Goal: Task Accomplishment & Management: Manage account settings

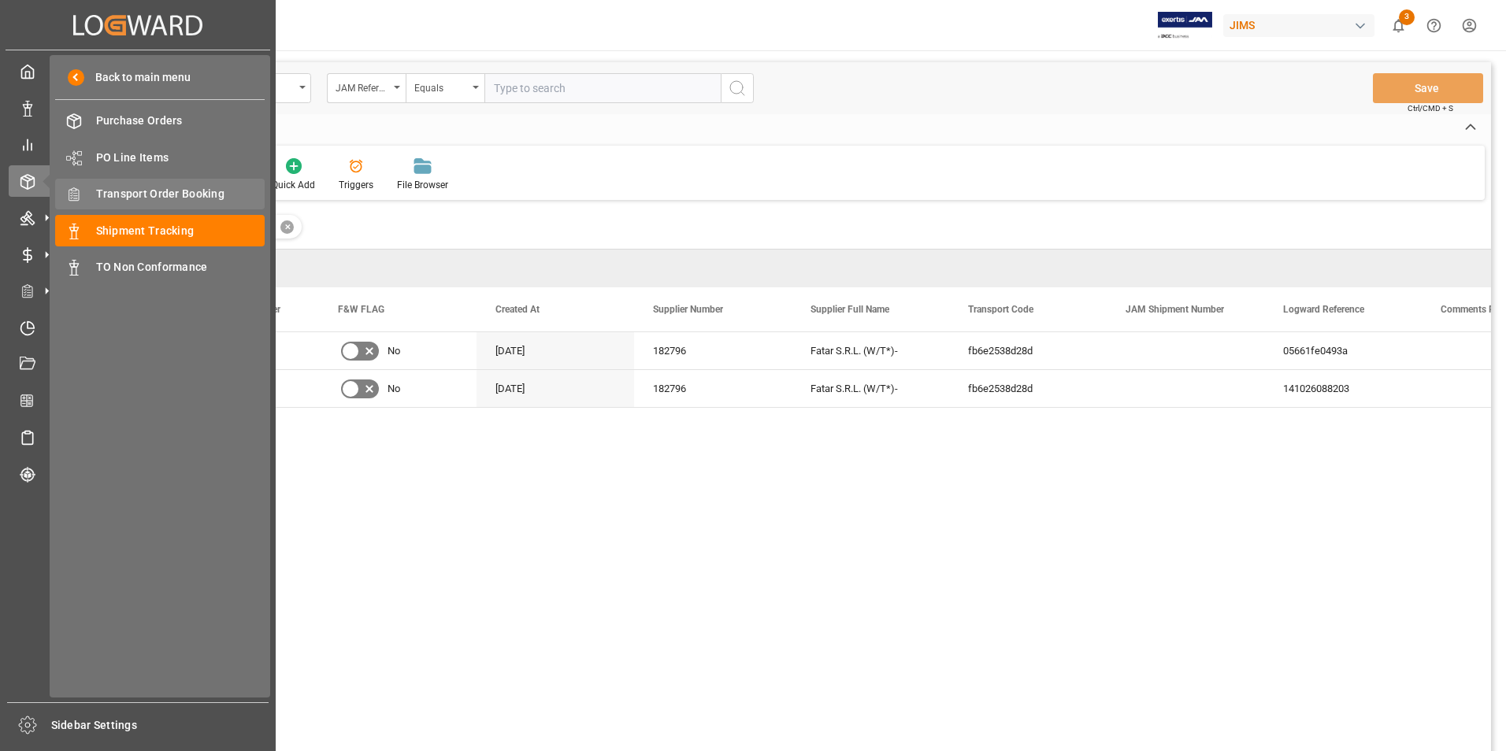
click at [143, 187] on span "Transport Order Booking" at bounding box center [180, 194] width 169 height 17
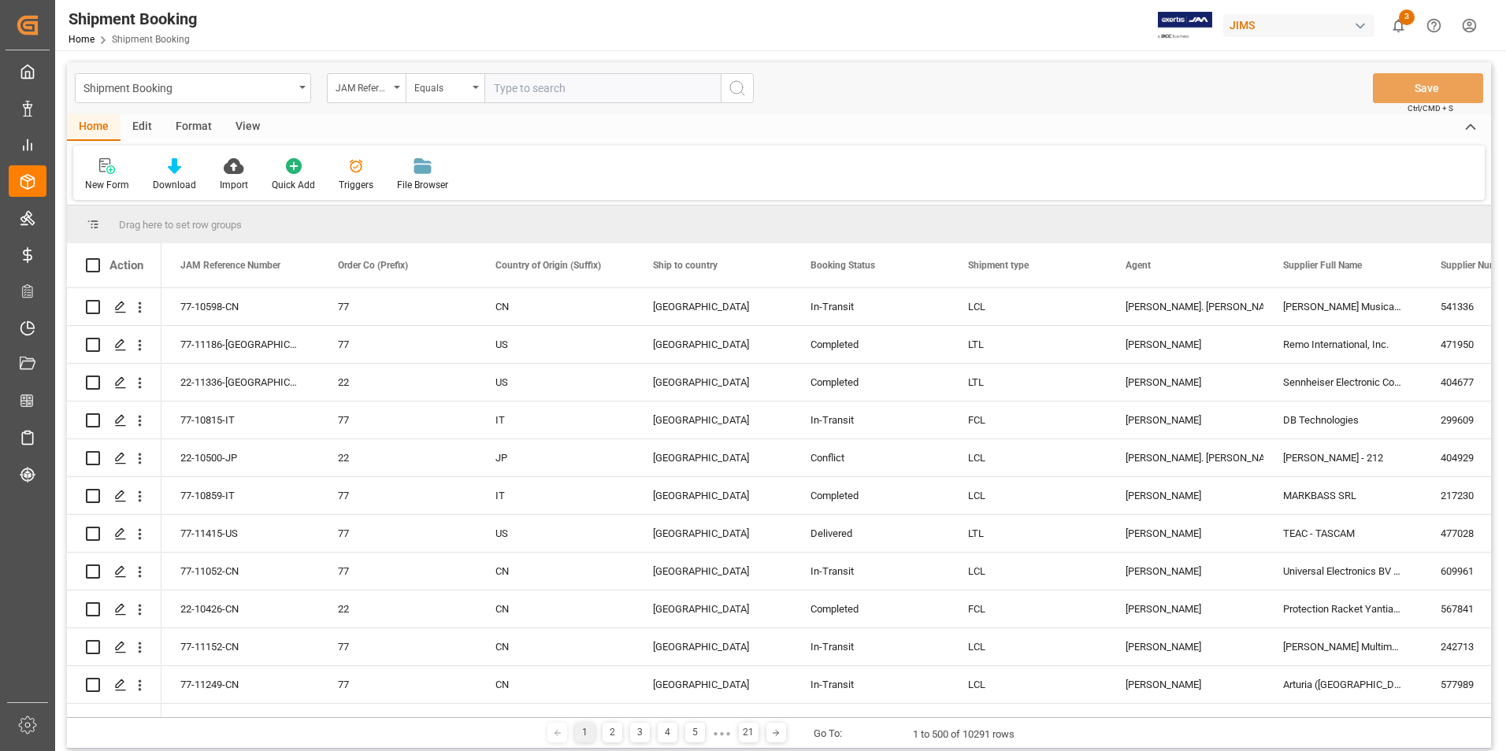
click at [553, 82] on input "text" at bounding box center [602, 88] width 236 height 30
paste input "22-10732-IT"
type input "22-10732-IT"
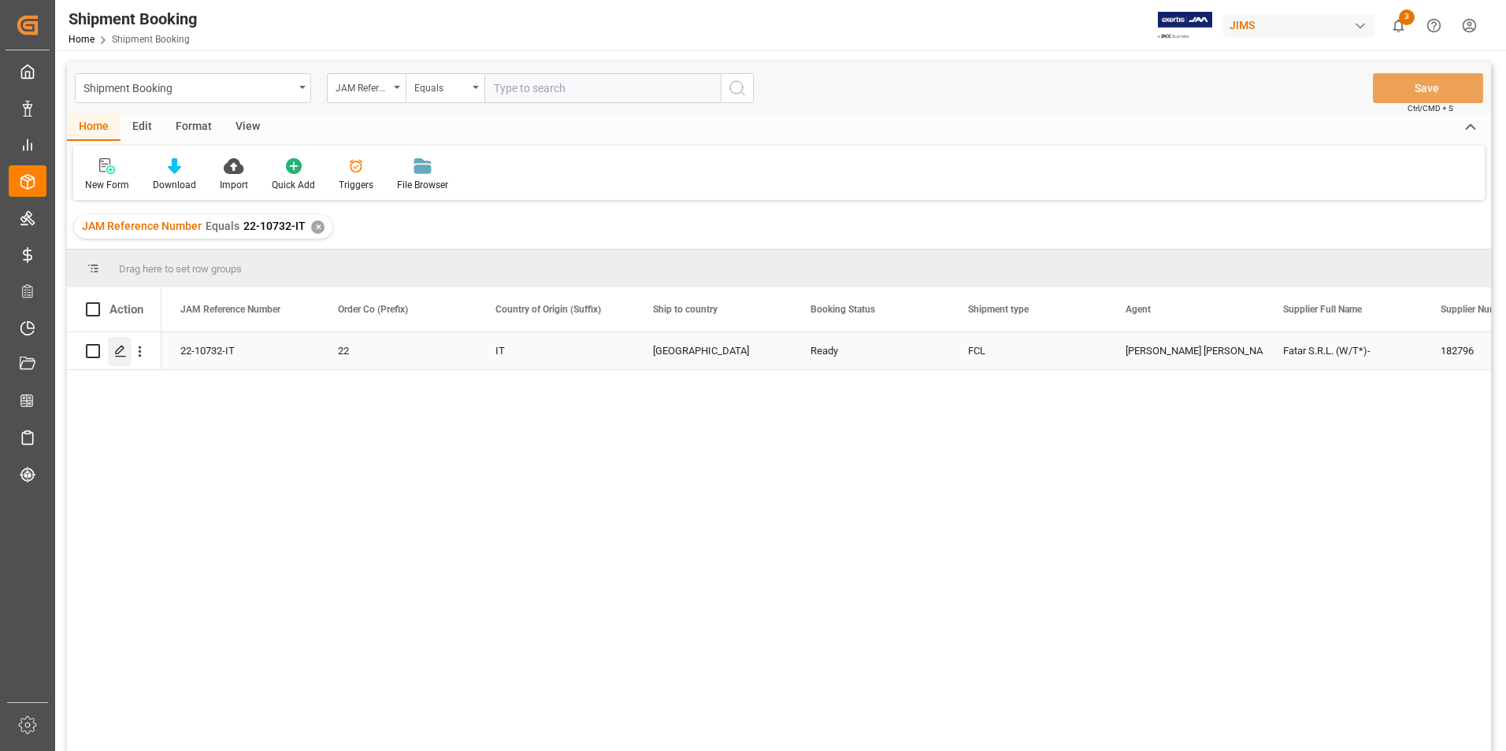
click at [122, 348] on icon "Press SPACE to select this row." at bounding box center [120, 351] width 13 height 13
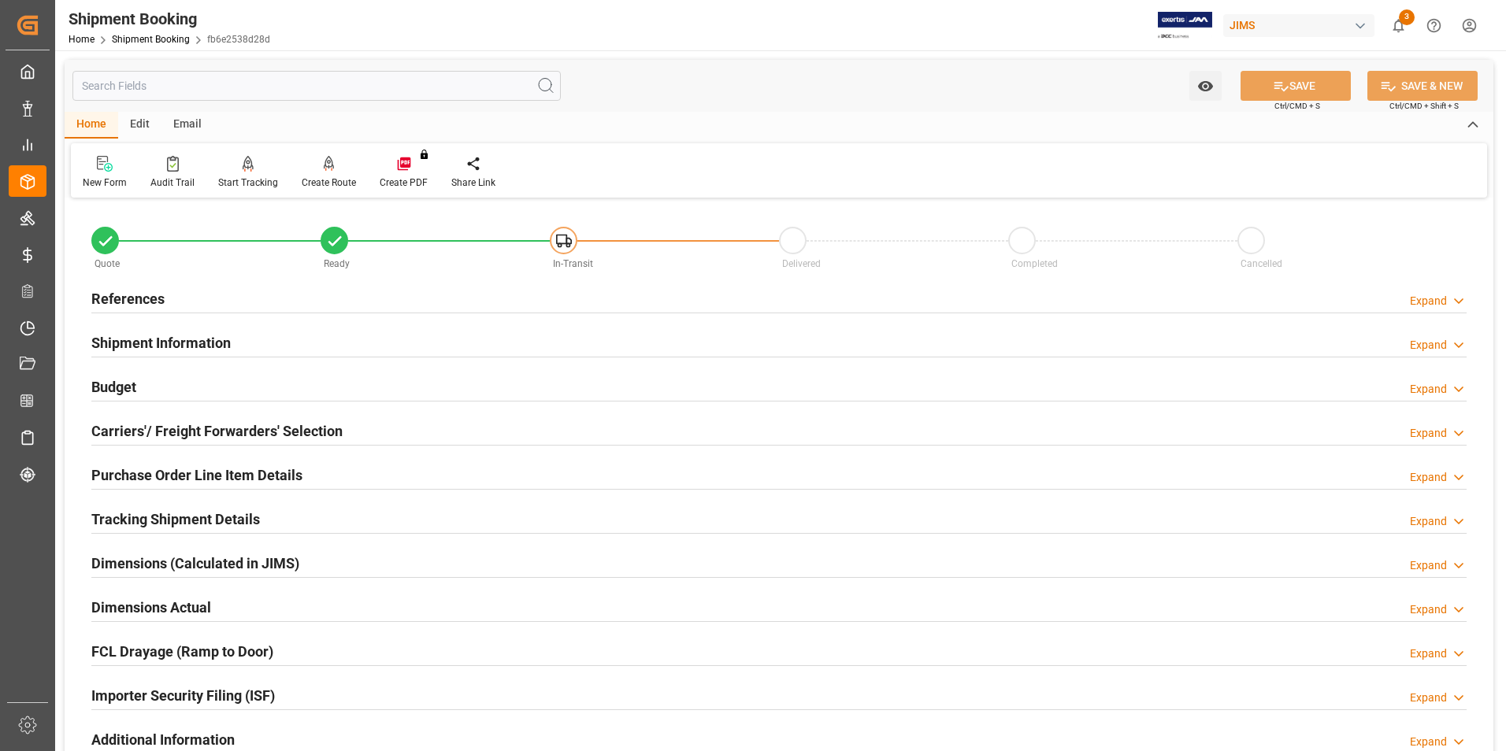
click at [165, 430] on h2 "Carriers'/ Freight Forwarders' Selection" at bounding box center [216, 430] width 251 height 21
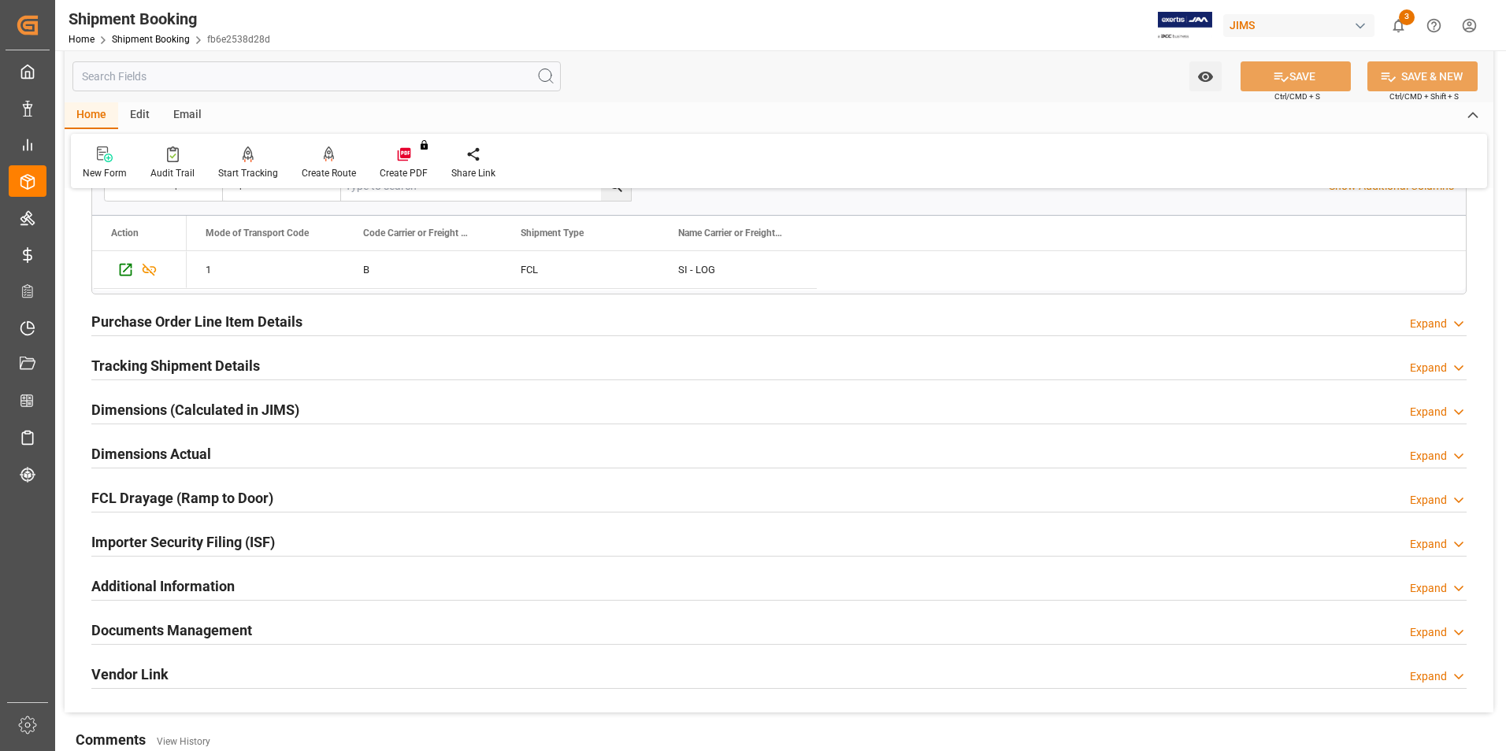
scroll to position [630, 0]
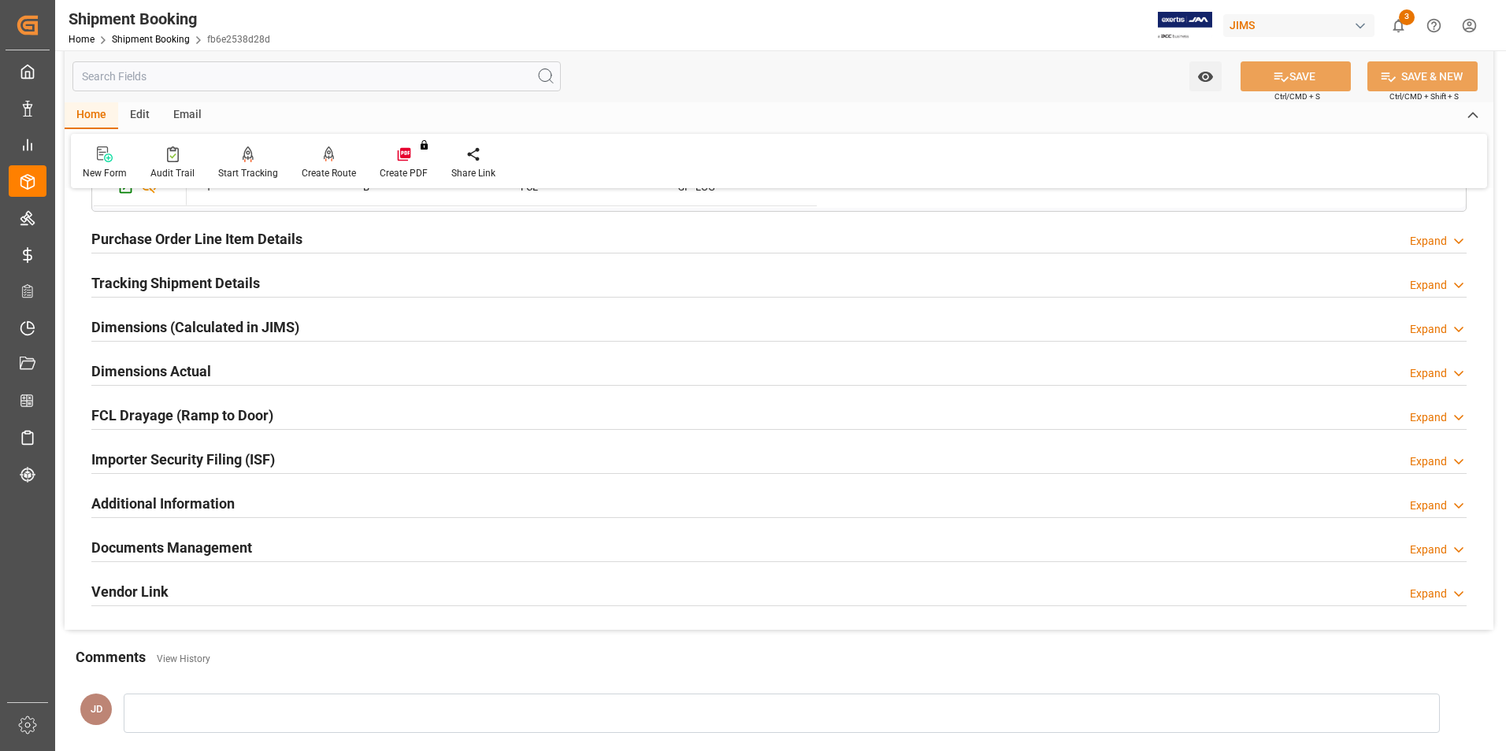
click at [125, 370] on h2 "Dimensions Actual" at bounding box center [151, 371] width 120 height 21
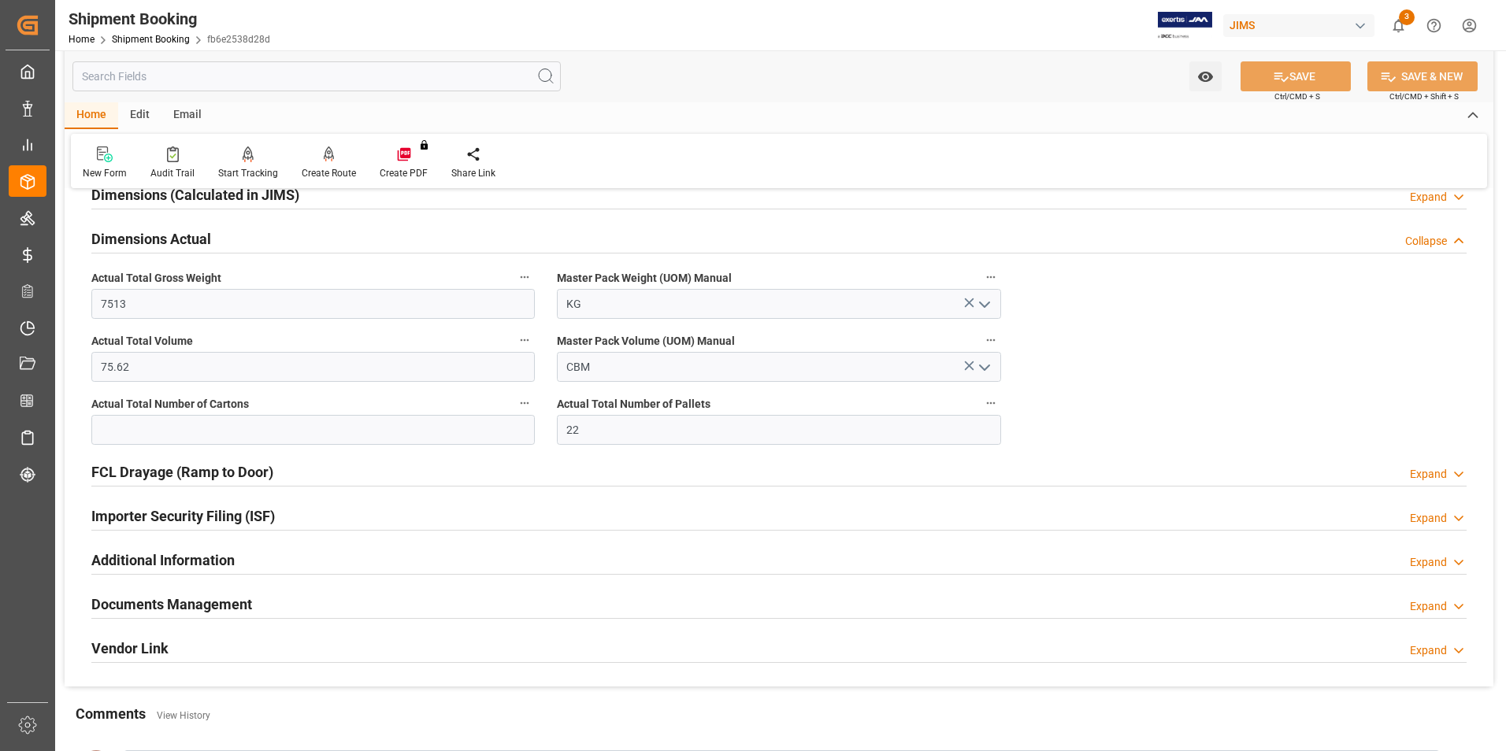
scroll to position [787, 0]
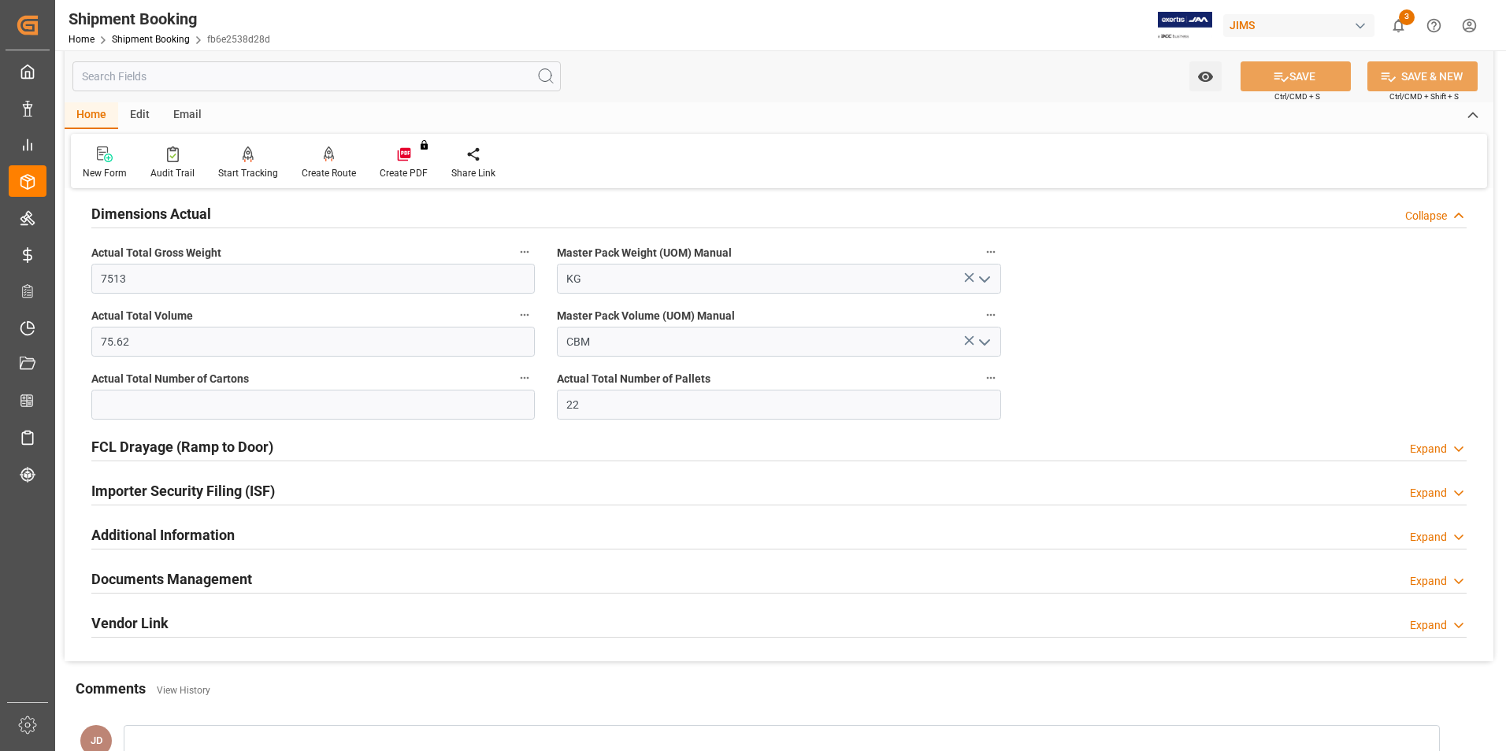
click at [169, 534] on h2 "Additional Information" at bounding box center [162, 534] width 143 height 21
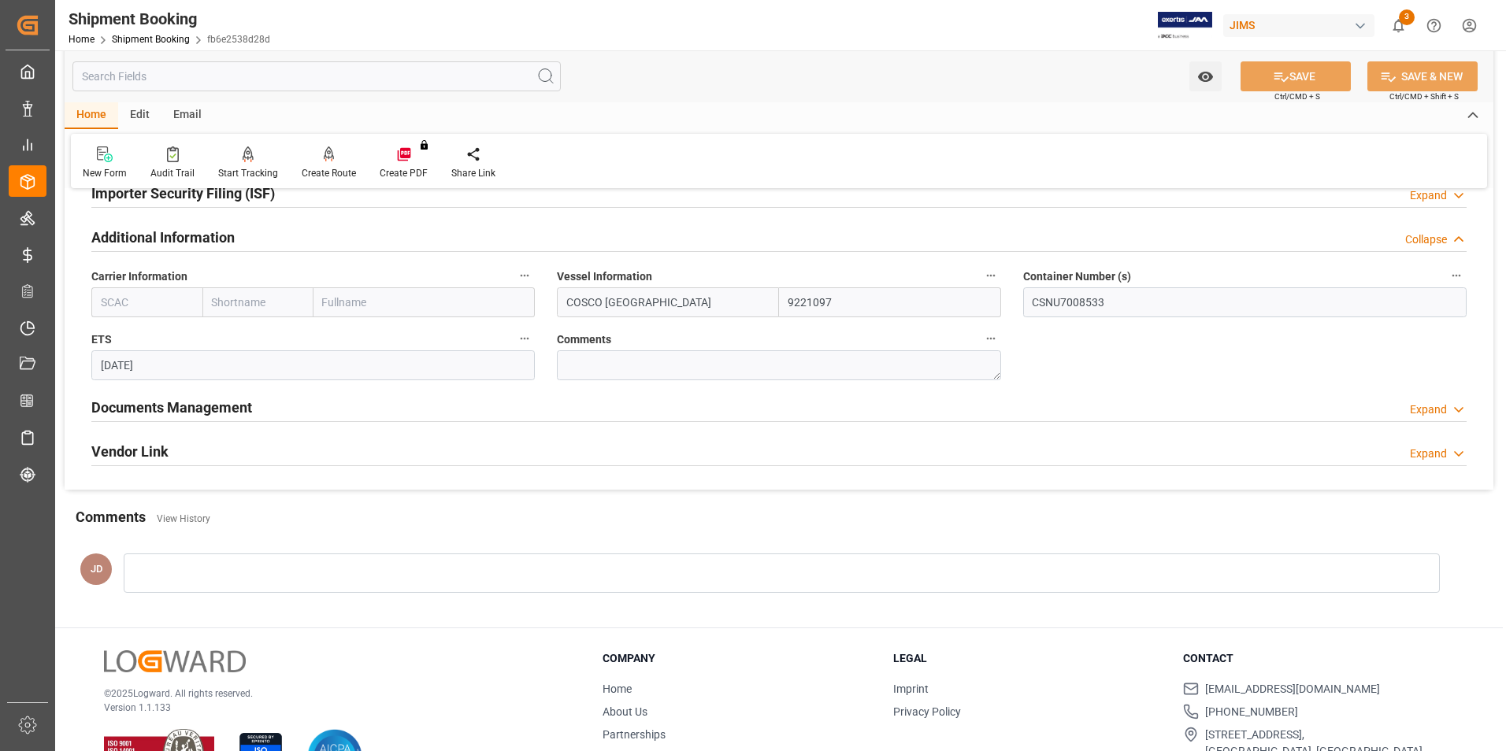
scroll to position [1061, 0]
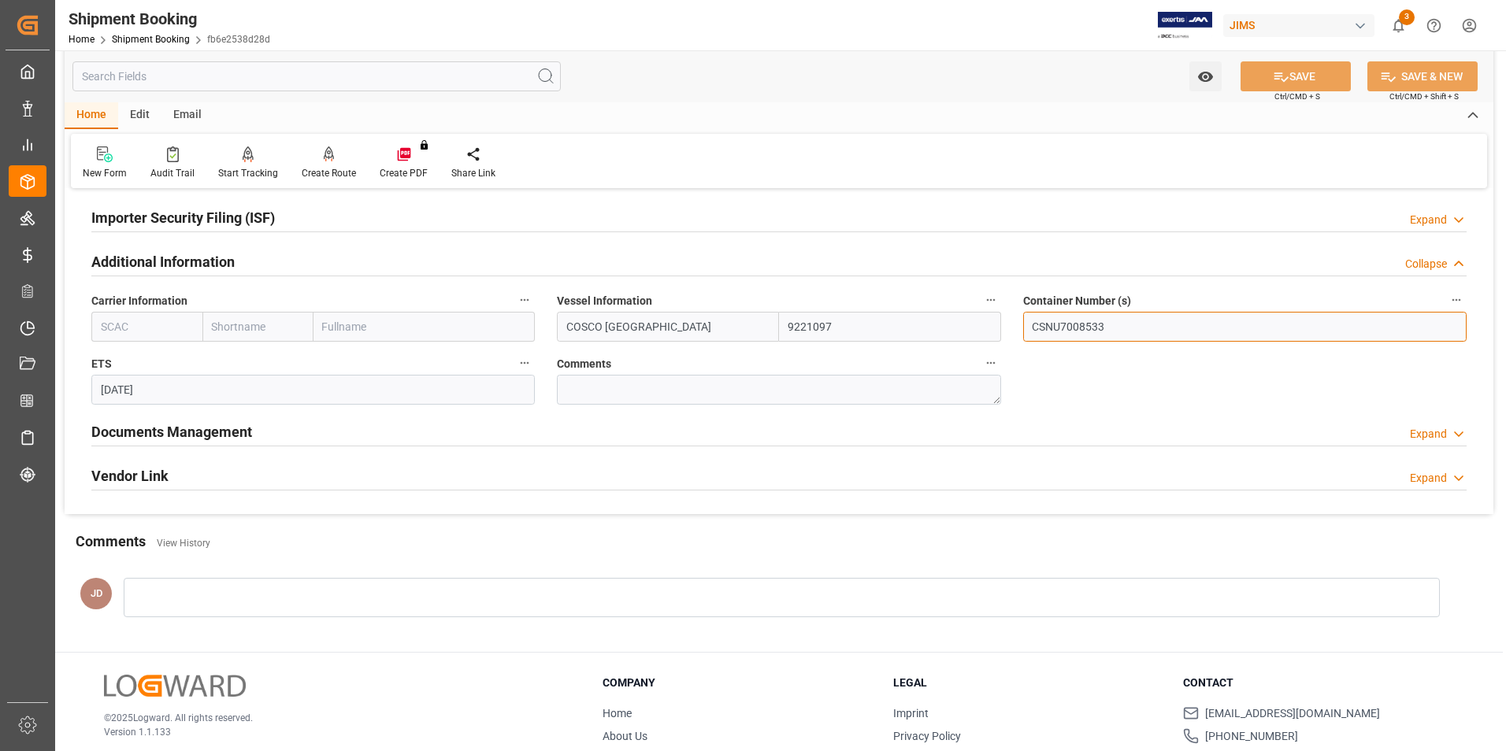
drag, startPoint x: 1125, startPoint y: 328, endPoint x: 925, endPoint y: 343, distance: 200.6
drag, startPoint x: 839, startPoint y: 322, endPoint x: 748, endPoint y: 334, distance: 92.1
click at [748, 334] on div "COSCO SHANGHAI 9221097" at bounding box center [778, 327] width 443 height 30
drag, startPoint x: 711, startPoint y: 325, endPoint x: 520, endPoint y: 323, distance: 191.4
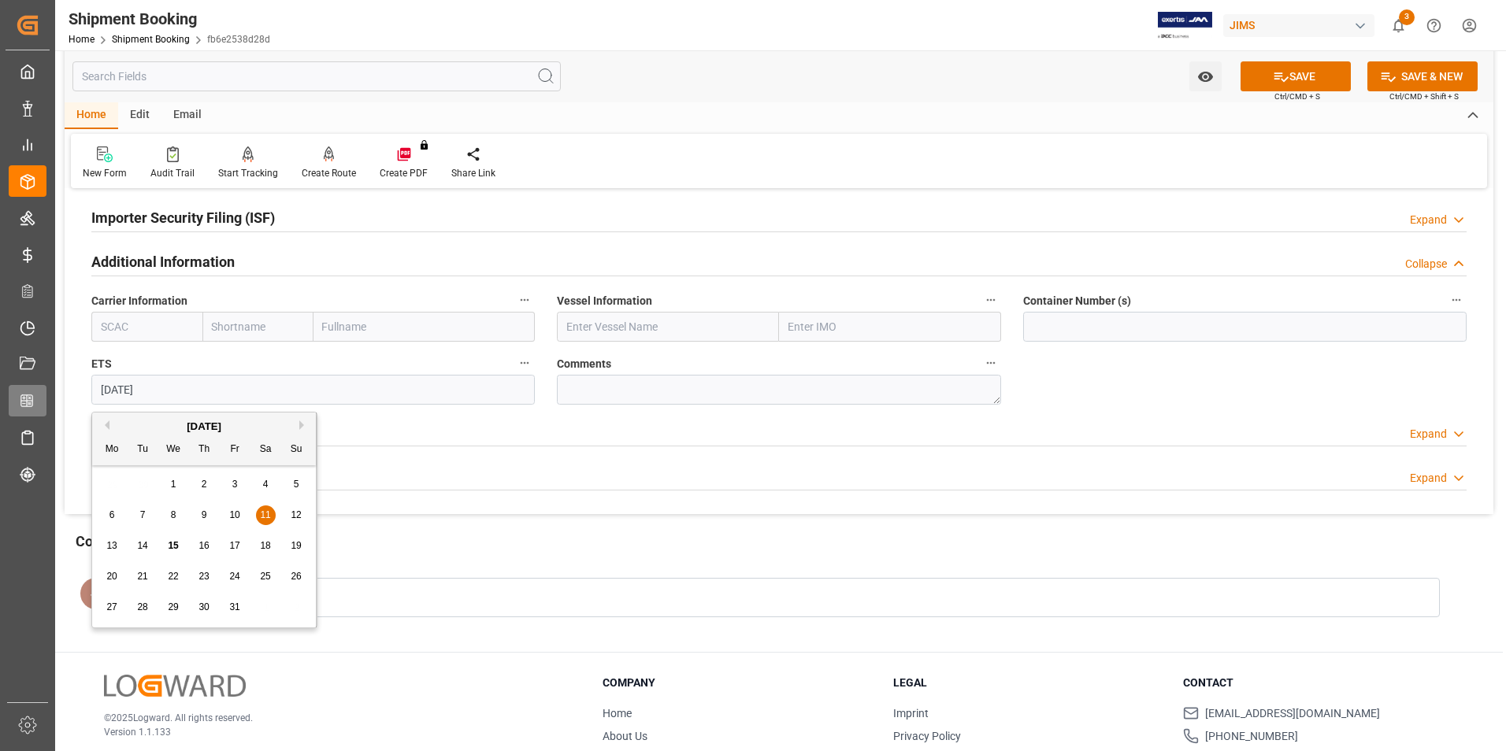
drag, startPoint x: 179, startPoint y: 385, endPoint x: 50, endPoint y: 394, distance: 129.4
click at [49, 393] on div "Created by potrace 1.15, written by Peter Selinger 2001-2017 Created by potrace…" at bounding box center [753, 375] width 1506 height 751
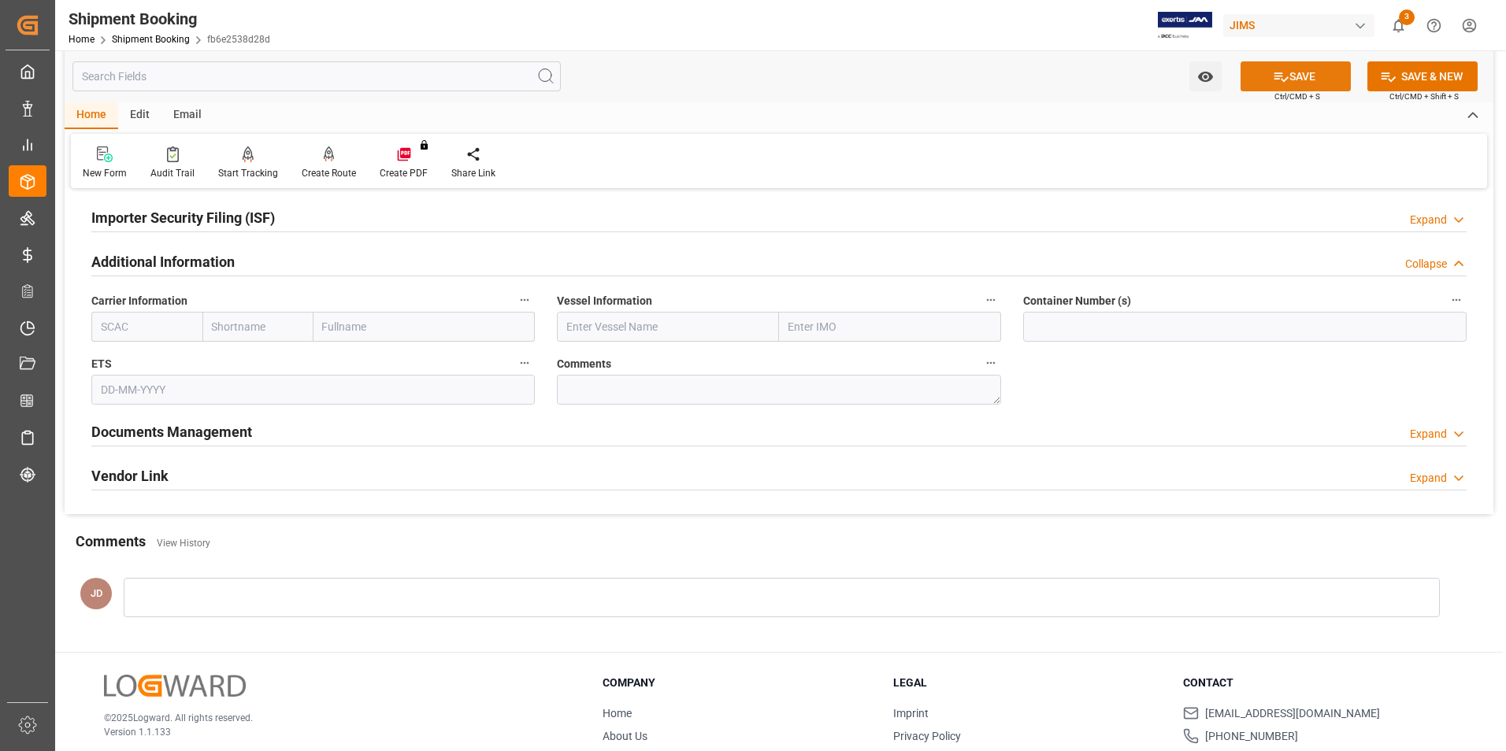
click at [1299, 81] on button "SAVE" at bounding box center [1295, 76] width 110 height 30
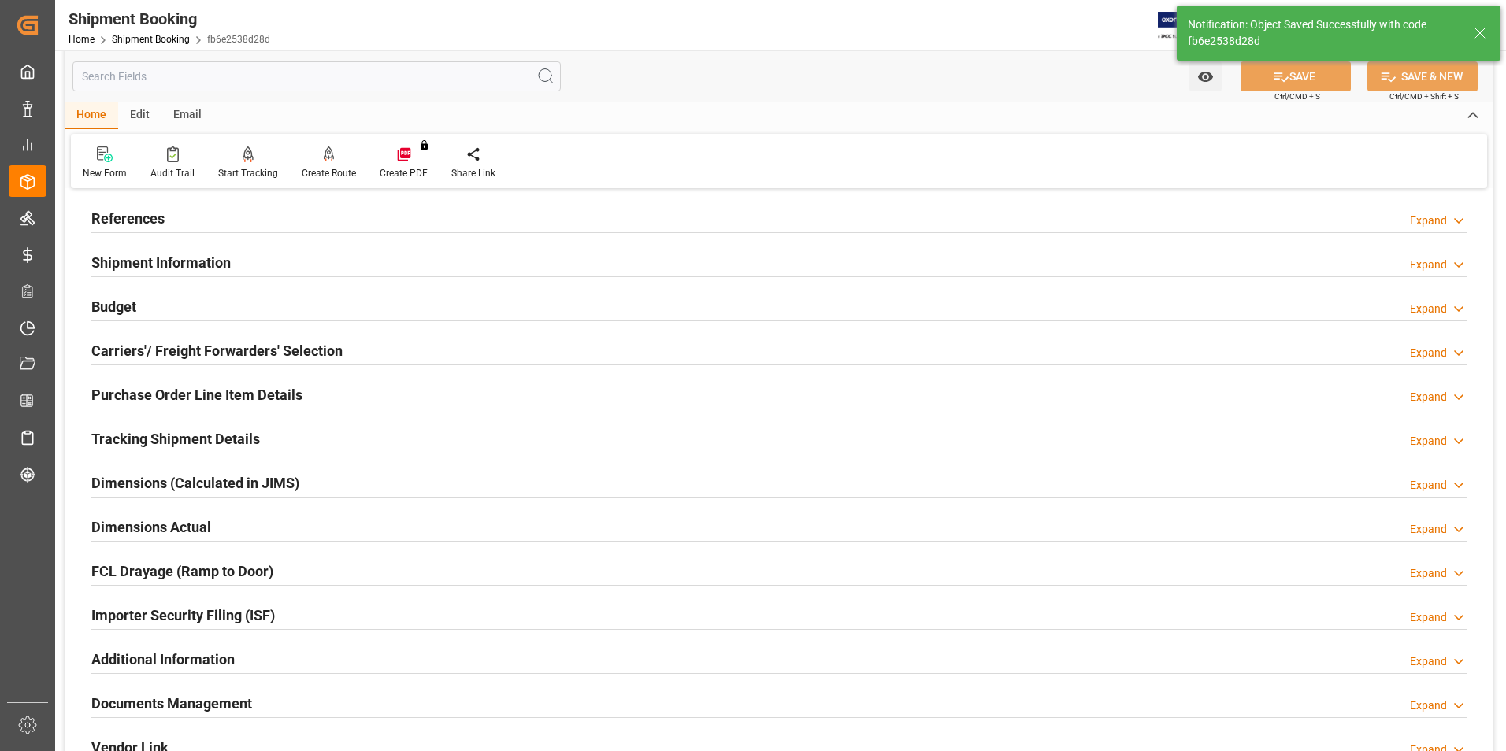
scroll to position [0, 0]
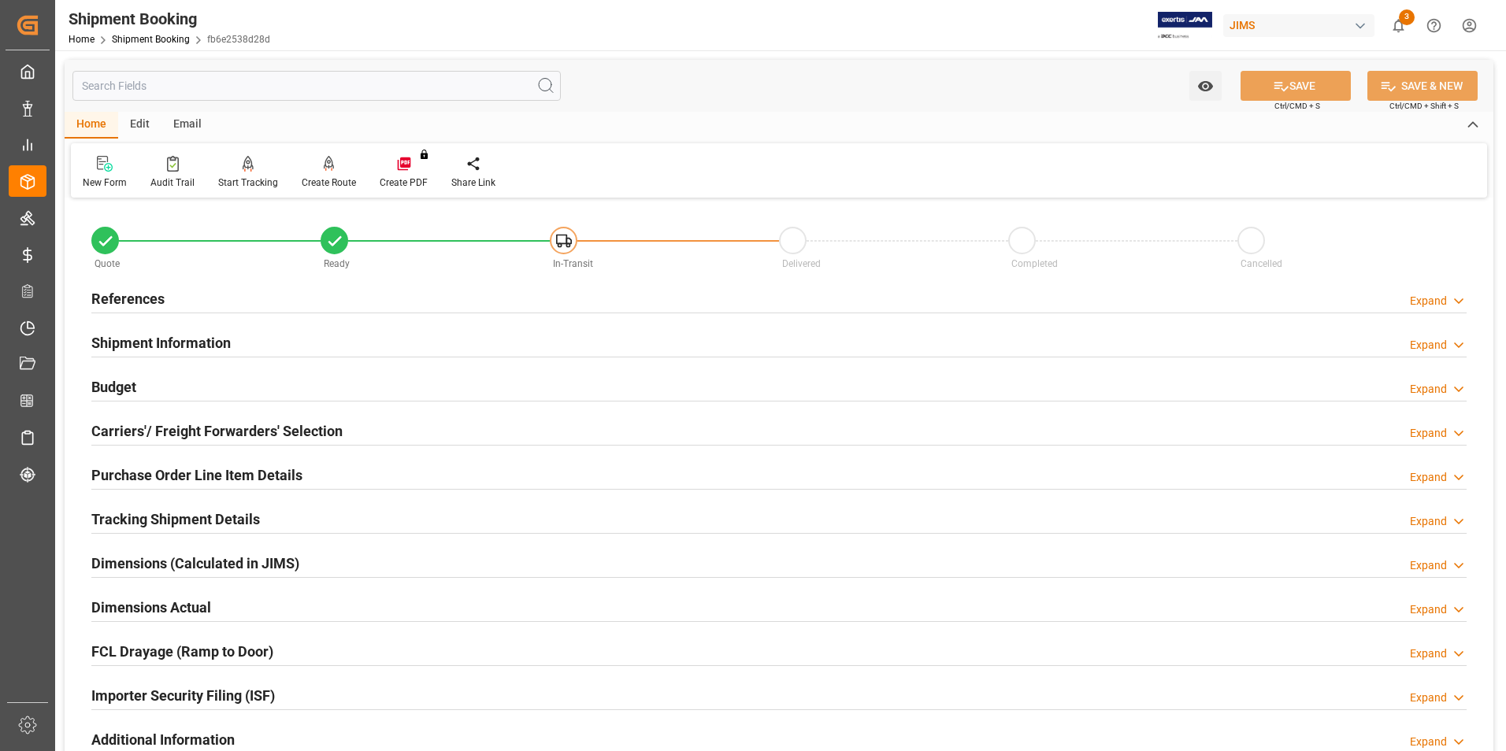
click at [154, 516] on h2 "Tracking Shipment Details" at bounding box center [175, 519] width 169 height 21
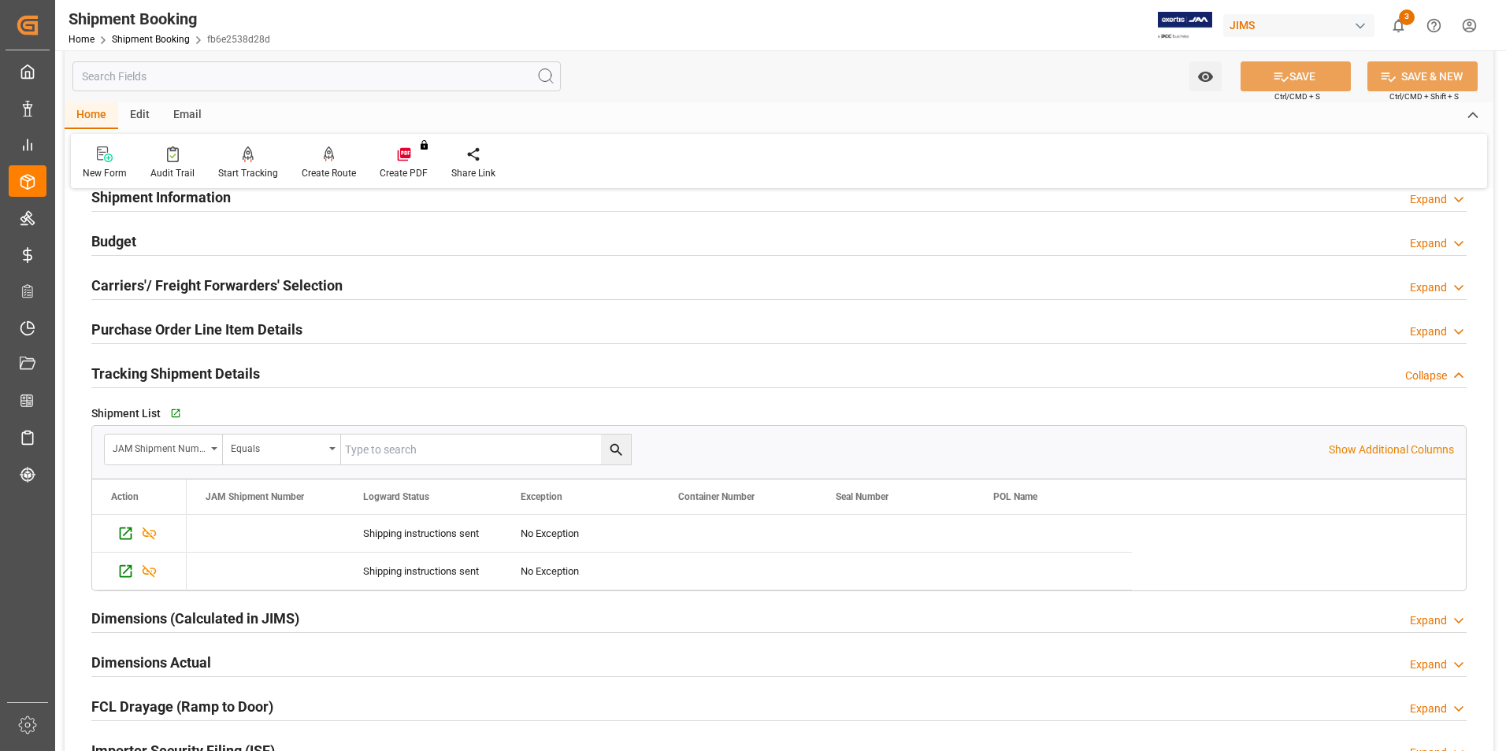
scroll to position [157, 0]
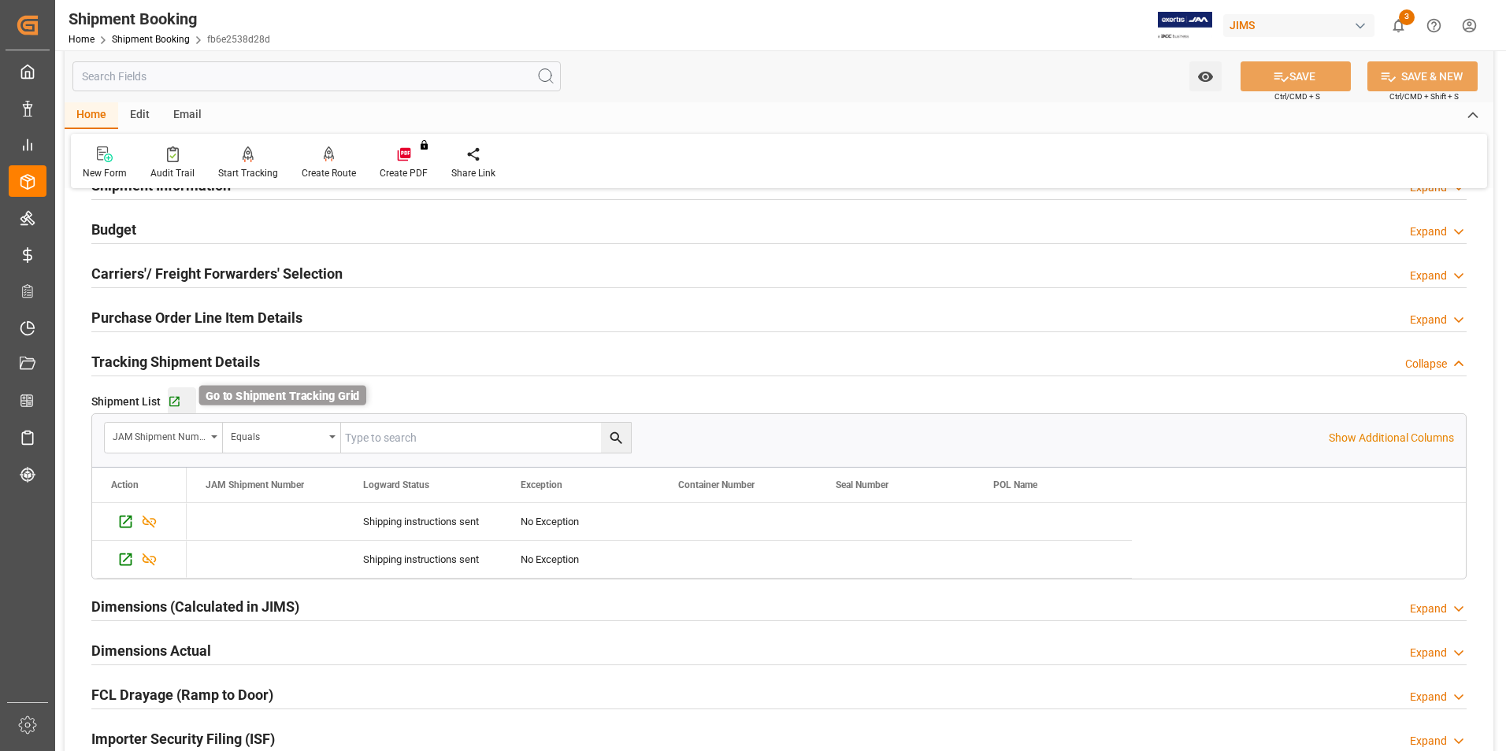
click at [173, 402] on icon "button" at bounding box center [174, 401] width 13 height 13
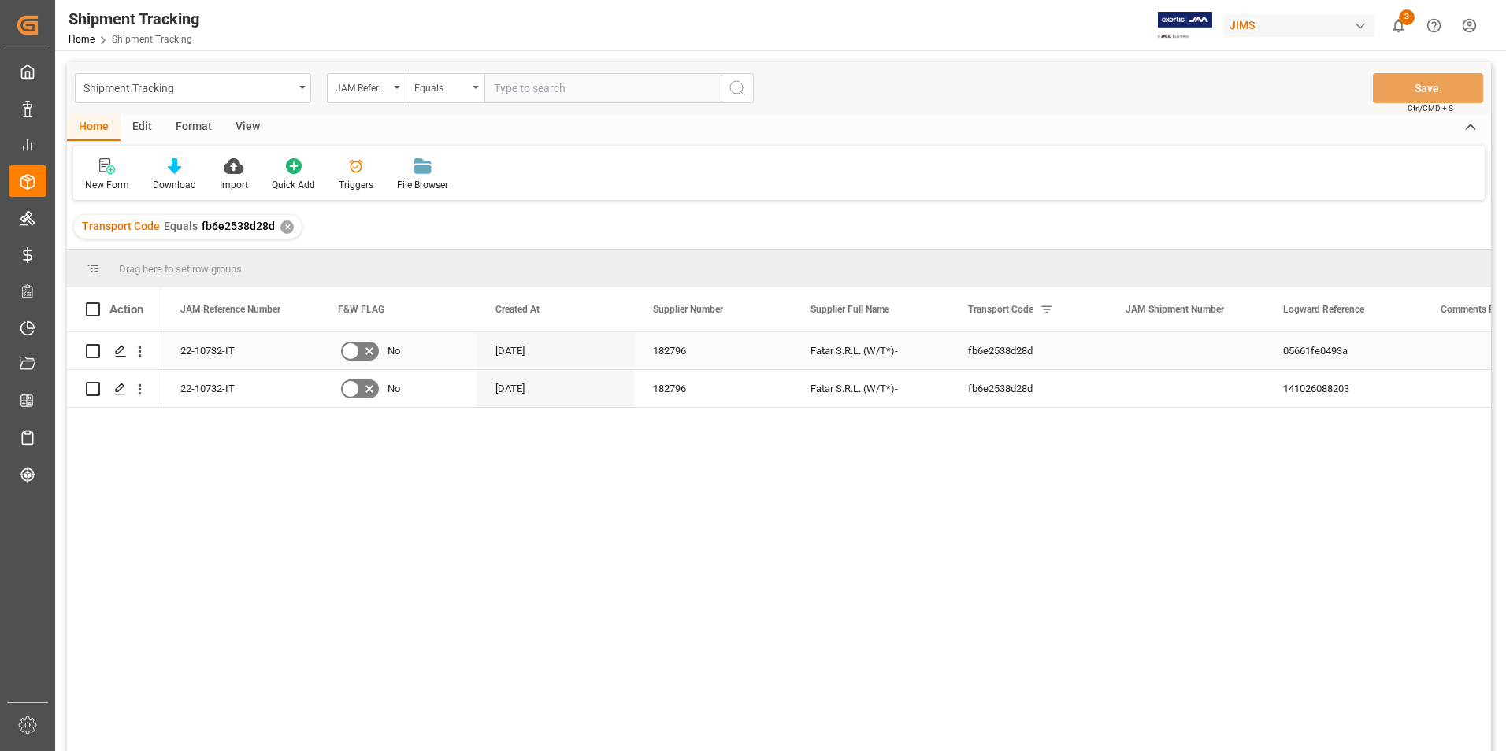
click at [694, 350] on div "182796" at bounding box center [712, 350] width 157 height 37
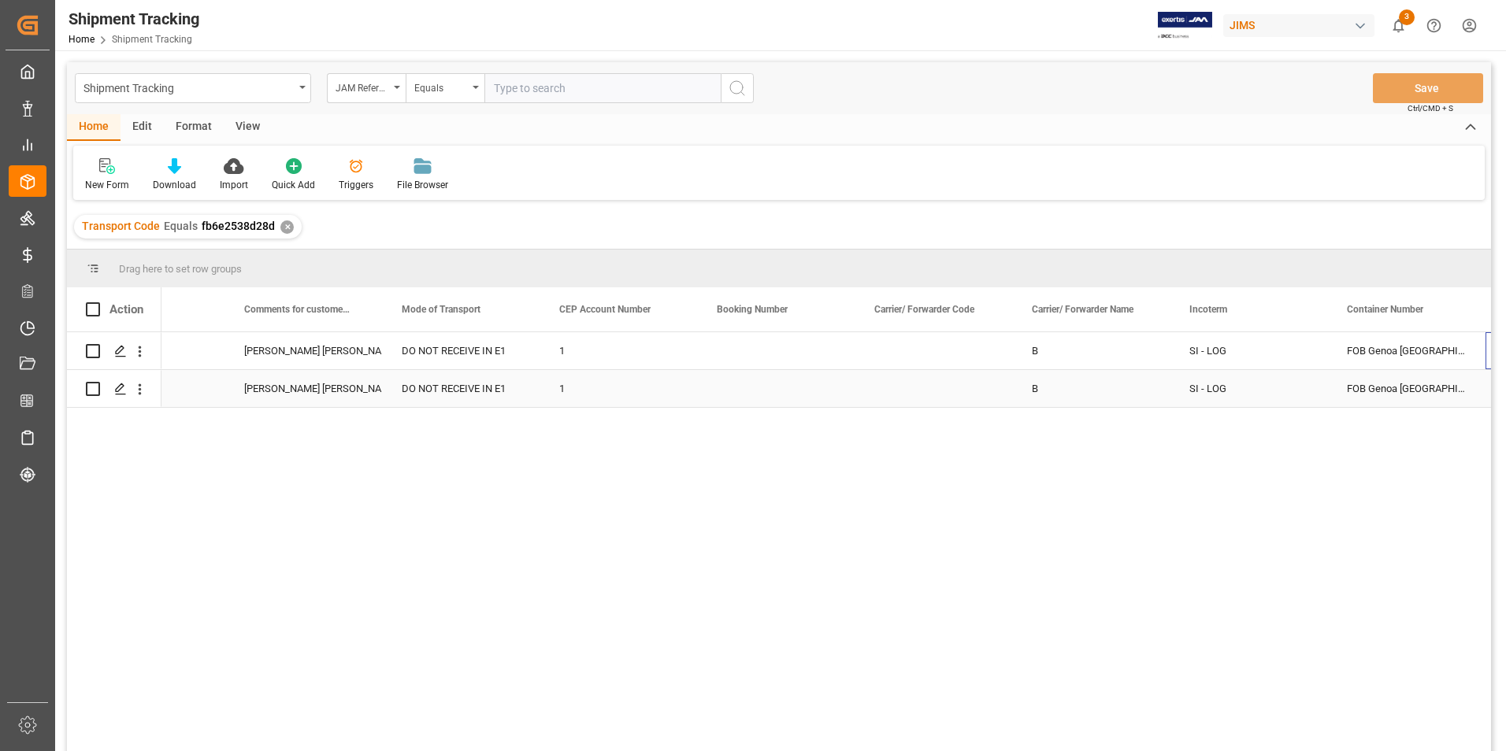
scroll to position [0, 2299]
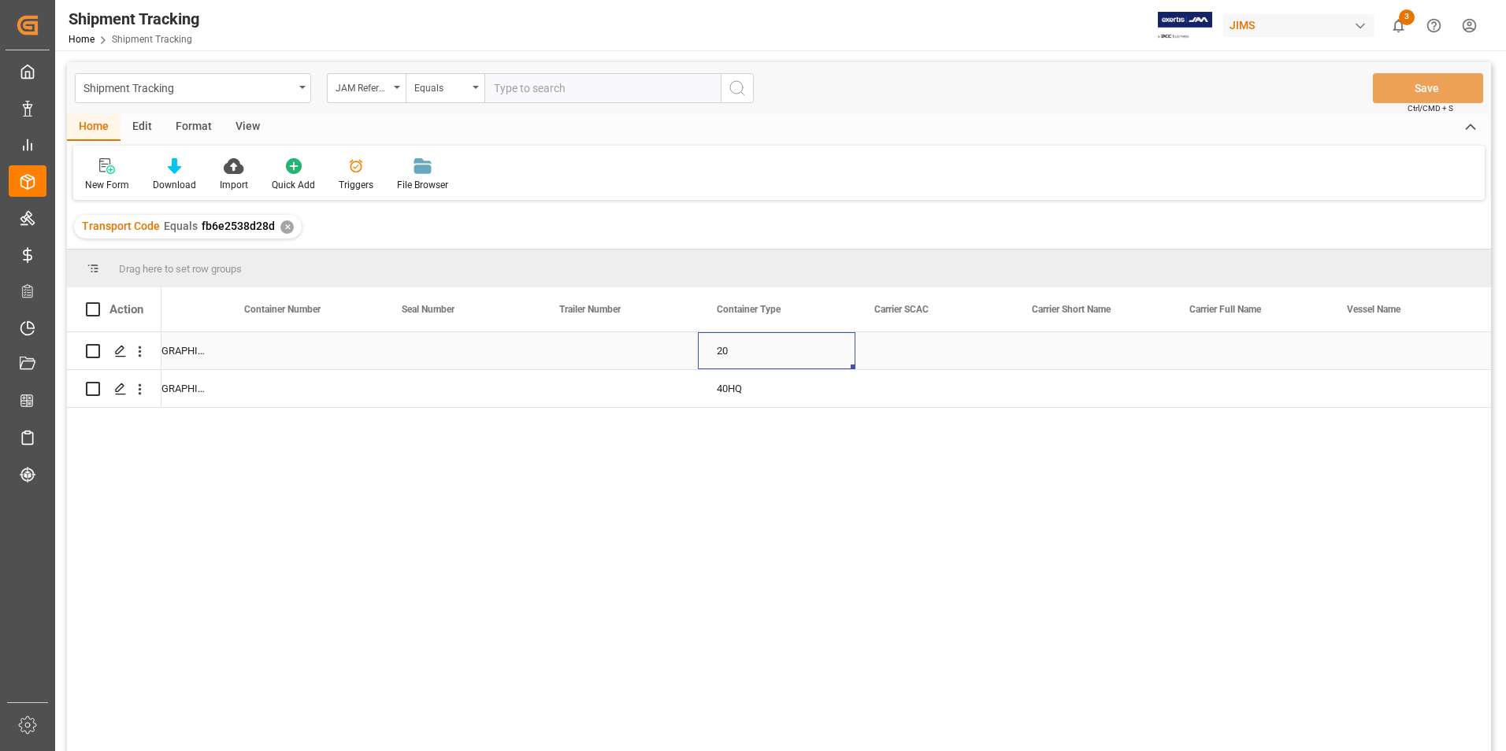
click at [751, 355] on div "20" at bounding box center [776, 350] width 157 height 37
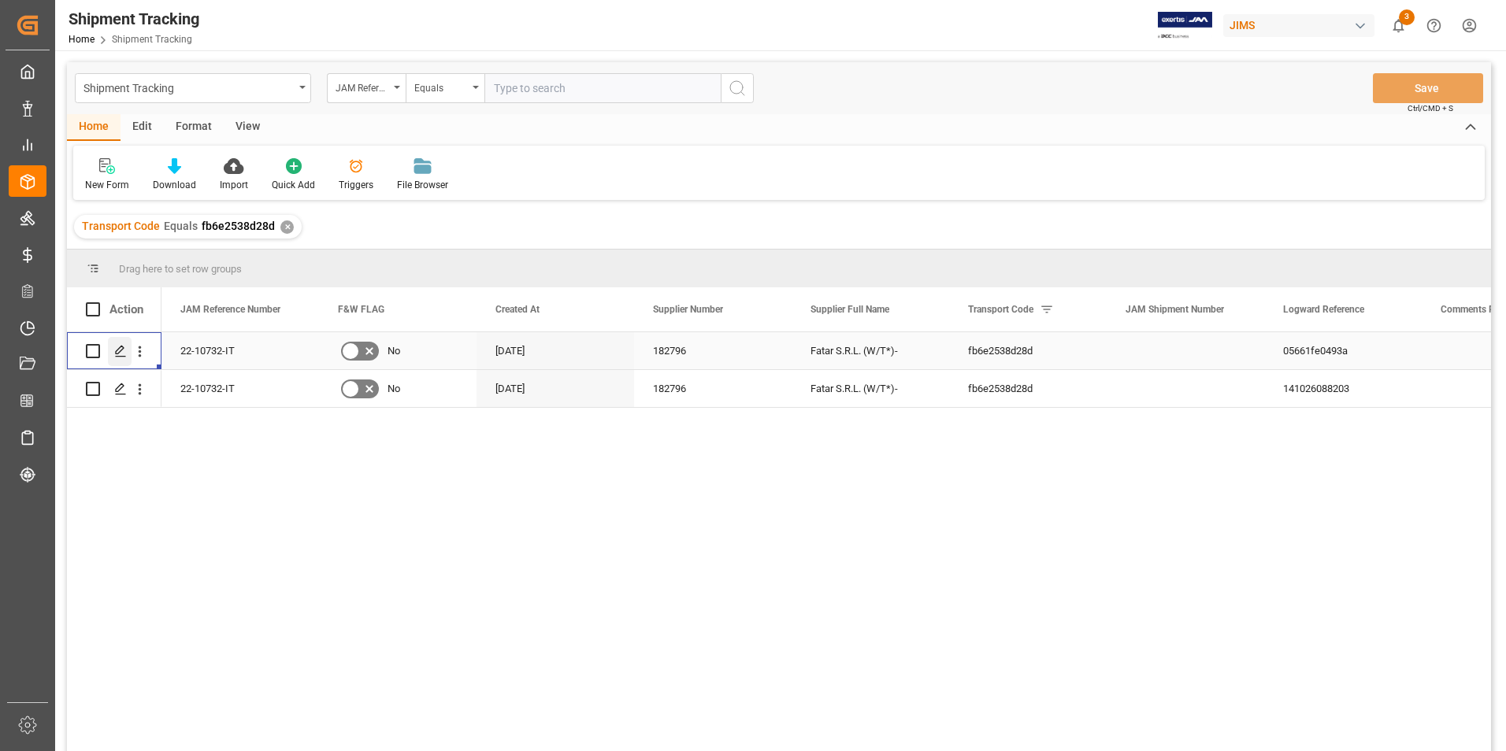
click at [120, 350] on icon "Press SPACE to select this row." at bounding box center [120, 351] width 13 height 13
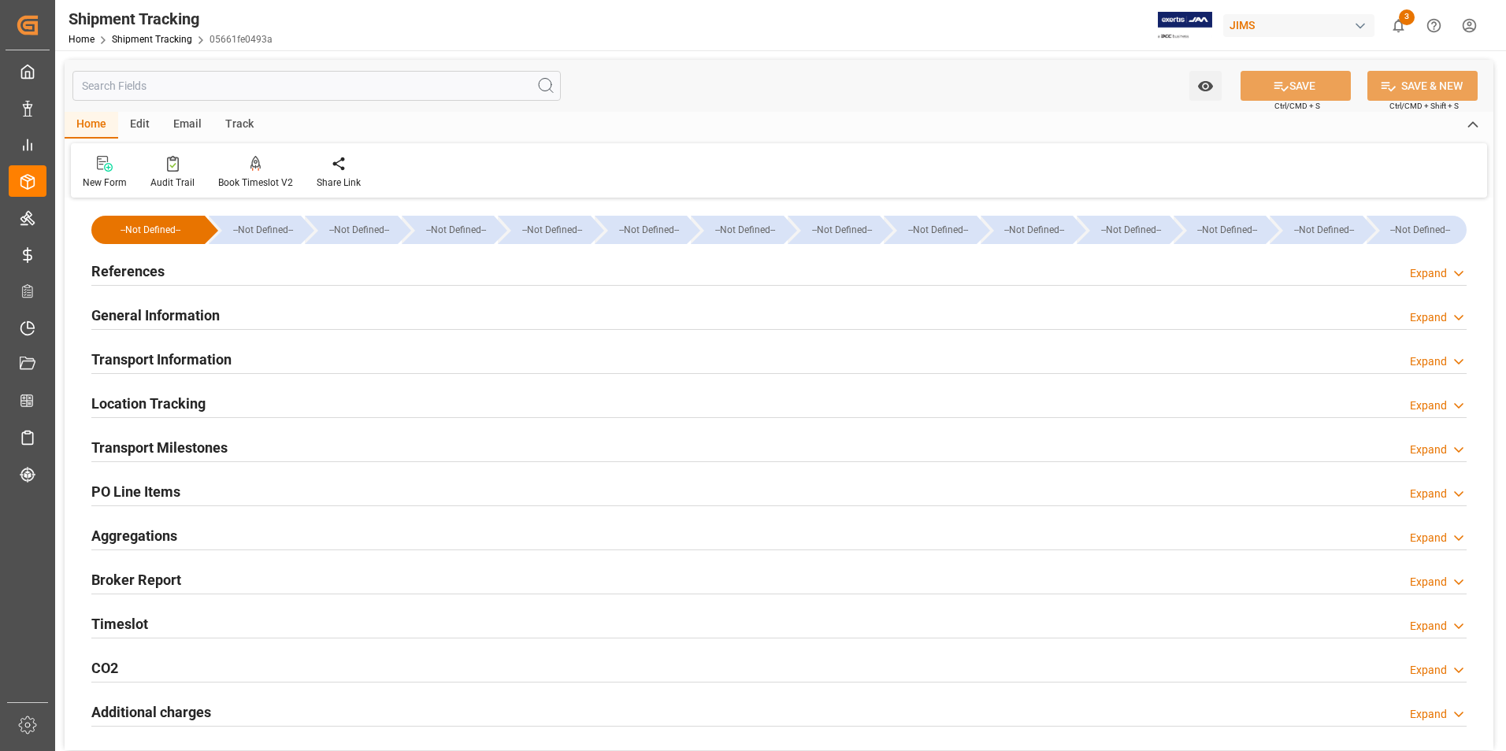
type input "[DATE]"
click at [134, 269] on h2 "References" at bounding box center [127, 271] width 73 height 21
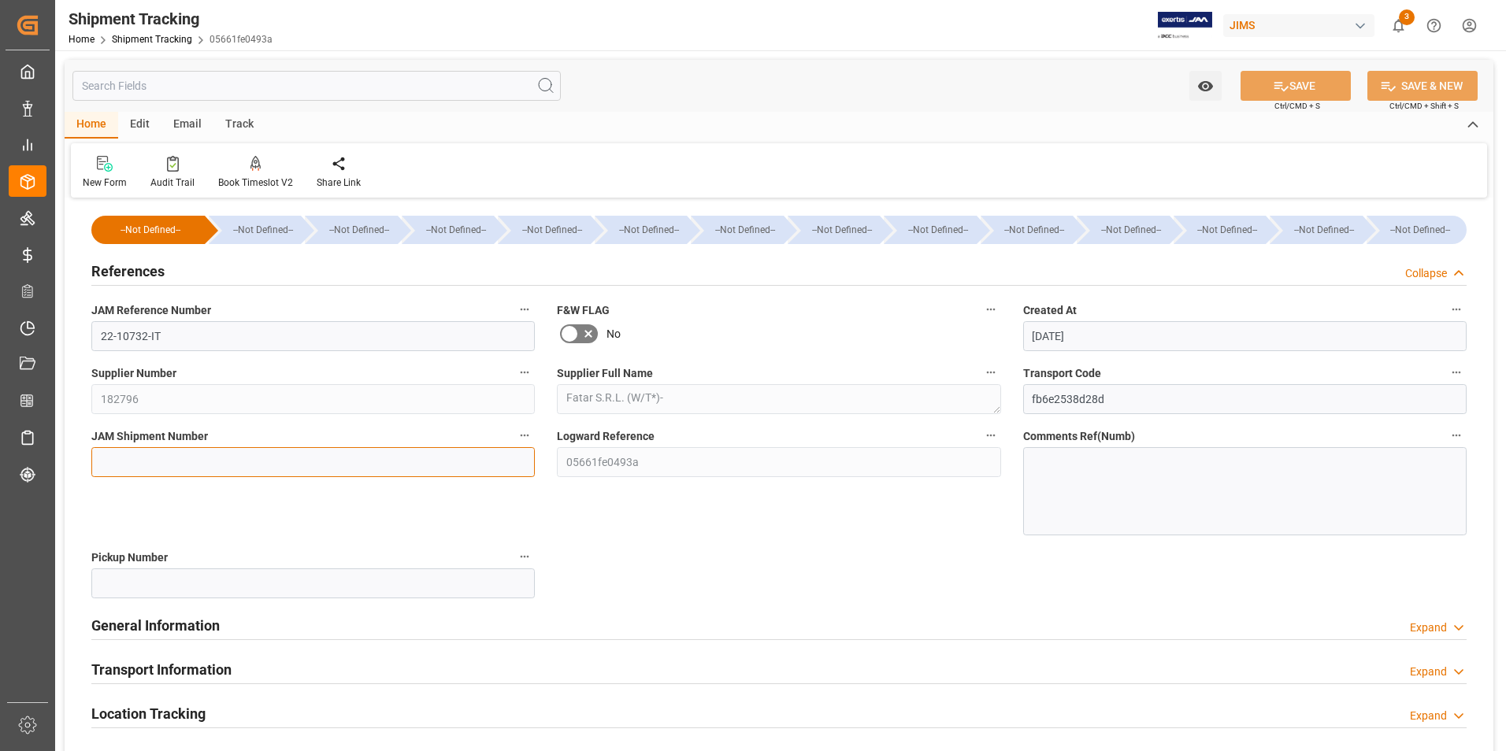
click at [186, 458] on input at bounding box center [312, 462] width 443 height 30
type input "73436"
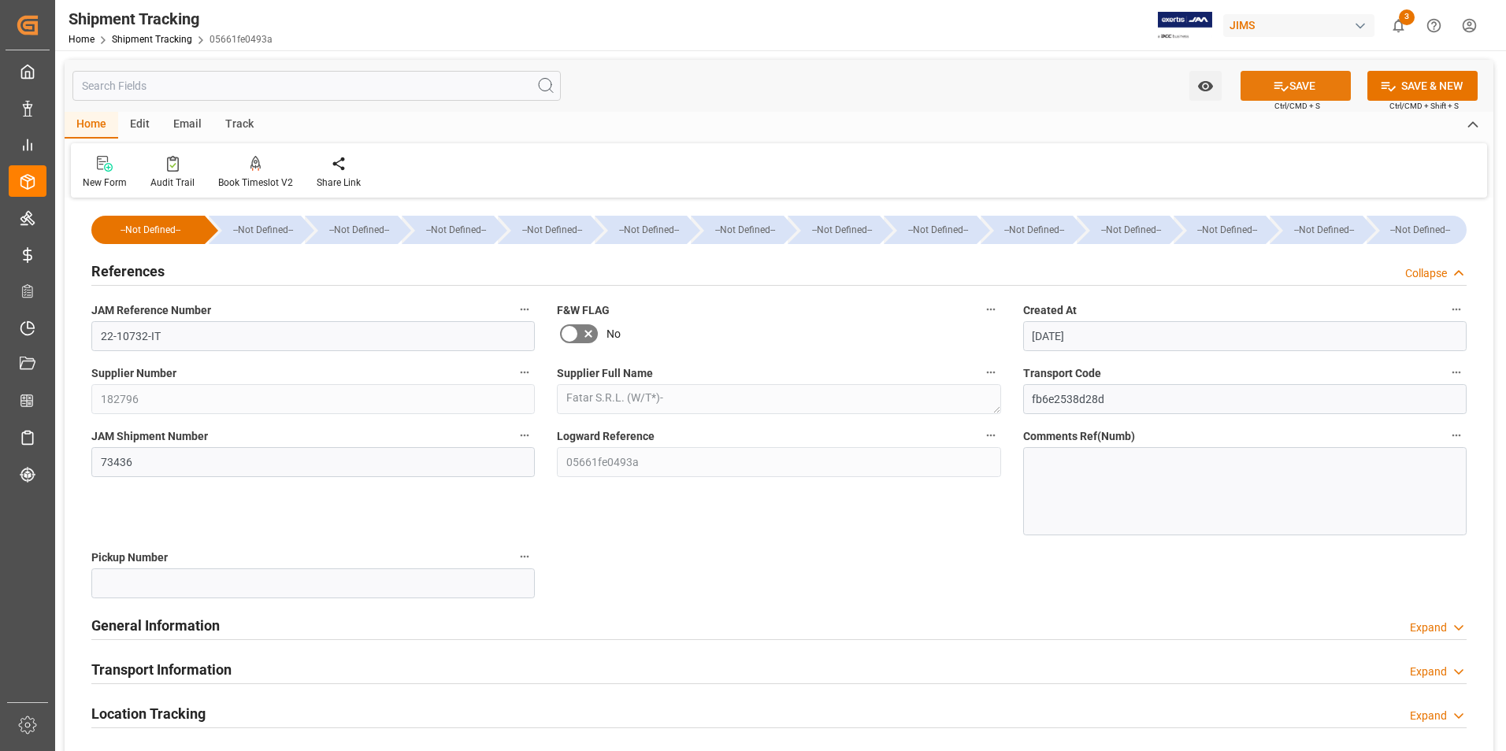
click at [1280, 80] on icon at bounding box center [1281, 86] width 17 height 17
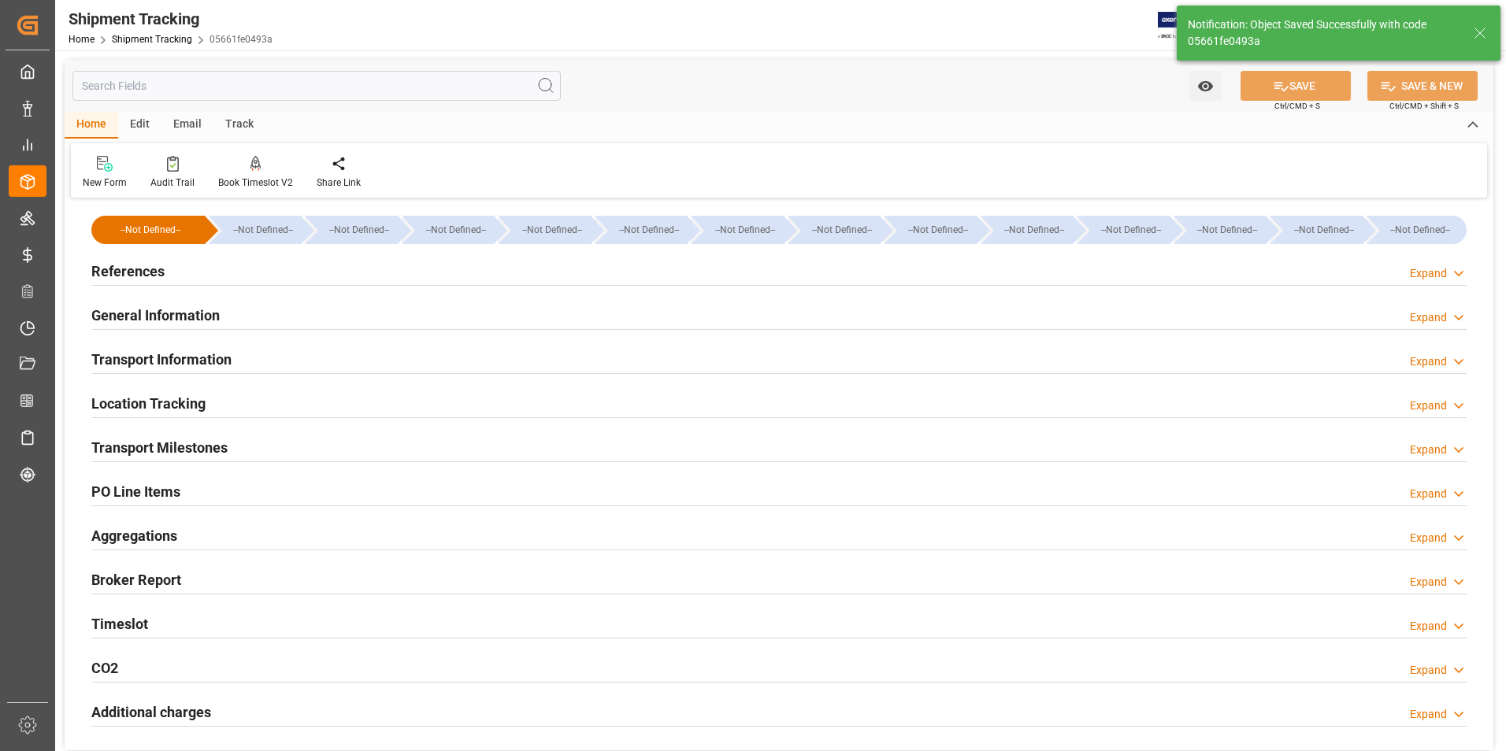
click at [154, 353] on h2 "Transport Information" at bounding box center [161, 359] width 140 height 21
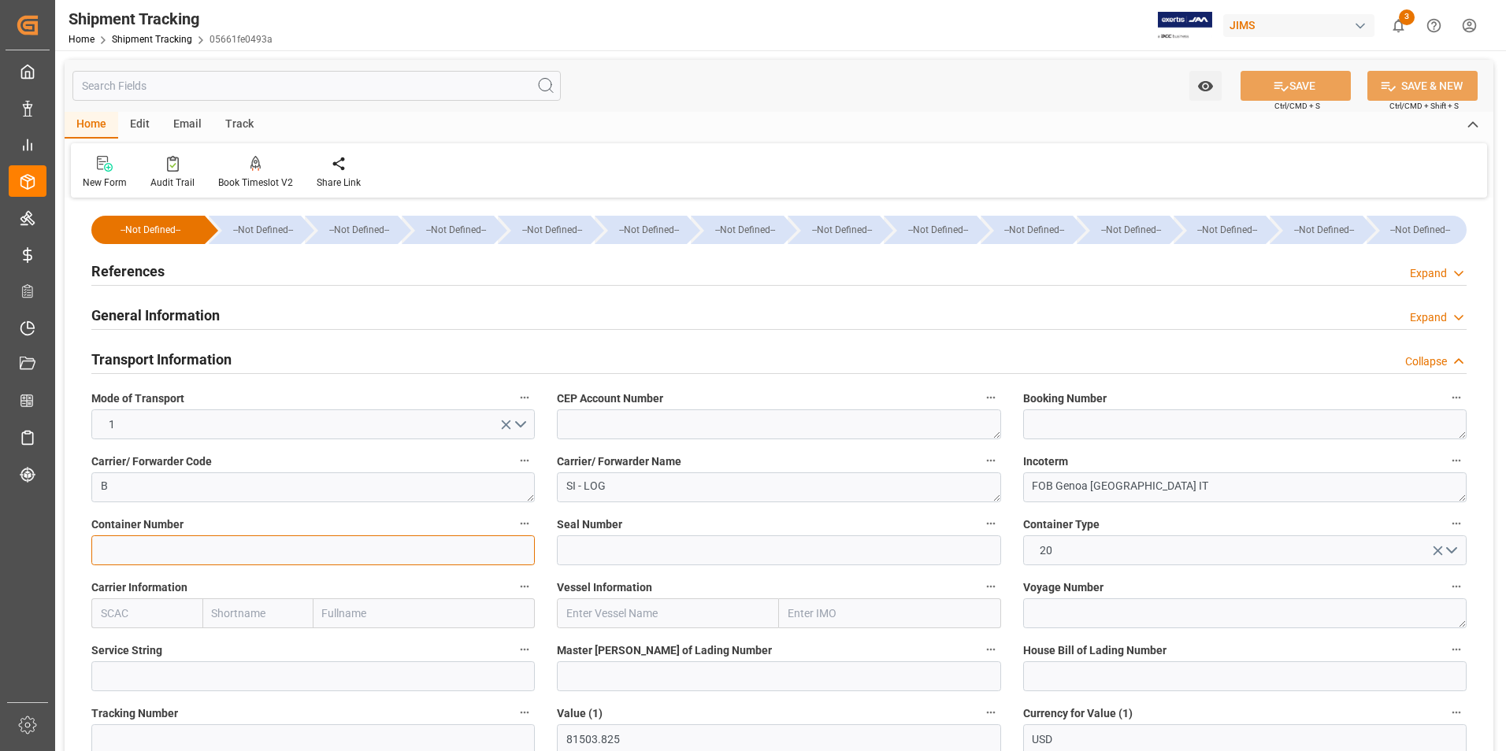
click at [232, 545] on input at bounding box center [312, 550] width 443 height 30
drag, startPoint x: 188, startPoint y: 550, endPoint x: 418, endPoint y: 534, distance: 230.5
click at [195, 548] on input at bounding box center [312, 550] width 443 height 30
type input "oolu0597655"
click at [621, 553] on input at bounding box center [778, 550] width 443 height 30
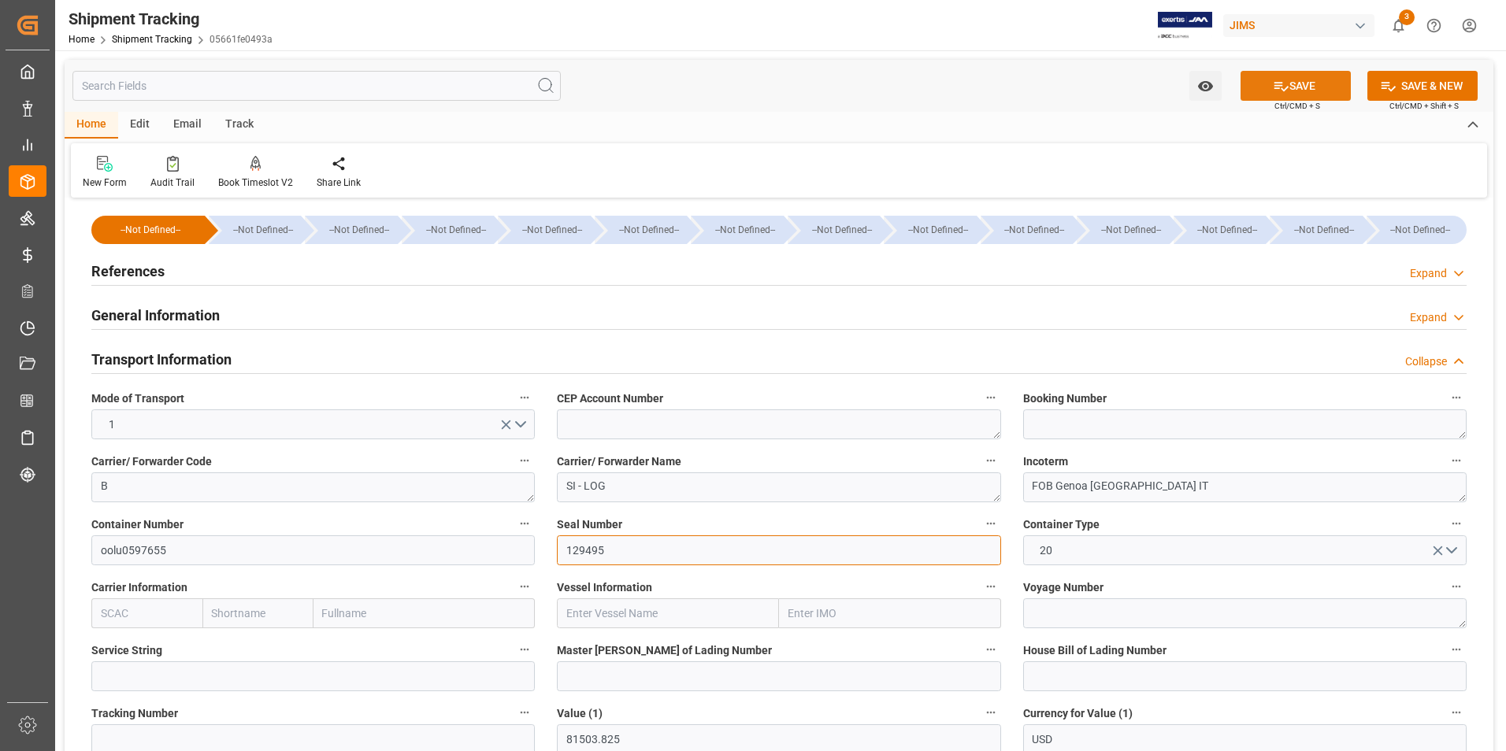
type input "129495"
click at [1273, 72] on button "SAVE" at bounding box center [1295, 86] width 110 height 30
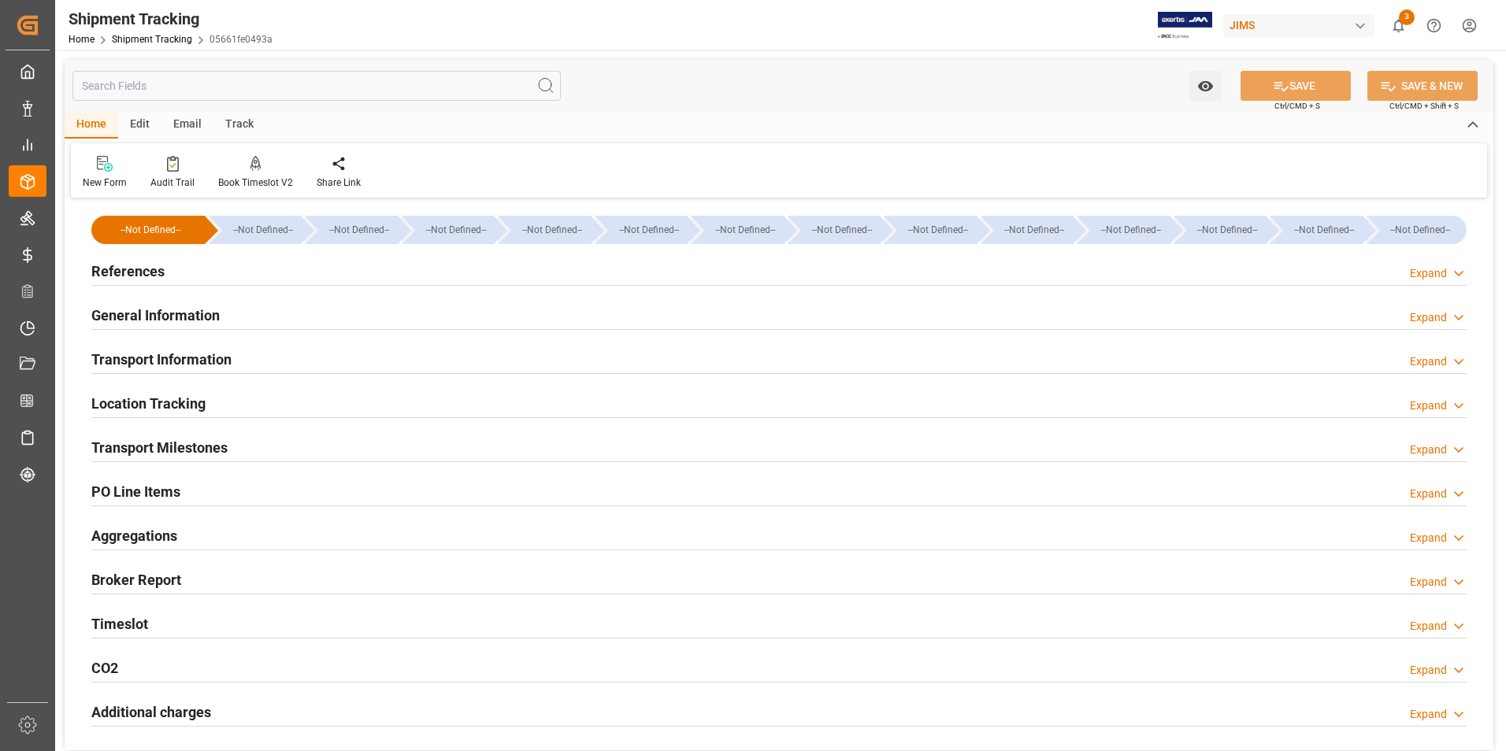
click at [156, 442] on h2 "Transport Milestones" at bounding box center [159, 447] width 136 height 21
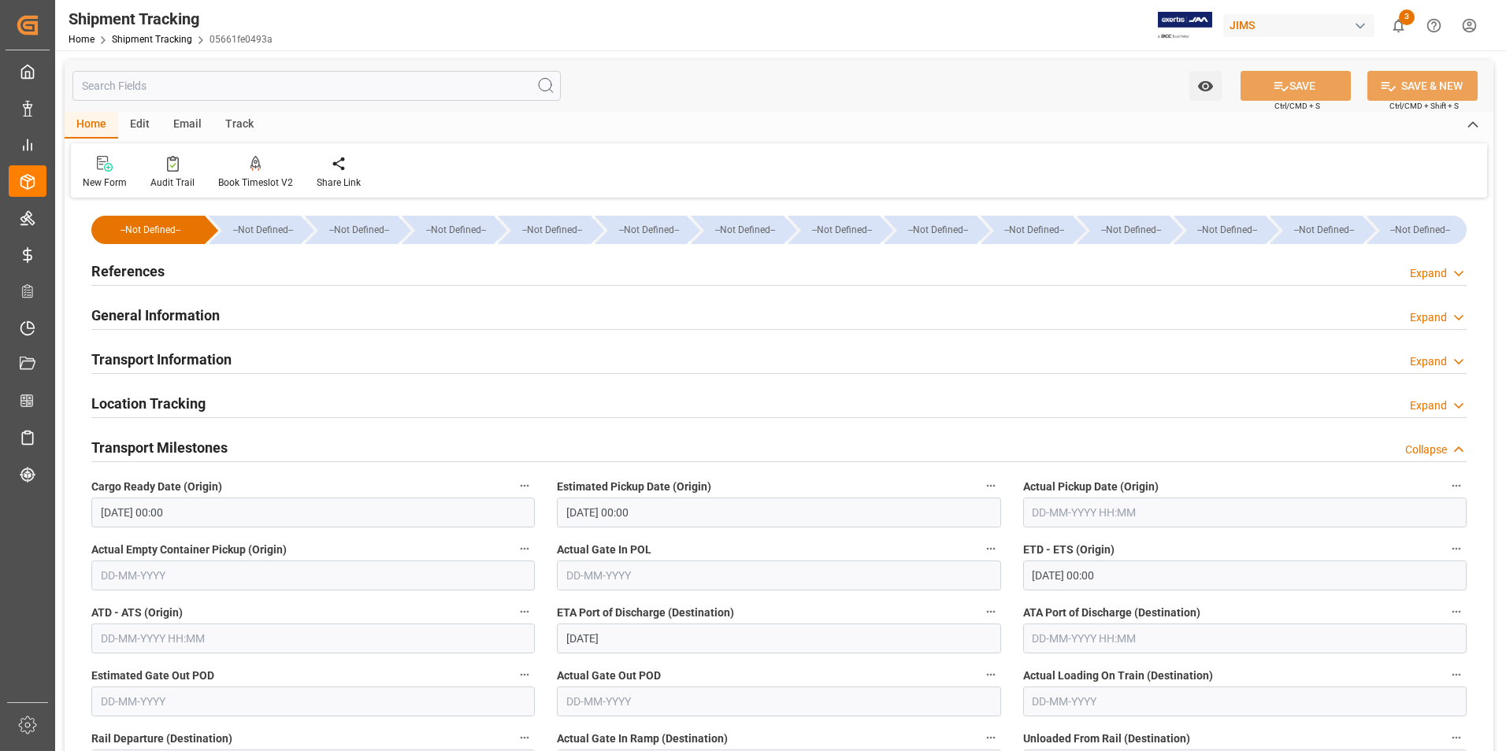
click at [1073, 511] on input "text" at bounding box center [1244, 513] width 443 height 30
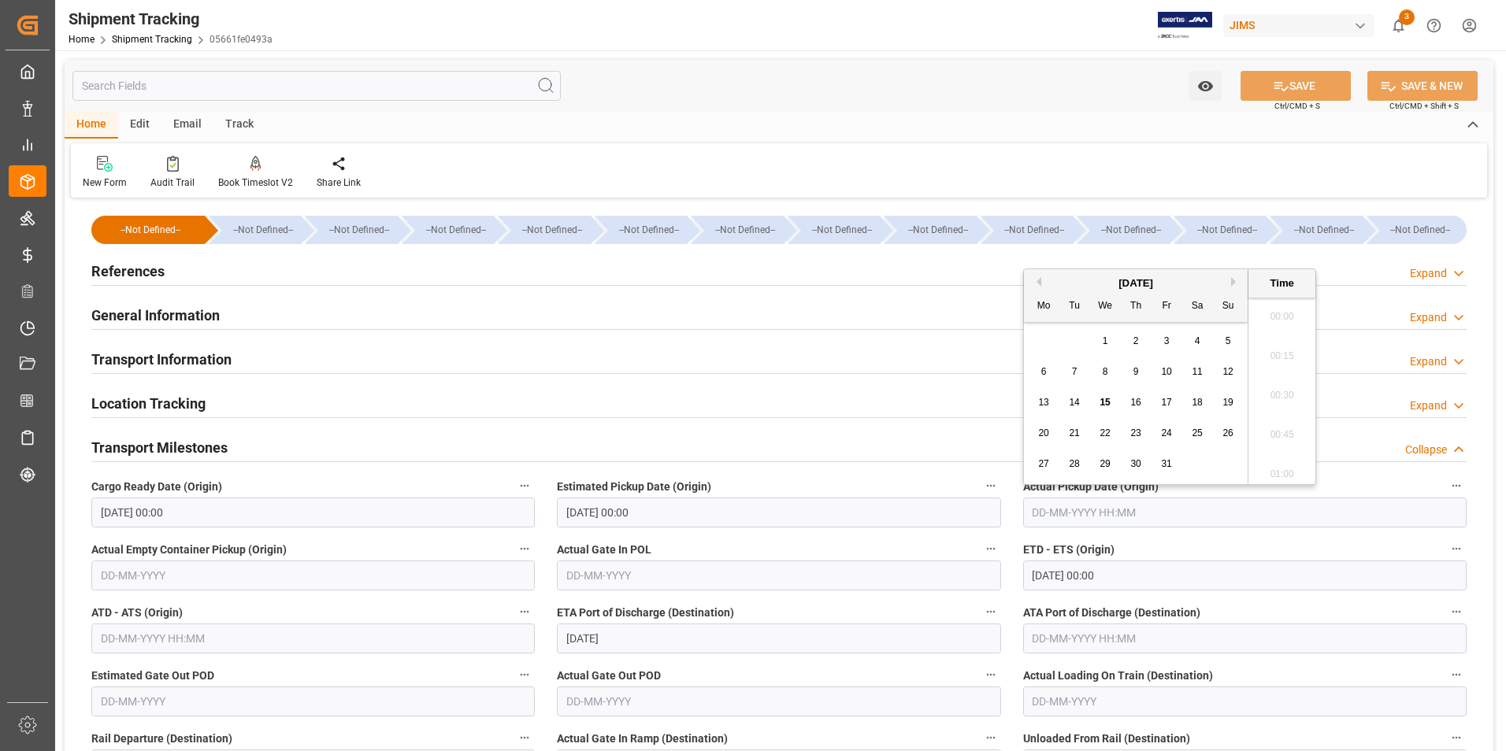
scroll to position [1856, 0]
click at [1076, 402] on span "14" at bounding box center [1074, 402] width 10 height 11
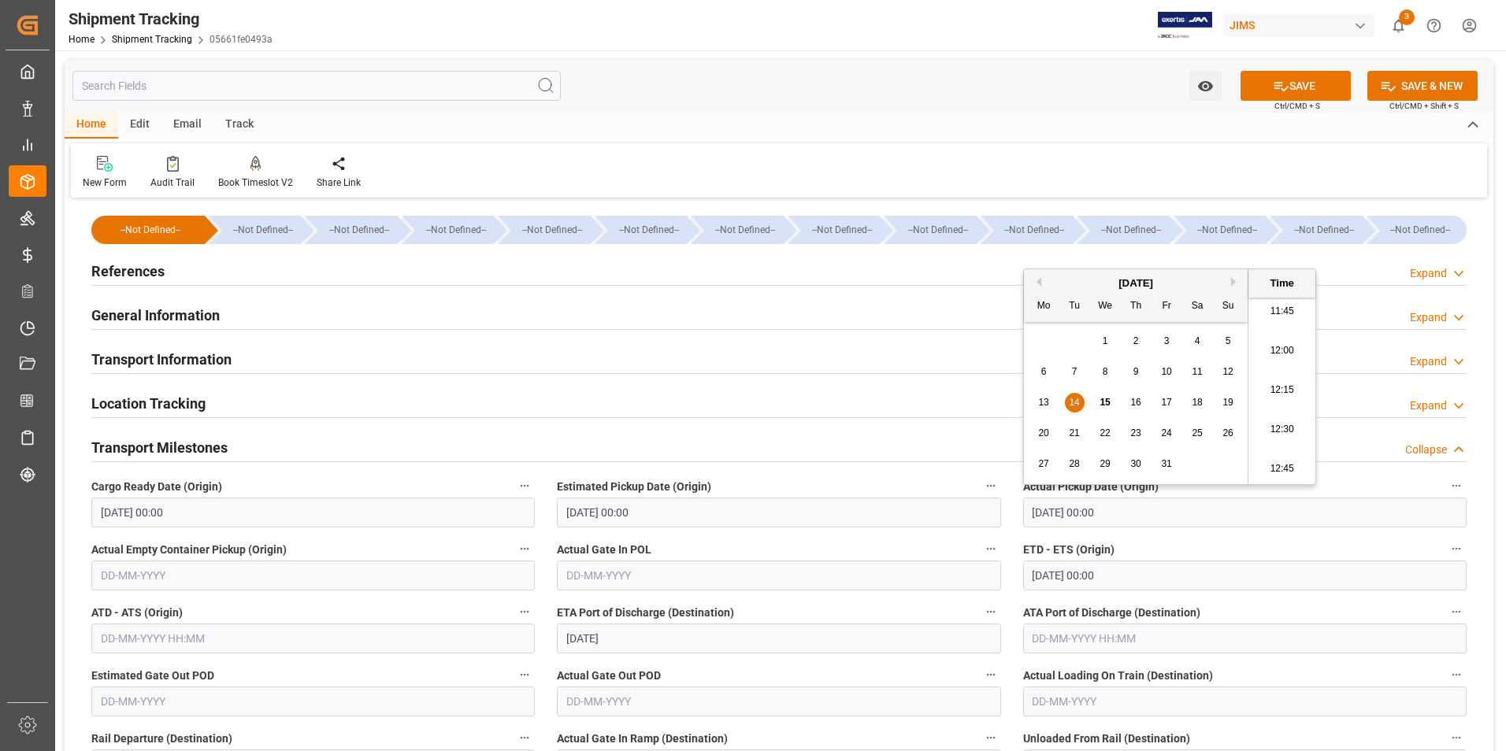
click at [661, 572] on input "text" at bounding box center [778, 576] width 443 height 30
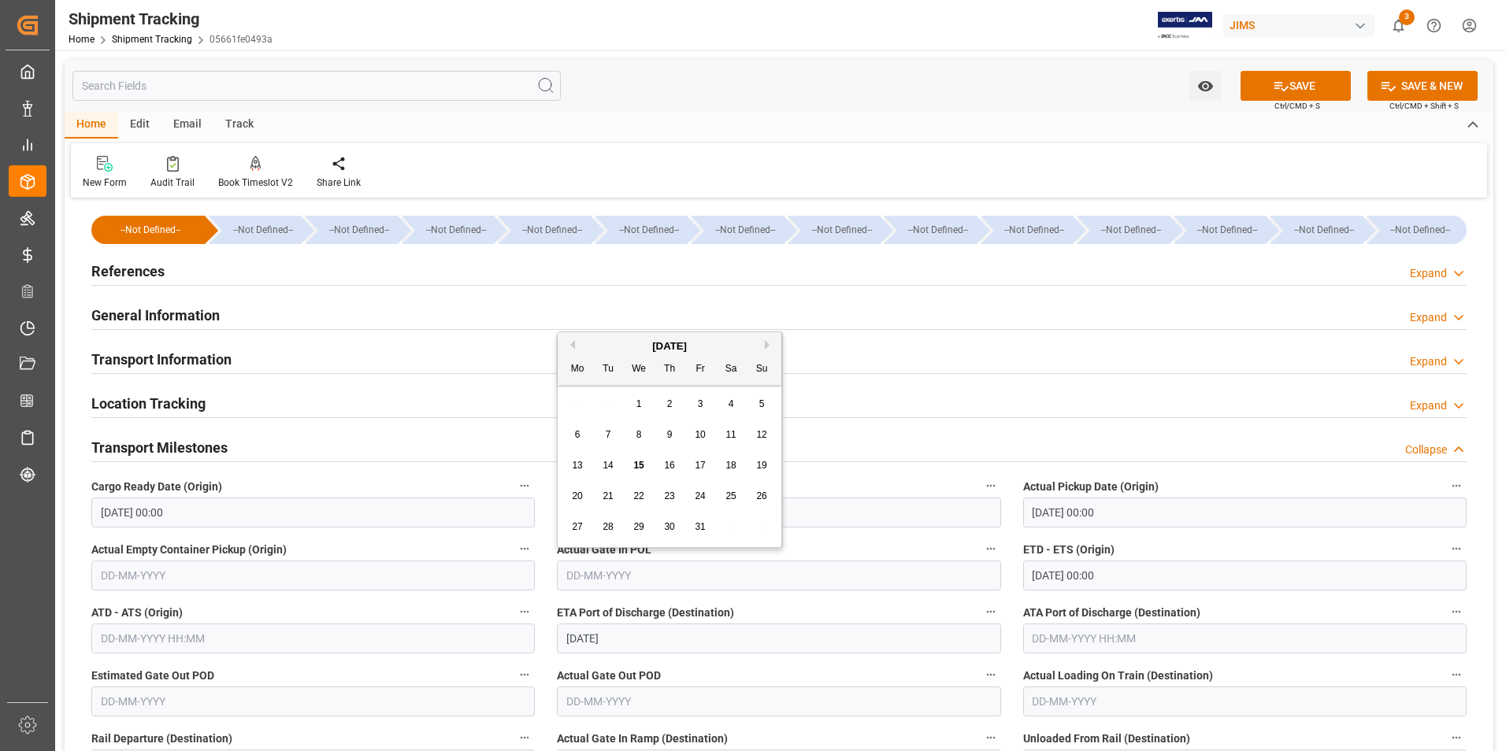
click at [1119, 510] on input "14-10-2025 00:00" at bounding box center [1244, 513] width 443 height 30
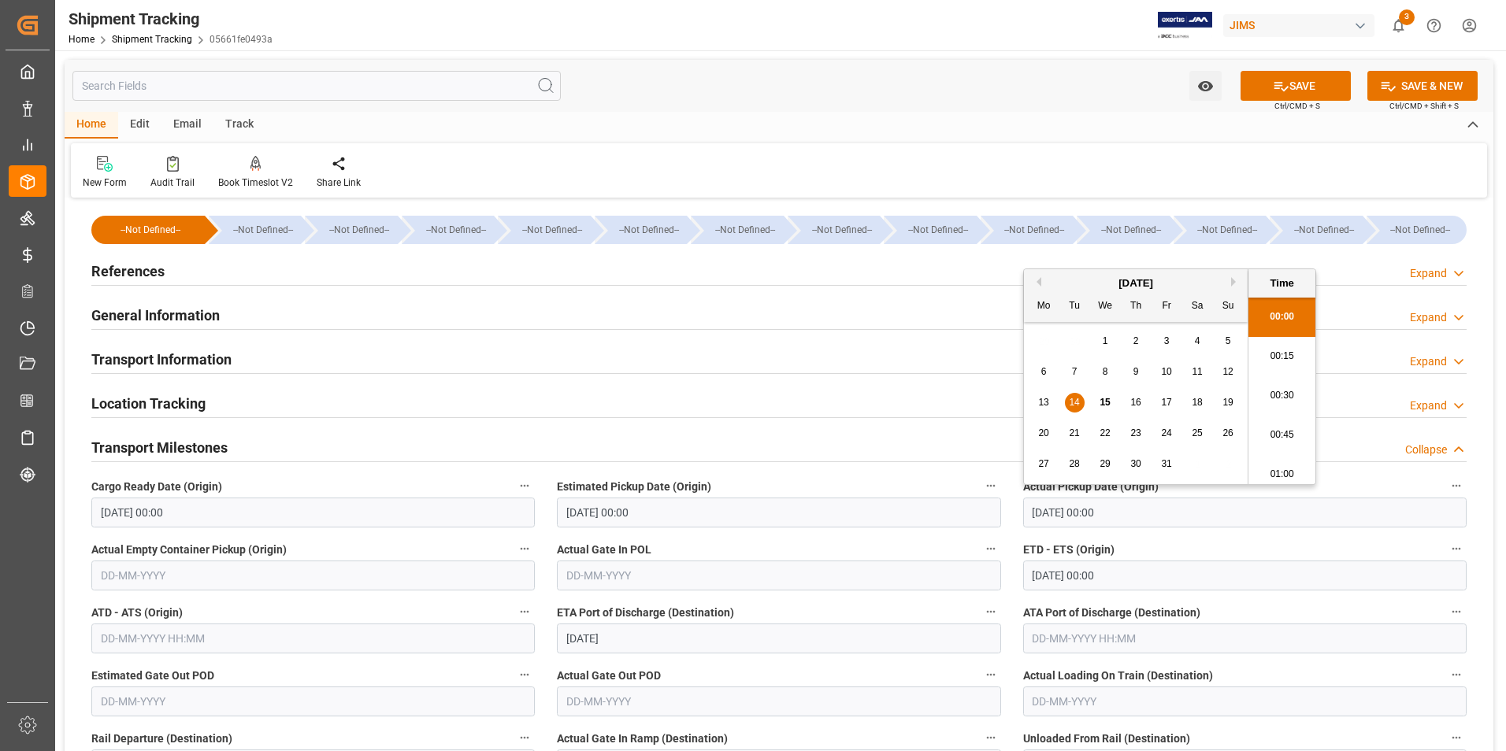
click at [1166, 341] on span "3" at bounding box center [1167, 340] width 6 height 11
type input "[DATE] 00:00"
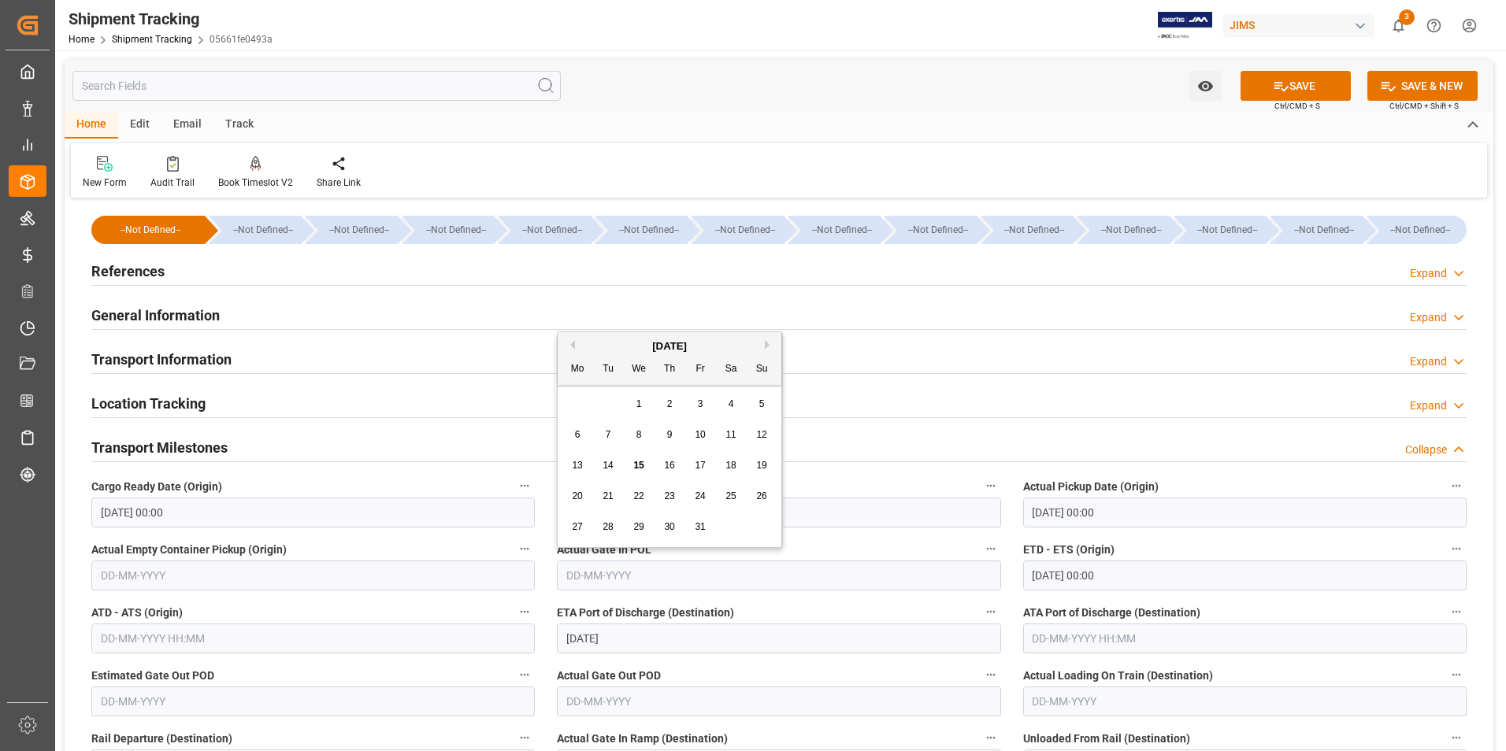
click at [660, 581] on input "text" at bounding box center [778, 576] width 443 height 30
click at [698, 402] on span "3" at bounding box center [701, 403] width 6 height 11
type input "[DATE]"
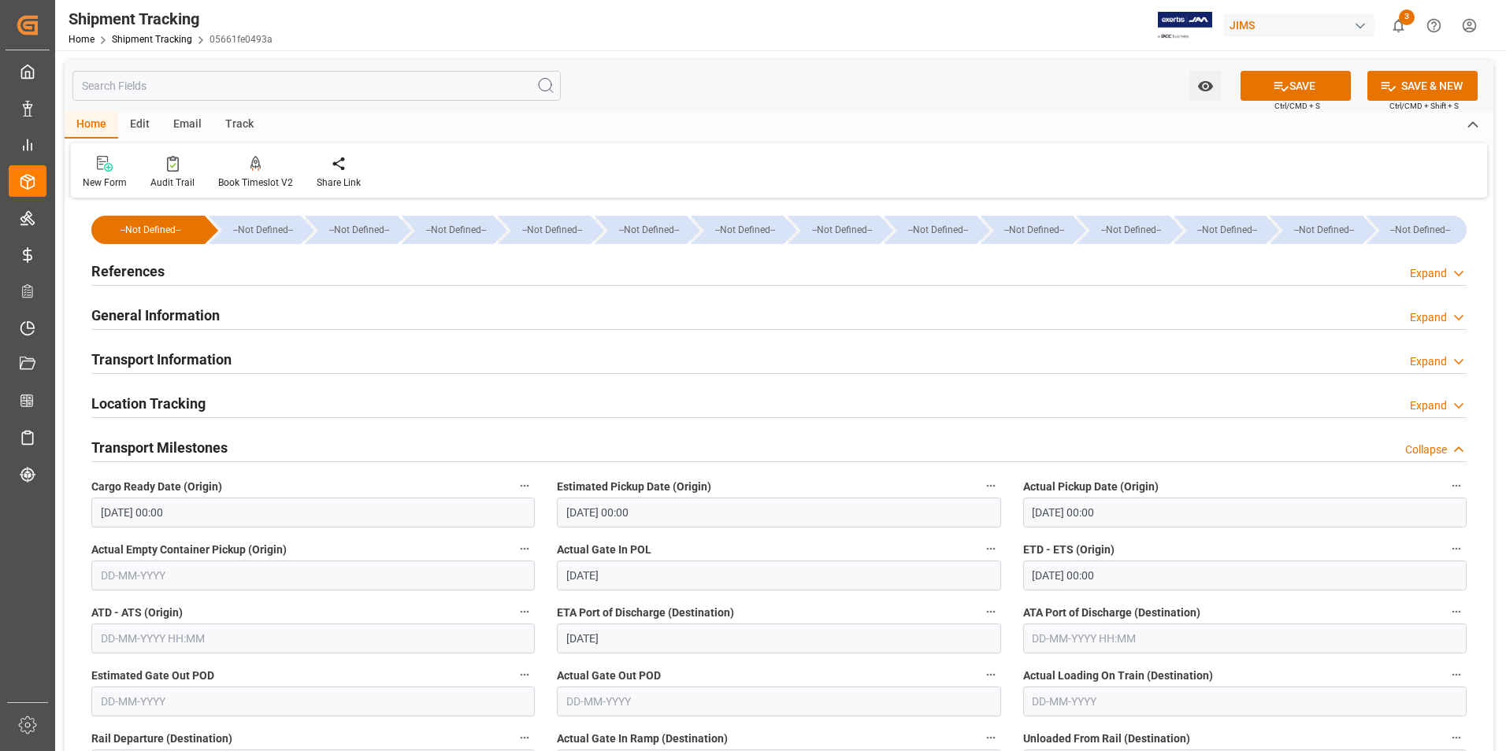
click at [1056, 579] on input "10-10-2025 00:00" at bounding box center [1244, 576] width 443 height 30
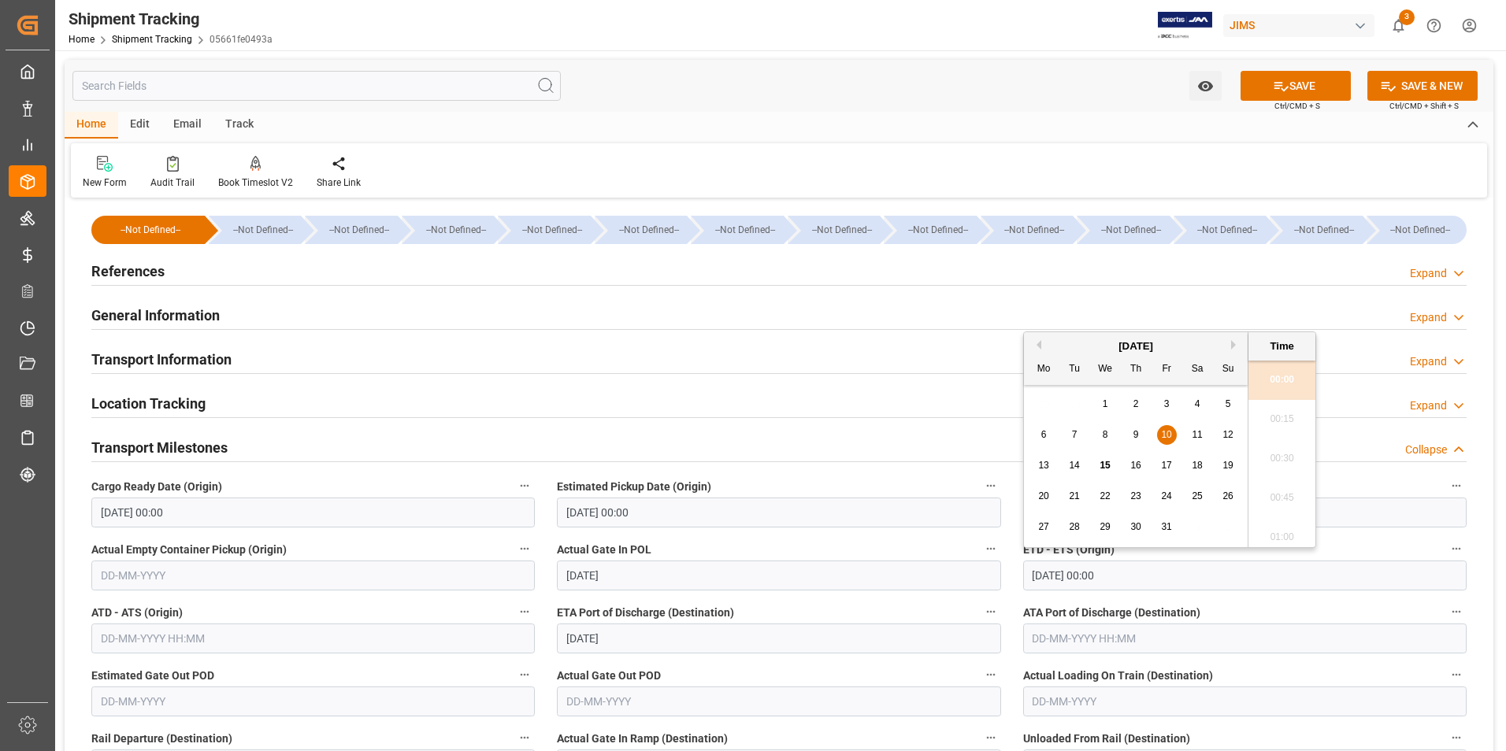
click at [1162, 402] on div "3" at bounding box center [1167, 404] width 20 height 19
type input "[DATE] 00:00"
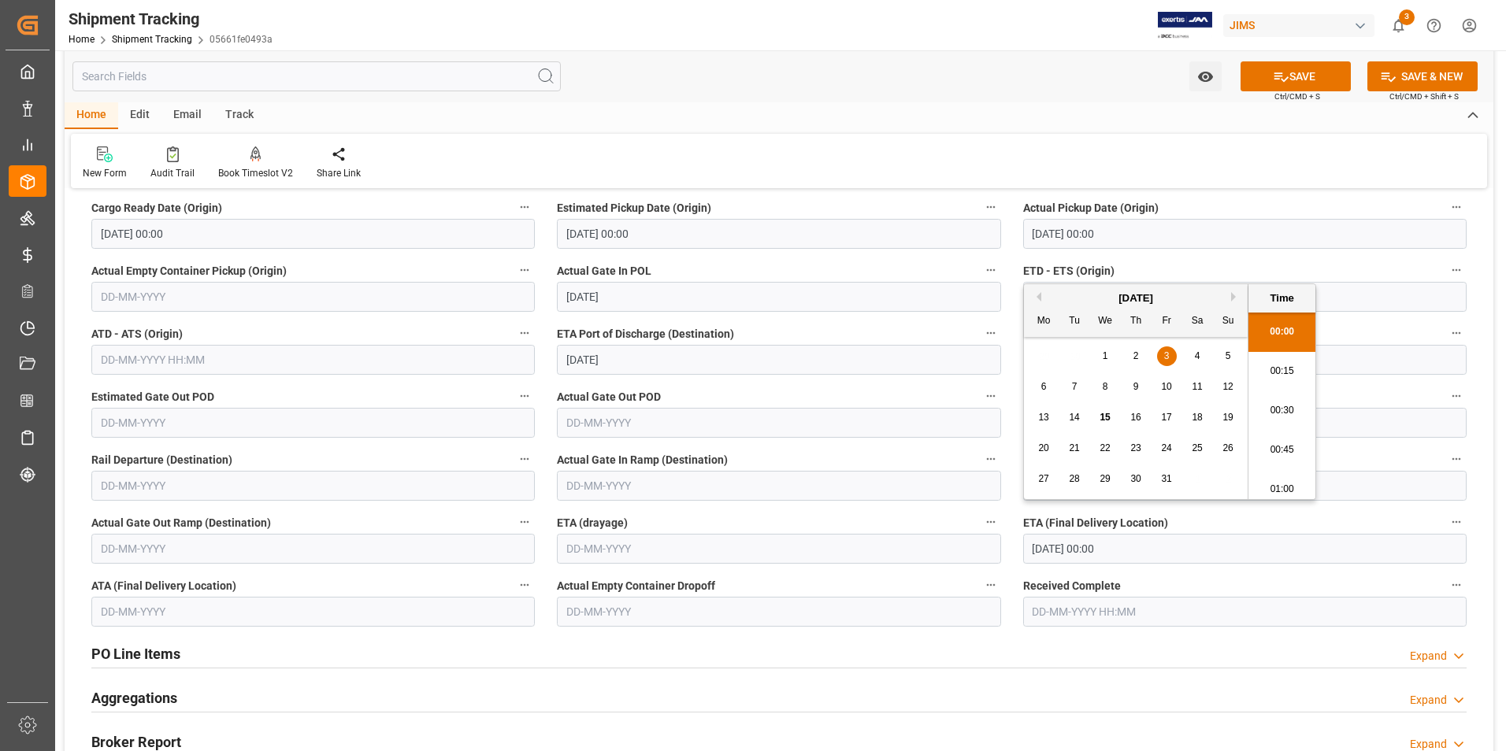
scroll to position [315, 0]
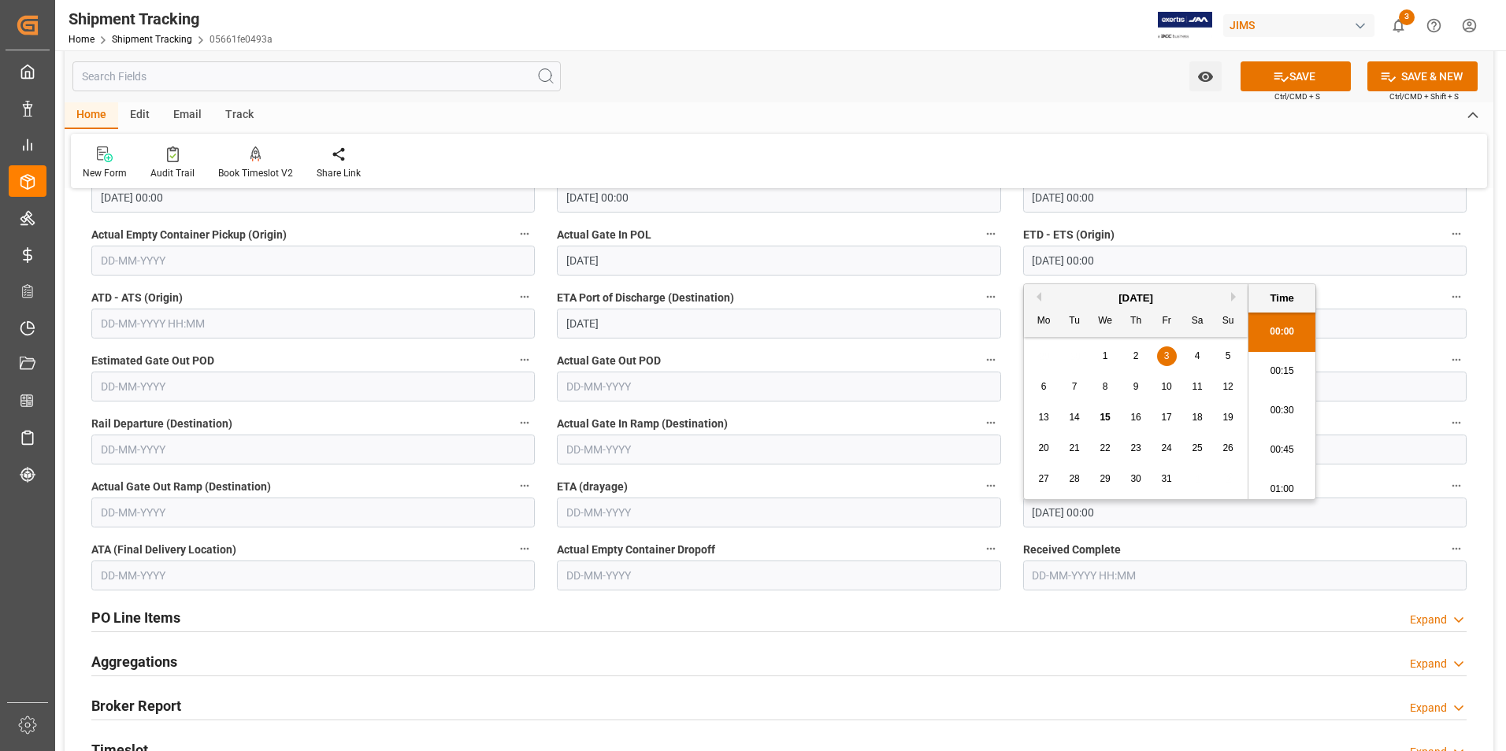
click at [978, 635] on div "PO Line Items Expand" at bounding box center [778, 618] width 1397 height 44
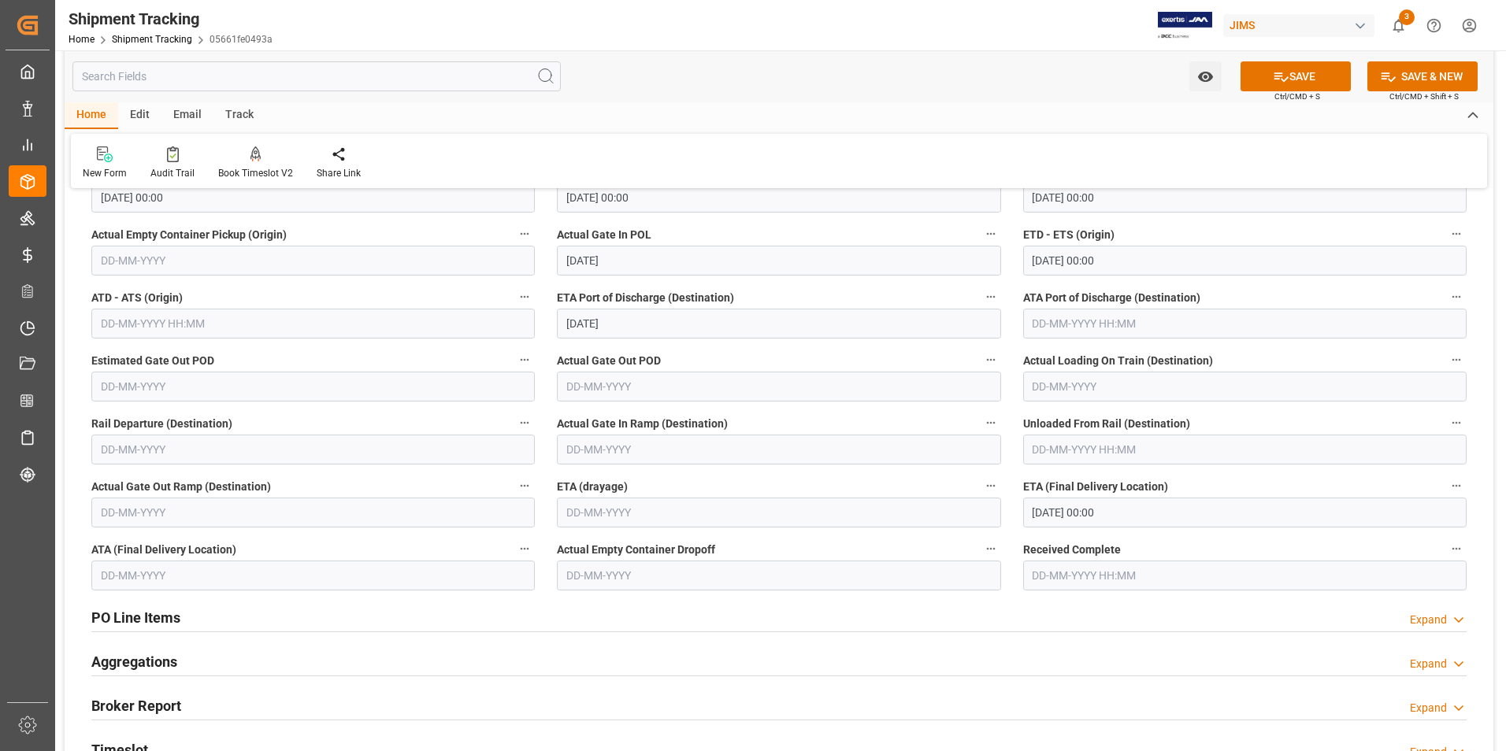
click at [1071, 509] on input "12-11-2025 00:00" at bounding box center [1244, 513] width 443 height 30
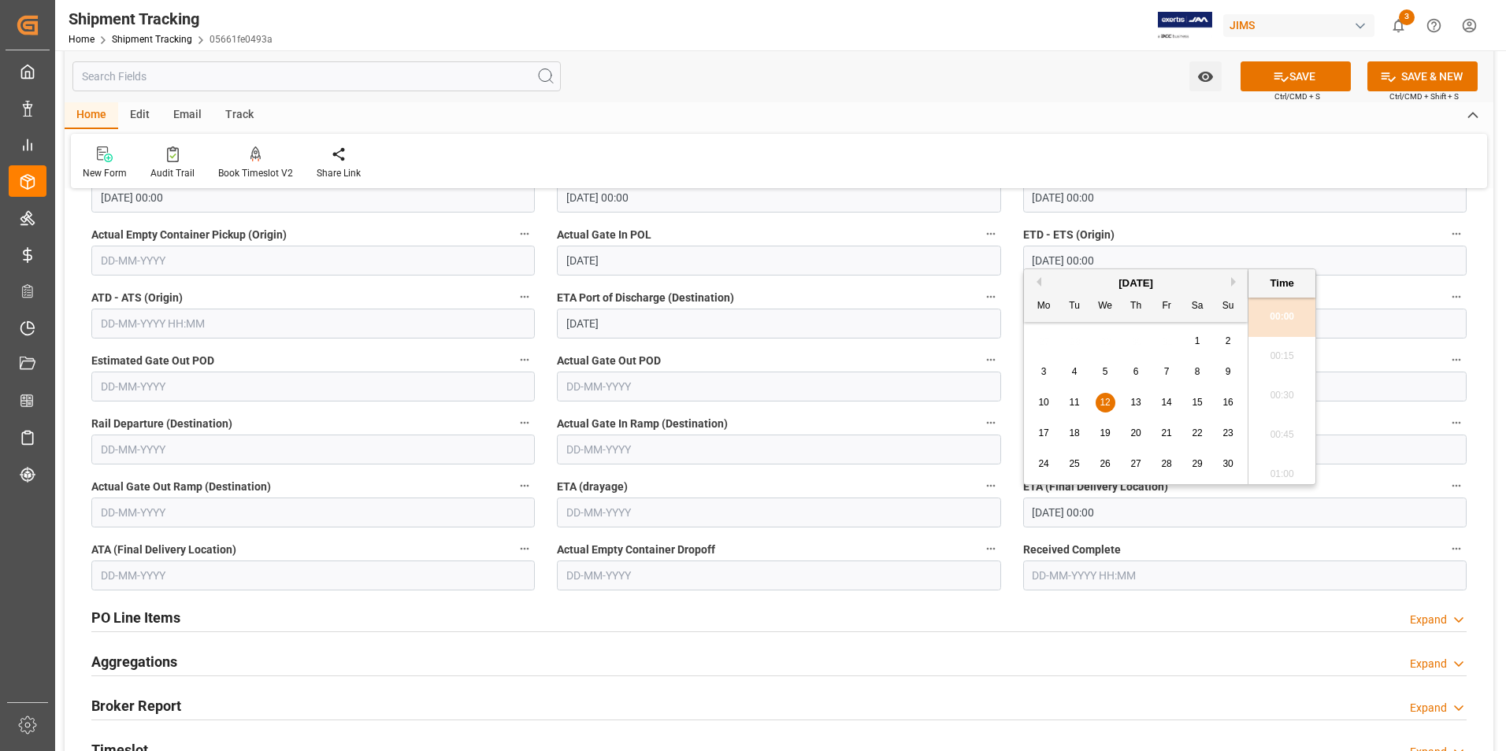
click at [1079, 430] on span "18" at bounding box center [1074, 433] width 10 height 11
type input "[DATE] 00:00"
click at [1310, 76] on button "SAVE" at bounding box center [1295, 76] width 110 height 30
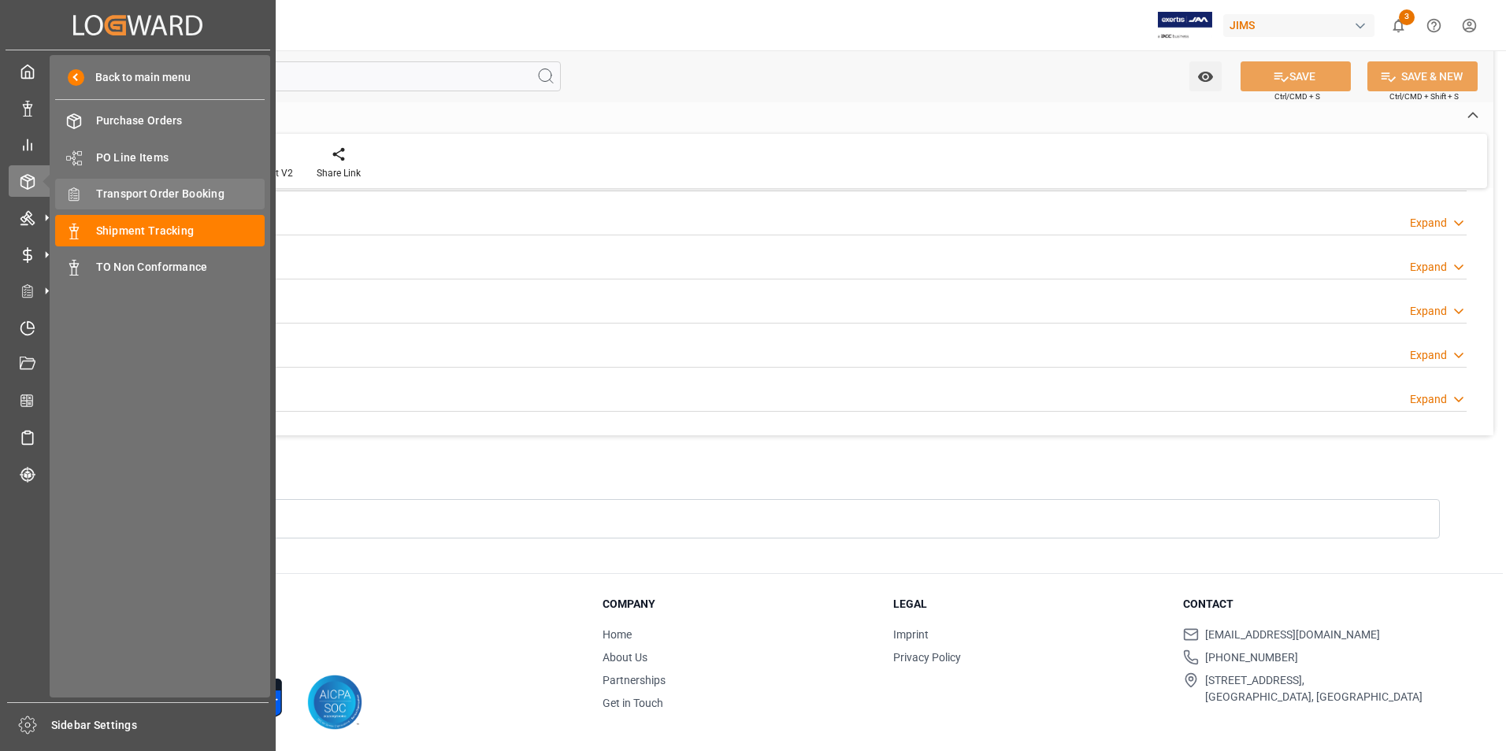
click at [163, 192] on span "Transport Order Booking" at bounding box center [180, 194] width 169 height 17
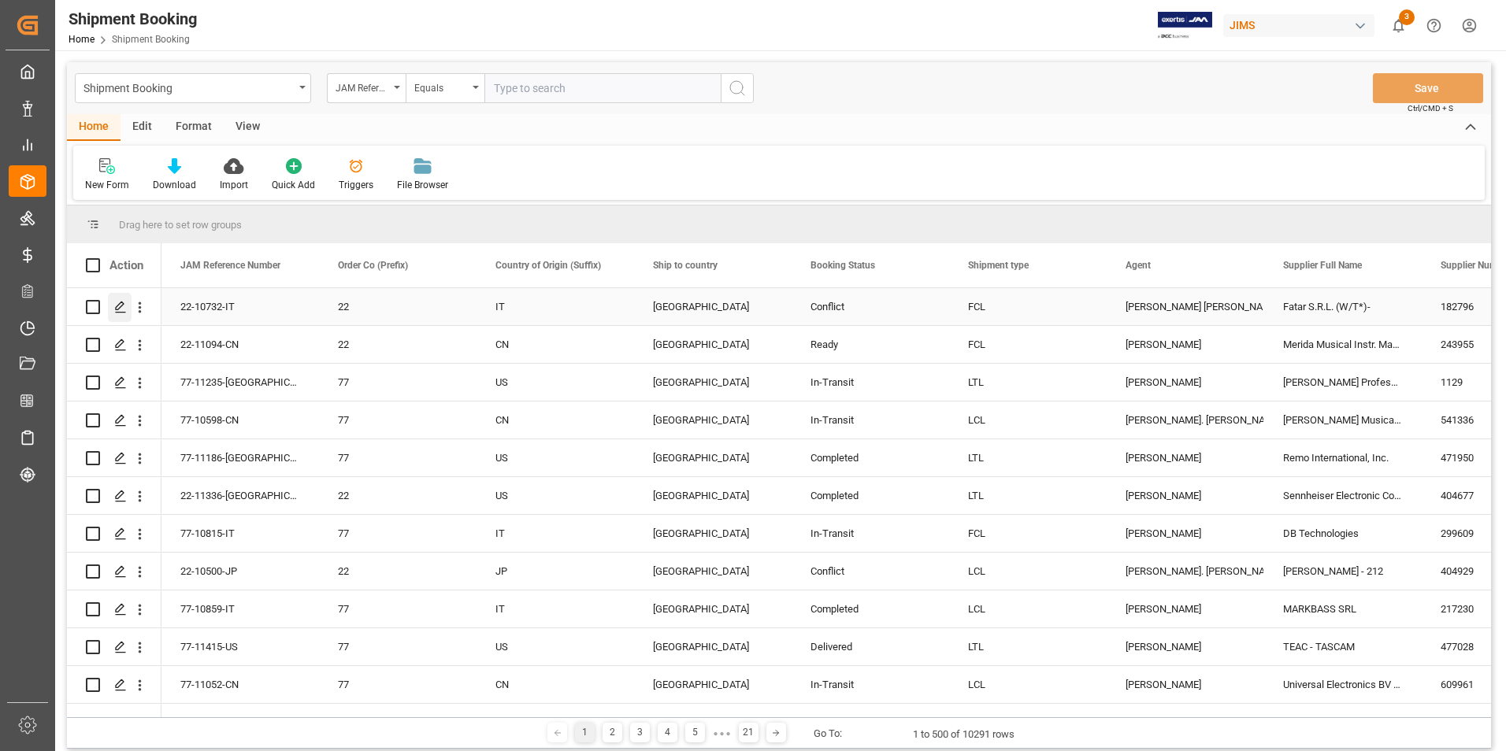
click at [119, 306] on icon "Press SPACE to select this row." at bounding box center [120, 307] width 13 height 13
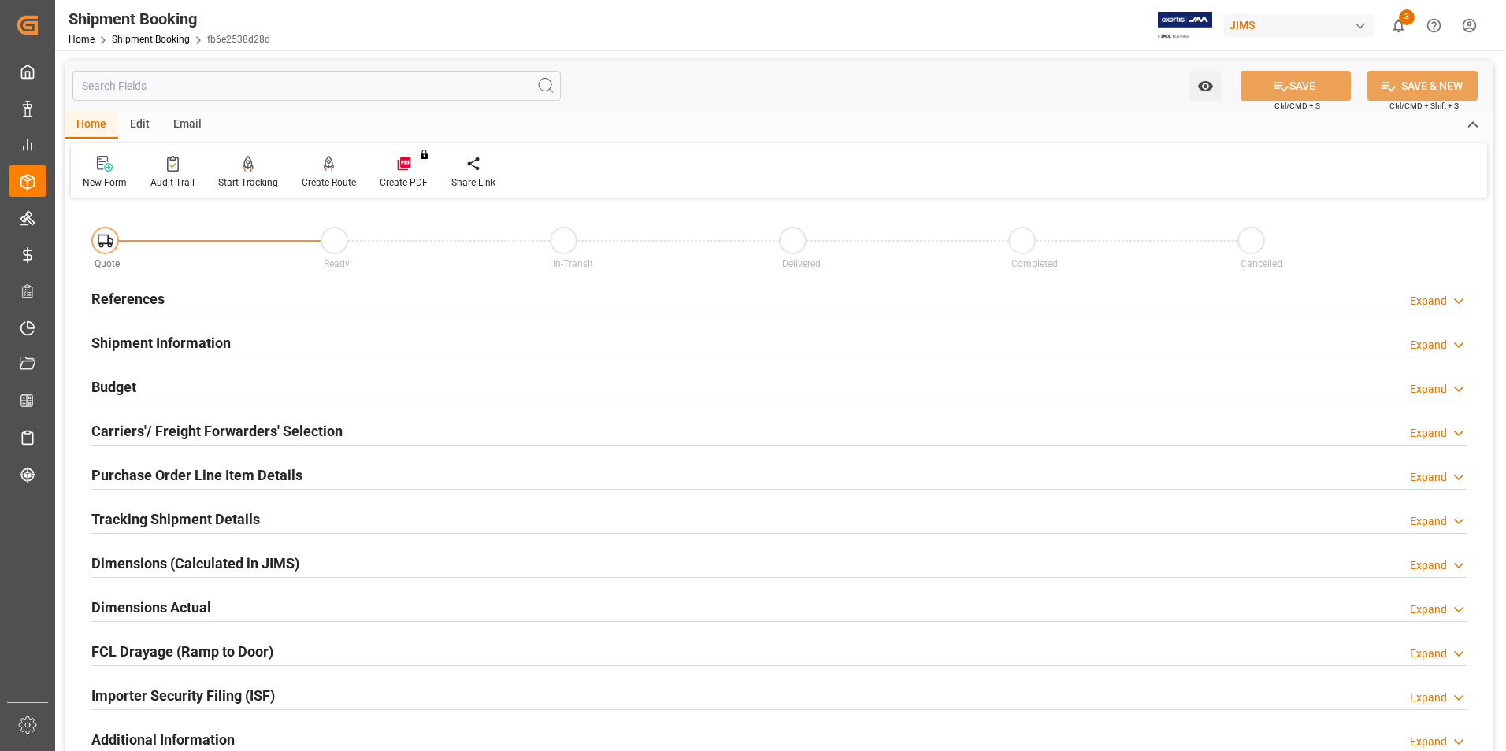
click at [162, 517] on h2 "Tracking Shipment Details" at bounding box center [175, 519] width 169 height 21
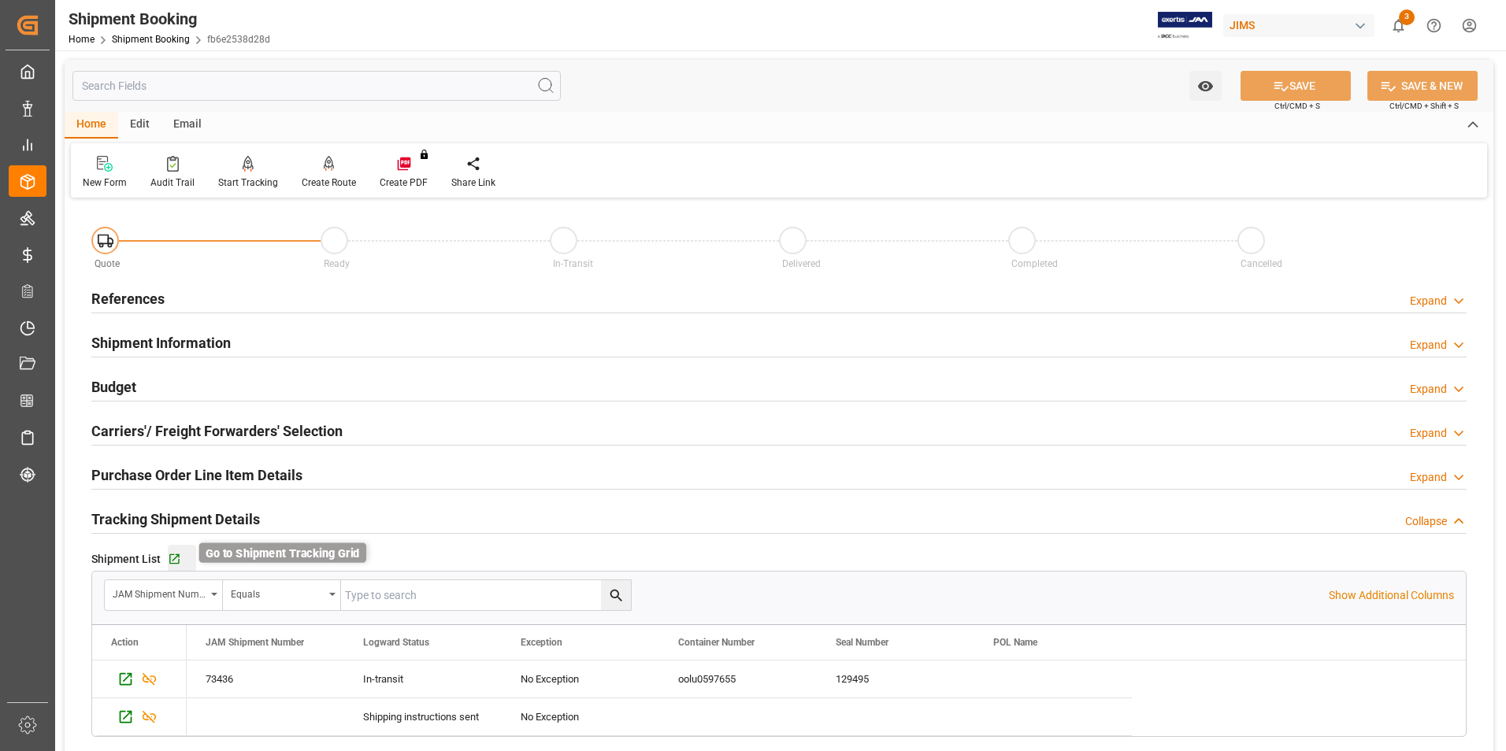
click at [171, 554] on icon "button" at bounding box center [174, 559] width 10 height 10
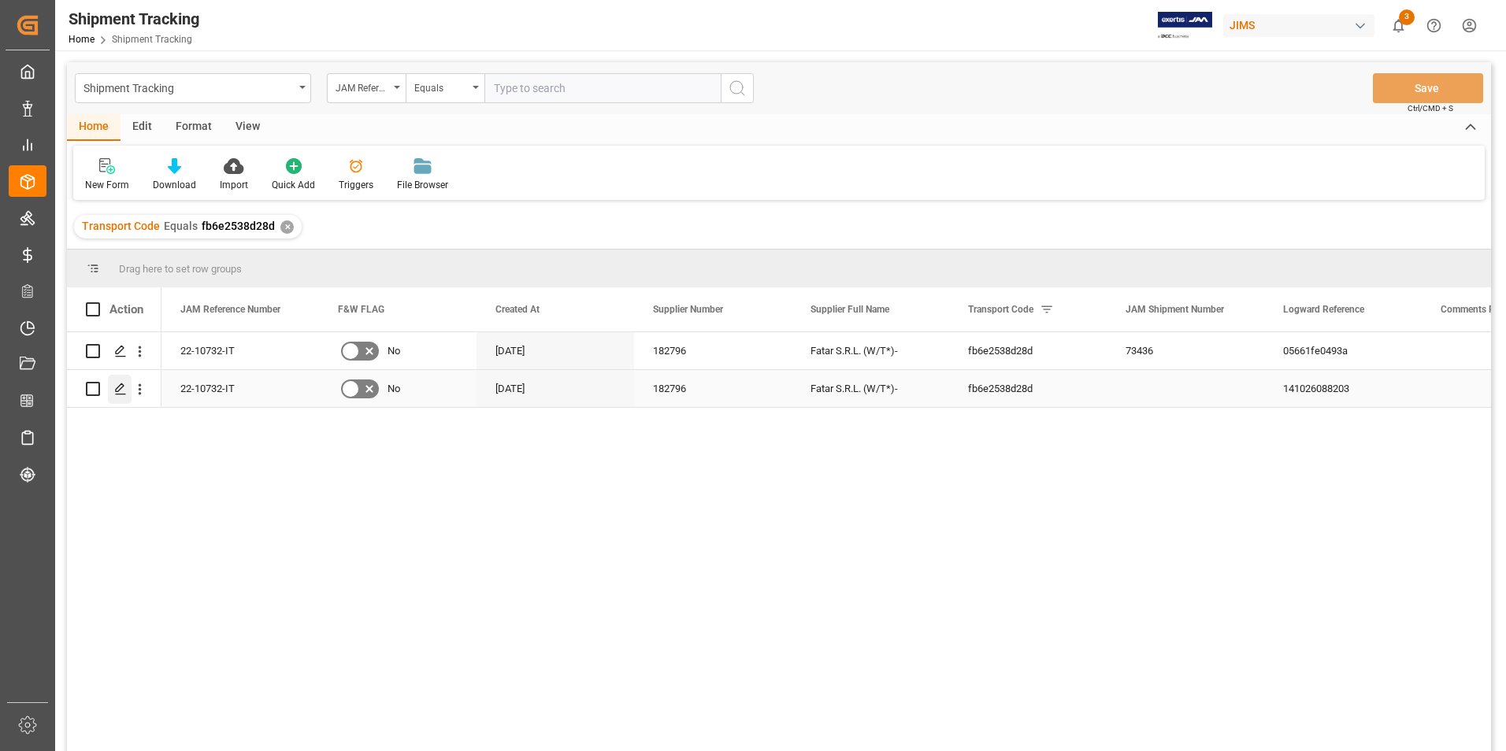
click at [120, 387] on icon "Press SPACE to select this row." at bounding box center [120, 389] width 13 height 13
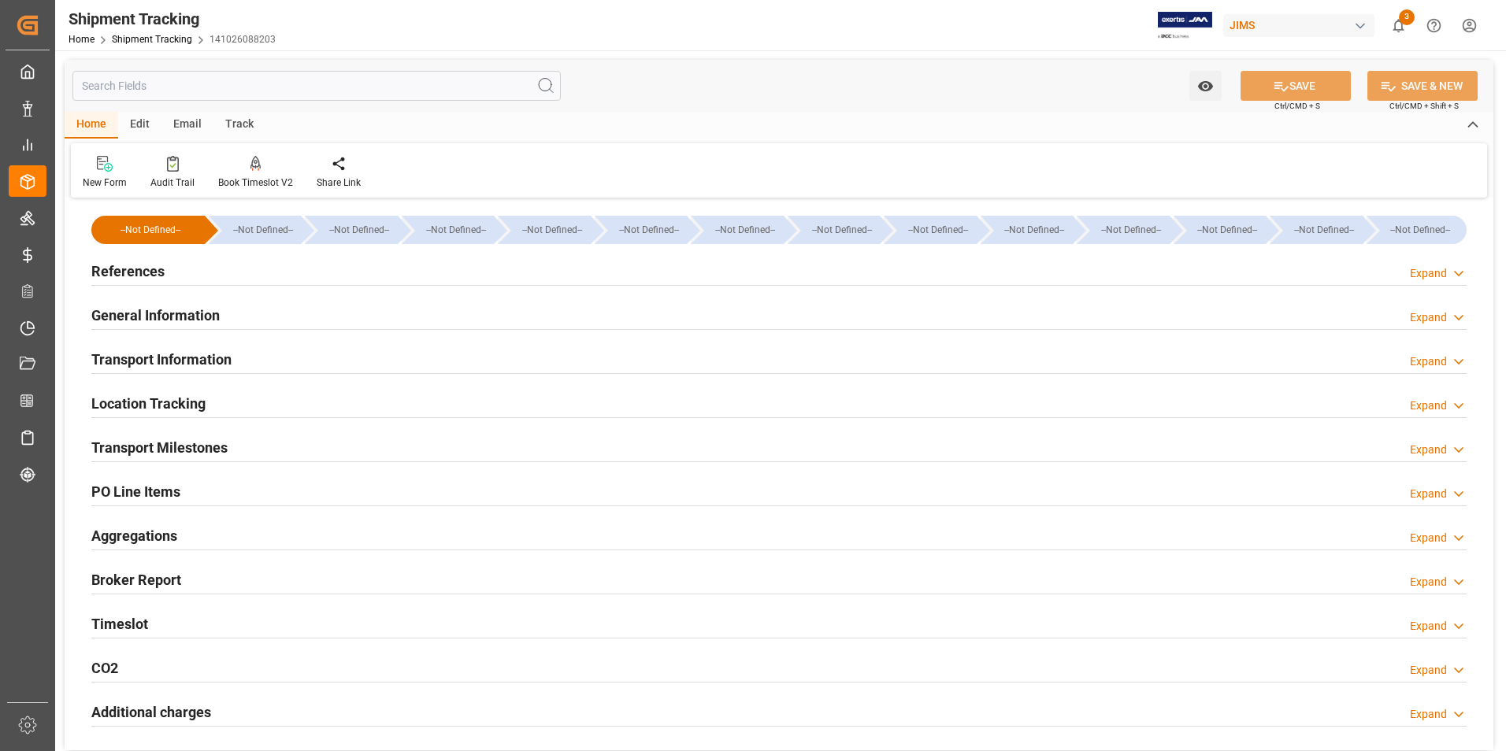
type input "[DATE]"
click at [136, 265] on h2 "References" at bounding box center [127, 271] width 73 height 21
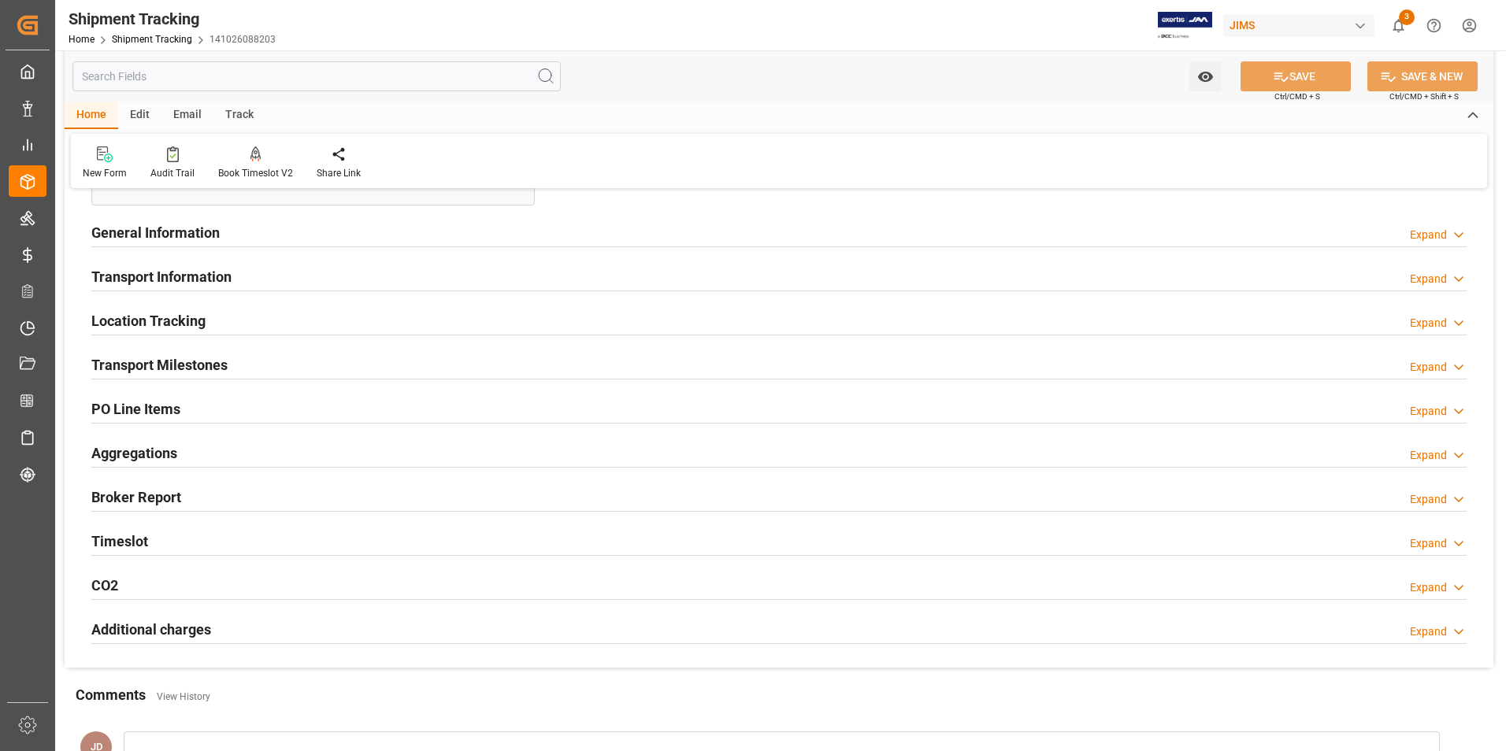
scroll to position [394, 0]
click at [151, 233] on h2 "General Information" at bounding box center [155, 231] width 128 height 21
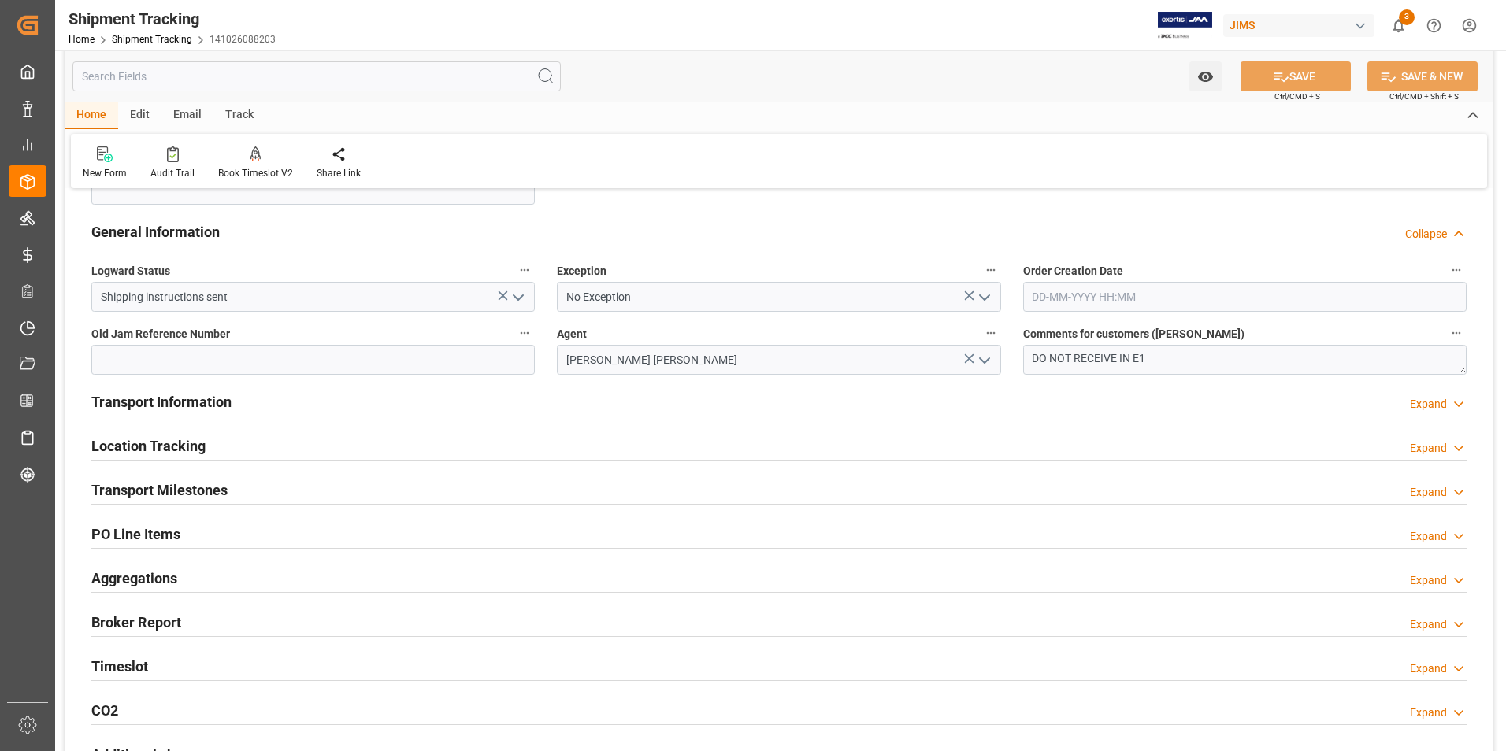
click at [159, 406] on h2 "Transport Information" at bounding box center [161, 401] width 140 height 21
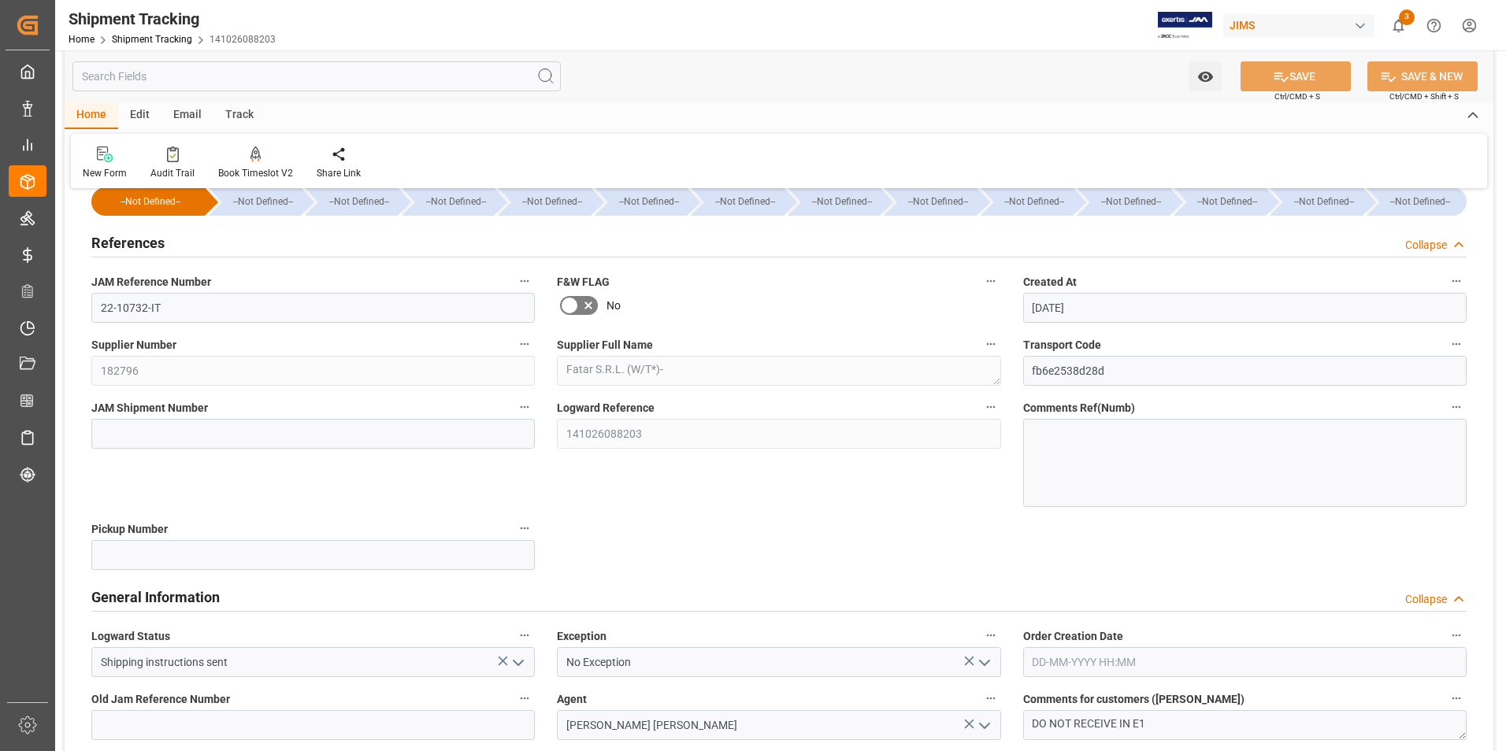
scroll to position [0, 0]
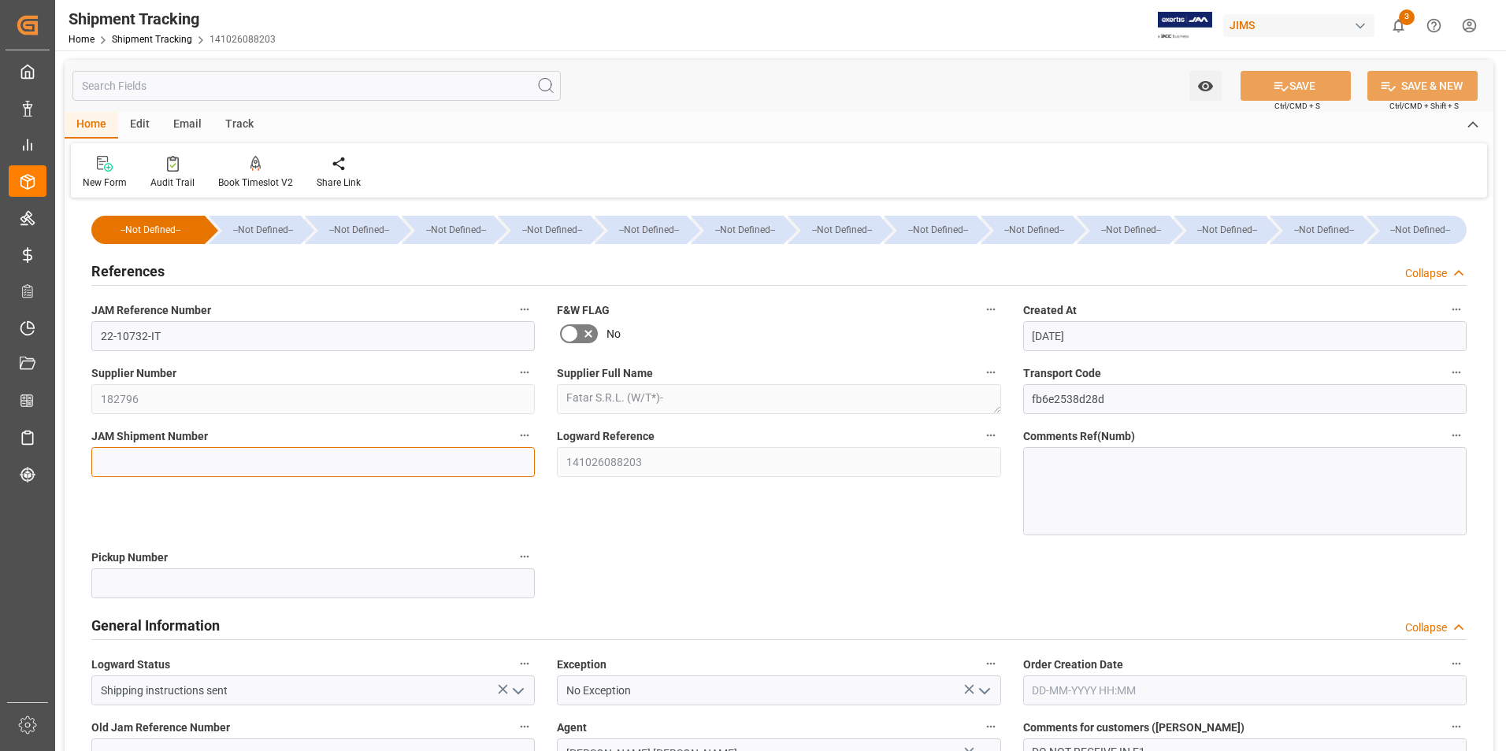
click at [168, 467] on input at bounding box center [312, 462] width 443 height 30
type input "73437"
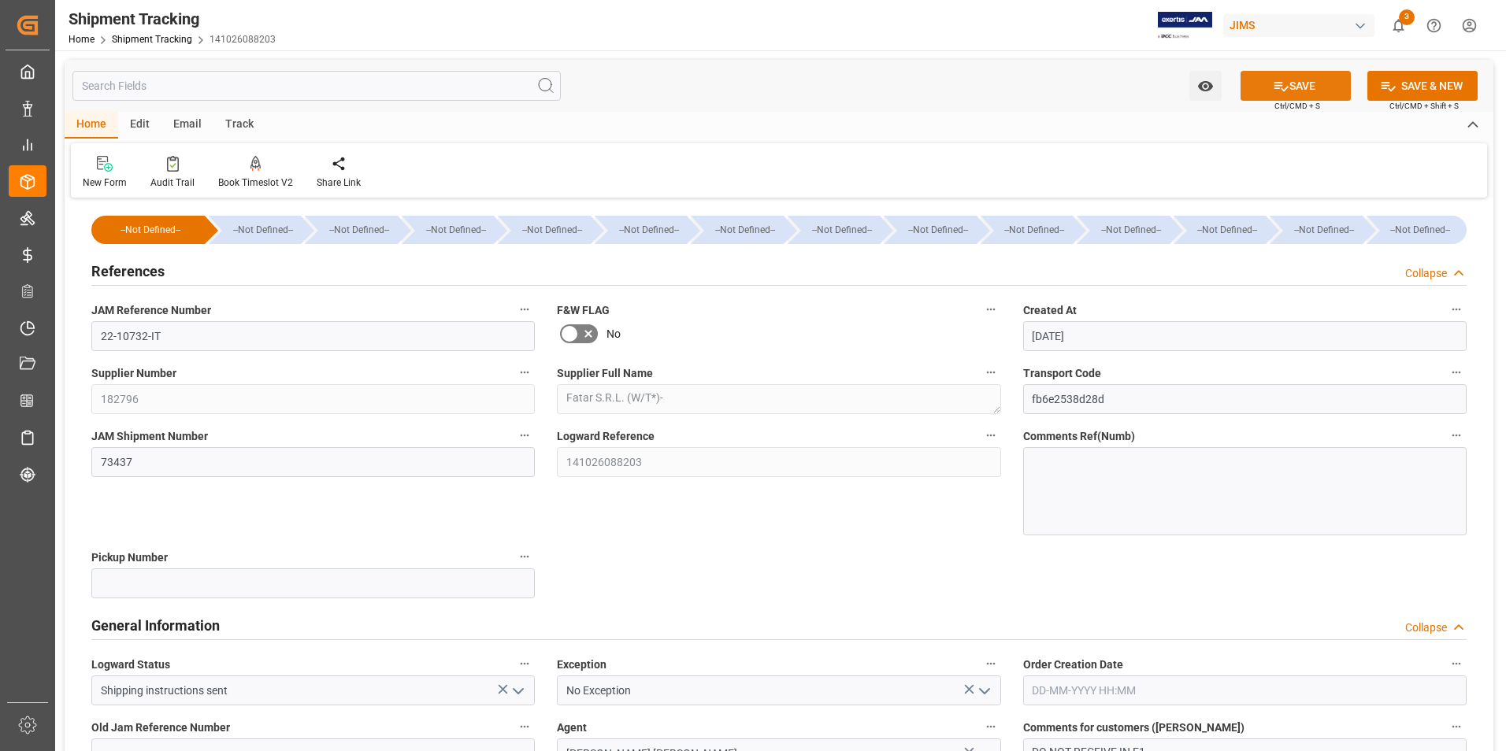
click at [1287, 84] on button "SAVE" at bounding box center [1295, 86] width 110 height 30
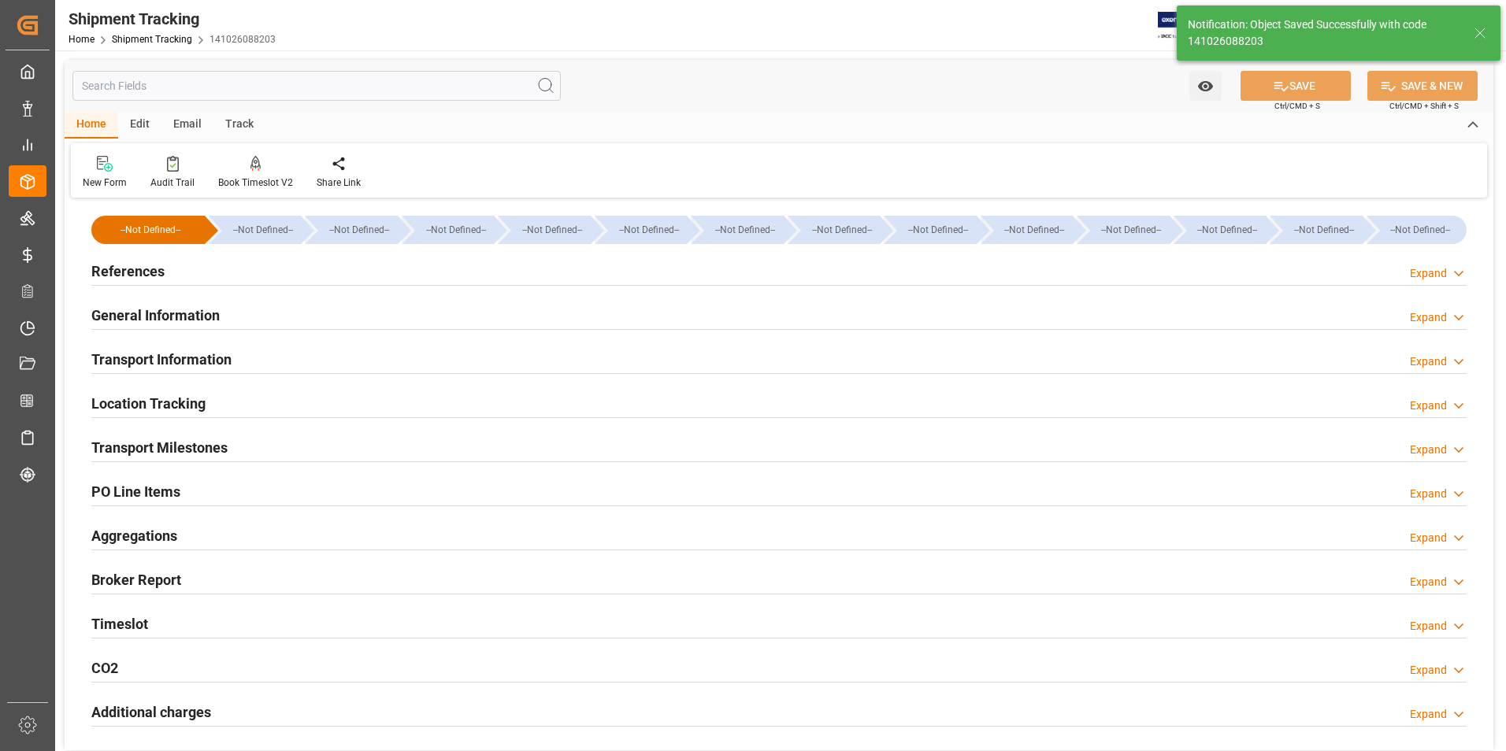
click at [172, 361] on h2 "Transport Information" at bounding box center [161, 359] width 140 height 21
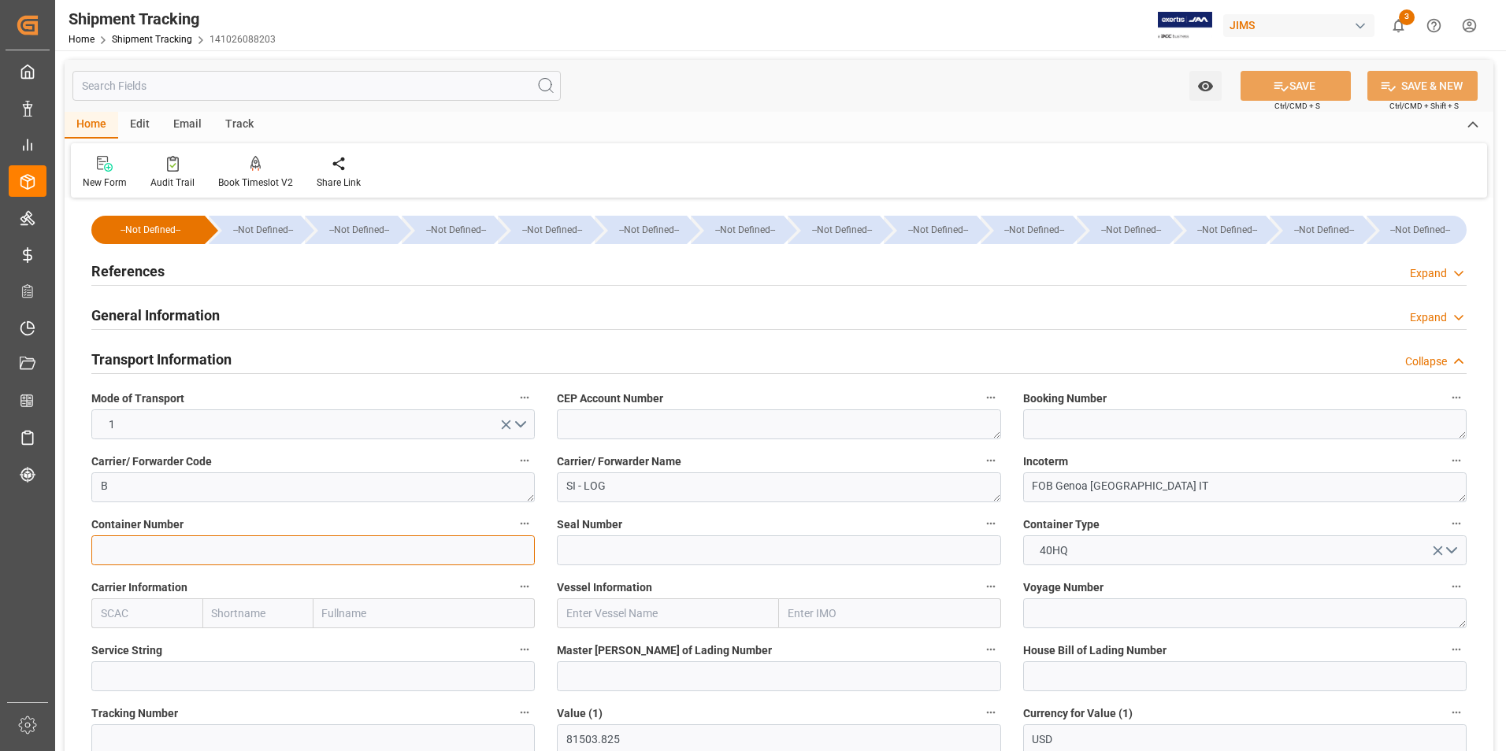
drag, startPoint x: 199, startPoint y: 548, endPoint x: 212, endPoint y: 545, distance: 13.0
click at [202, 546] on input at bounding box center [312, 550] width 443 height 30
drag, startPoint x: 240, startPoint y: 554, endPoint x: 332, endPoint y: 554, distance: 91.3
click at [240, 554] on input at bounding box center [312, 550] width 443 height 30
type input "csnu7008533"
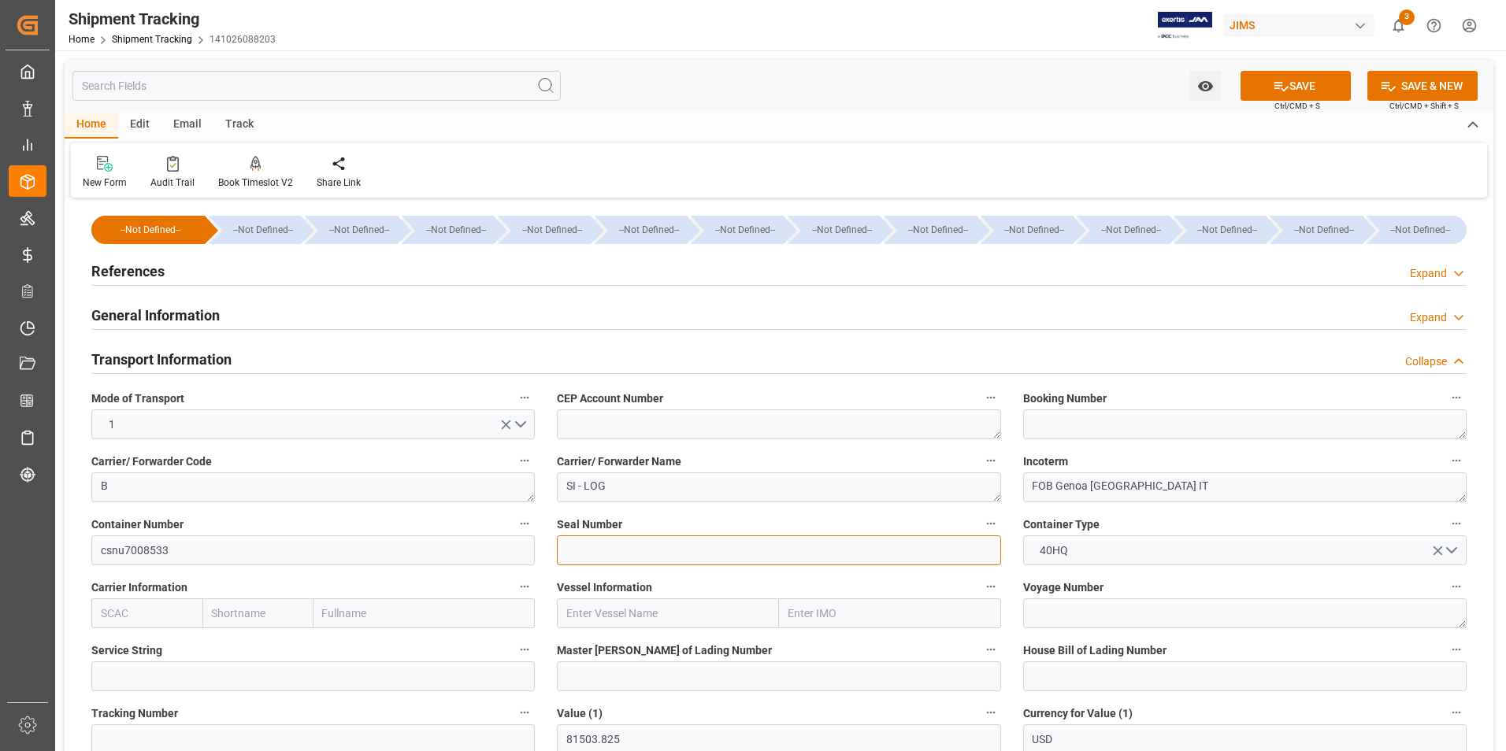
click at [612, 559] on input at bounding box center [778, 550] width 443 height 30
type input "127580"
click at [1298, 84] on button "SAVE" at bounding box center [1295, 86] width 110 height 30
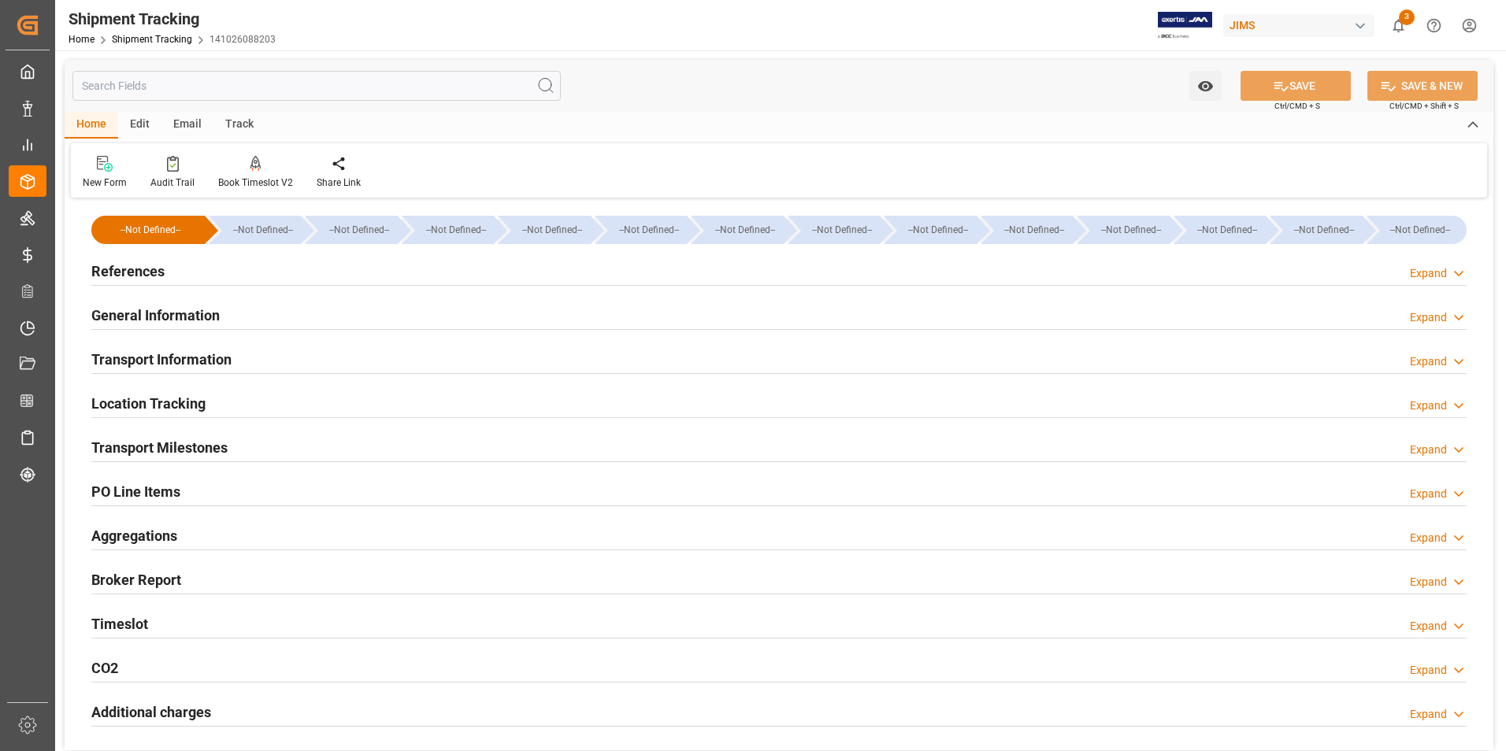
click at [175, 444] on h2 "Transport Milestones" at bounding box center [159, 447] width 136 height 21
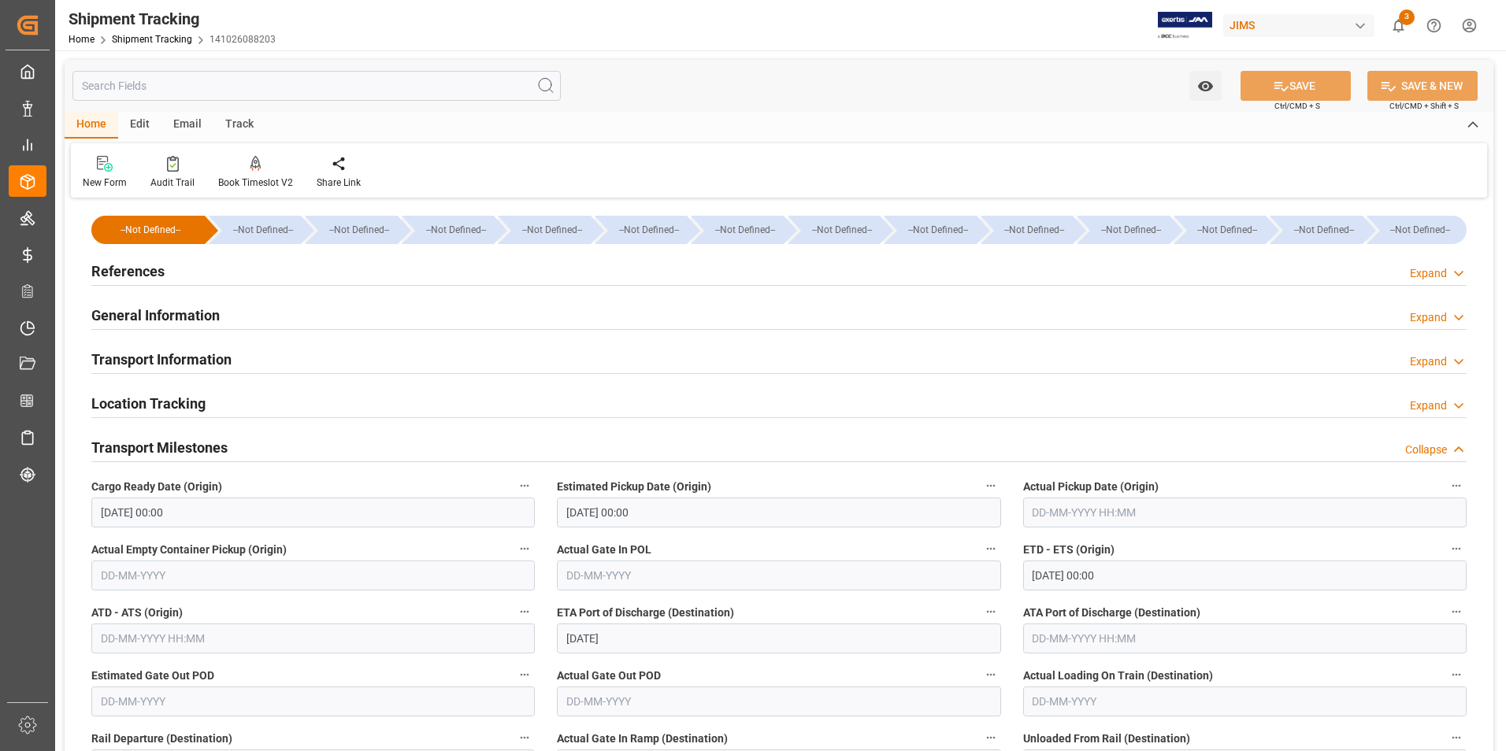
click at [1085, 499] on input "text" at bounding box center [1244, 513] width 443 height 30
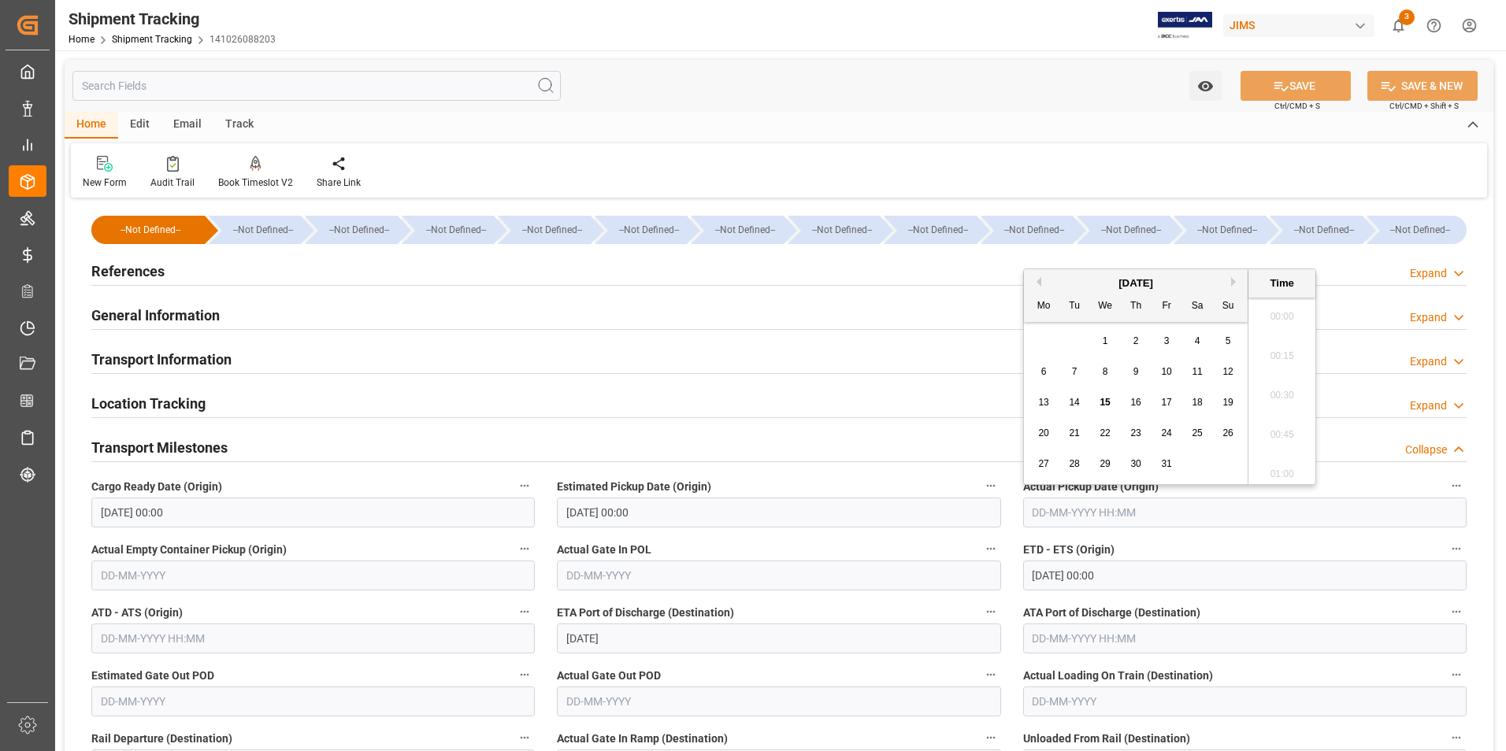
scroll to position [1856, 0]
click at [1167, 341] on span "3" at bounding box center [1167, 340] width 6 height 11
type input "[DATE] 00:00"
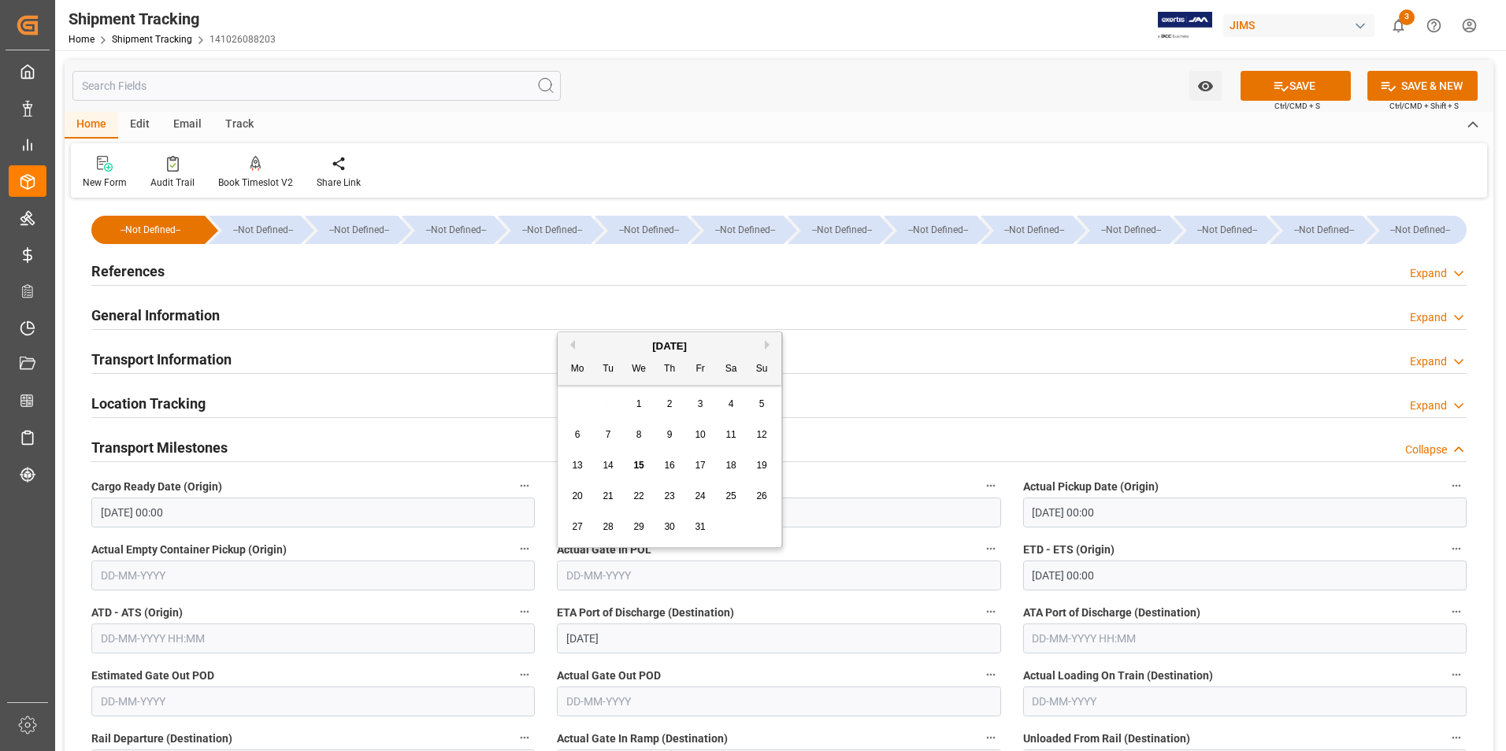
click at [684, 581] on input "text" at bounding box center [778, 576] width 443 height 30
click at [702, 405] on span "3" at bounding box center [701, 403] width 6 height 11
type input "[DATE]"
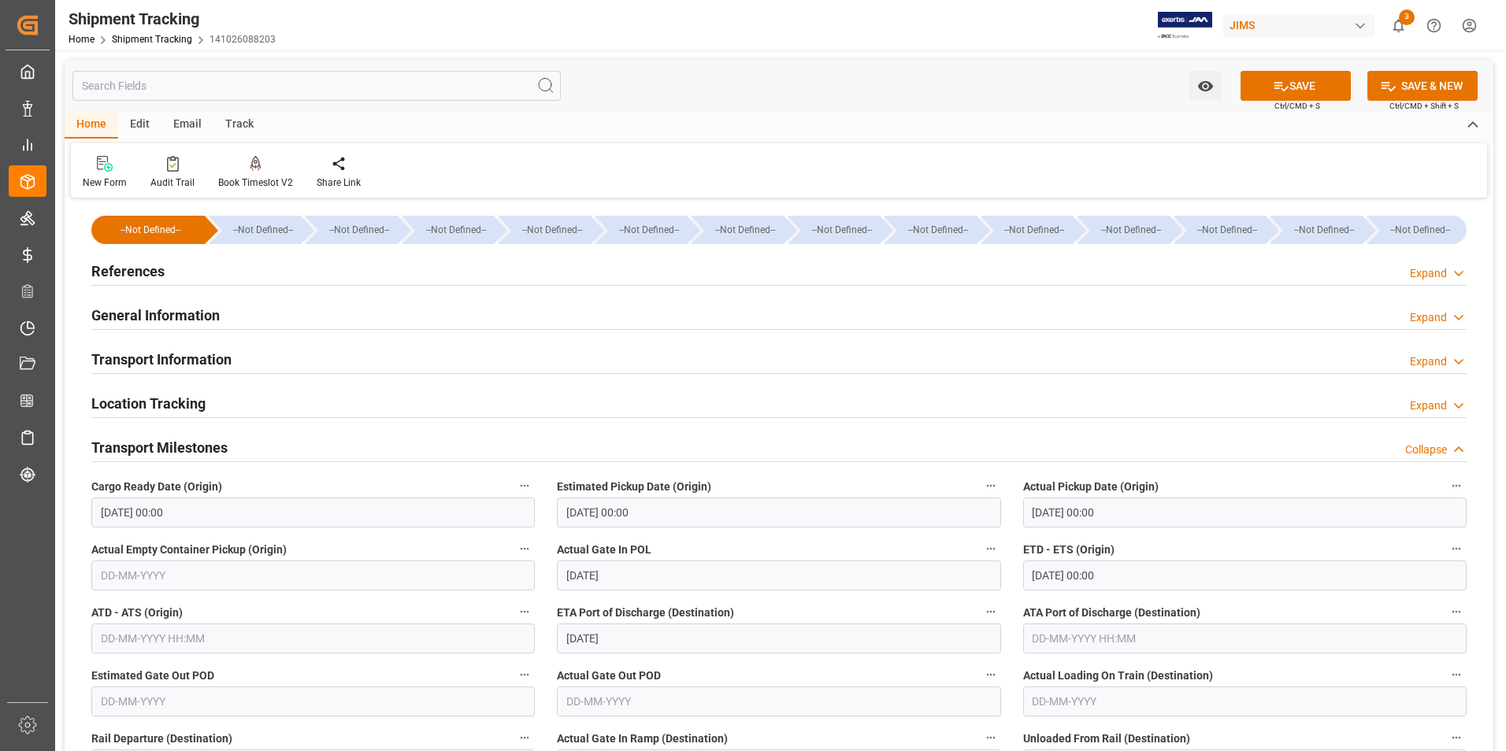
click at [1045, 578] on input "10-10-2025 00:00" at bounding box center [1244, 576] width 443 height 30
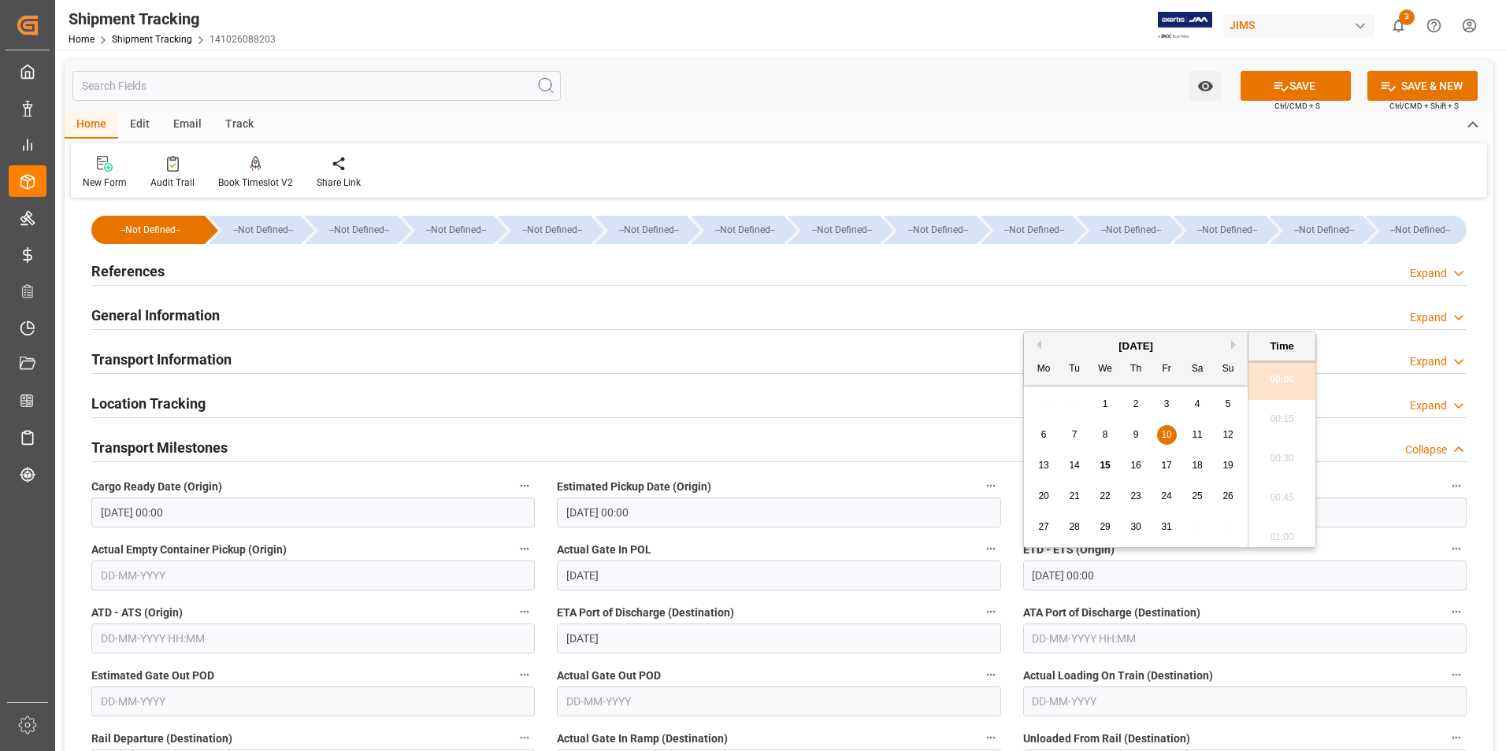
click at [1168, 403] on span "3" at bounding box center [1167, 403] width 6 height 11
type input "[DATE] 00:00"
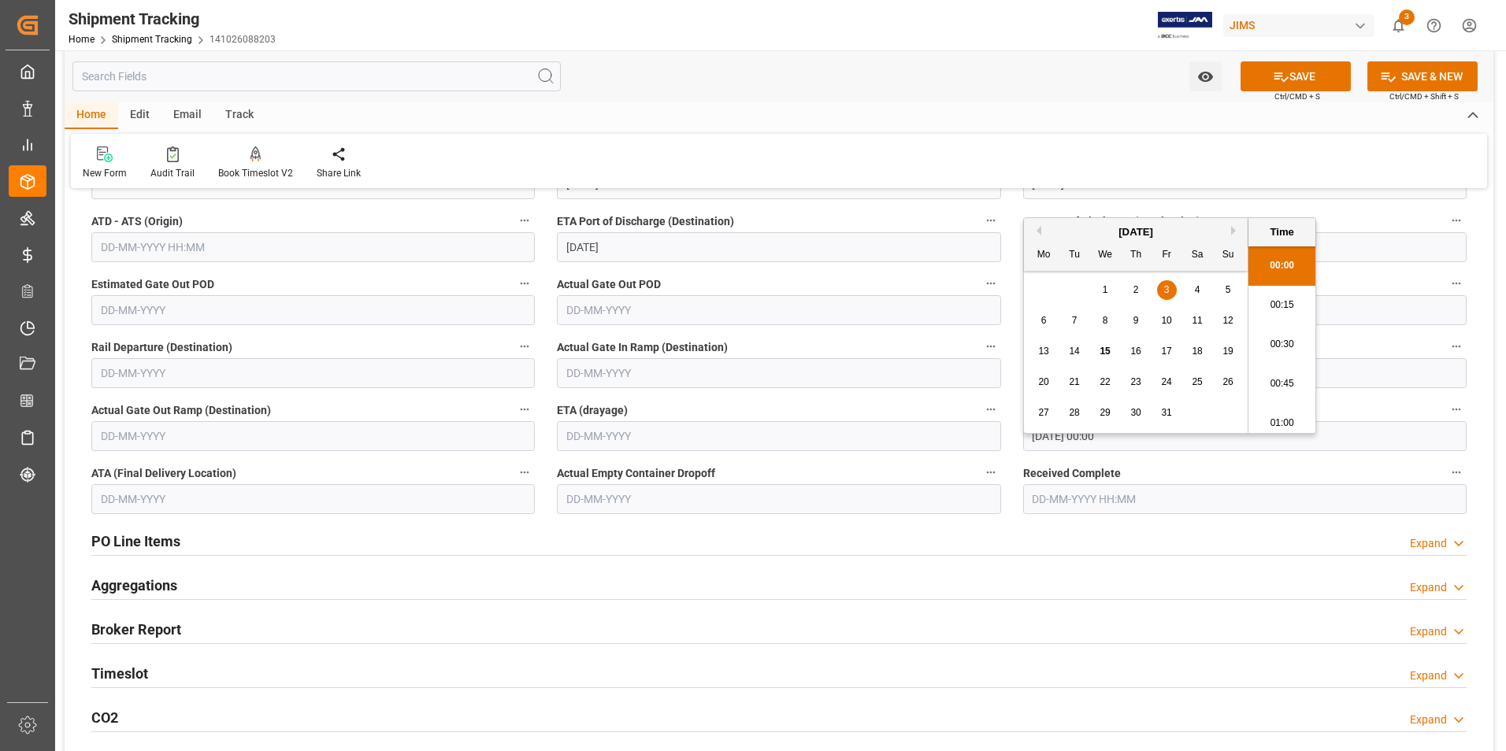
scroll to position [394, 0]
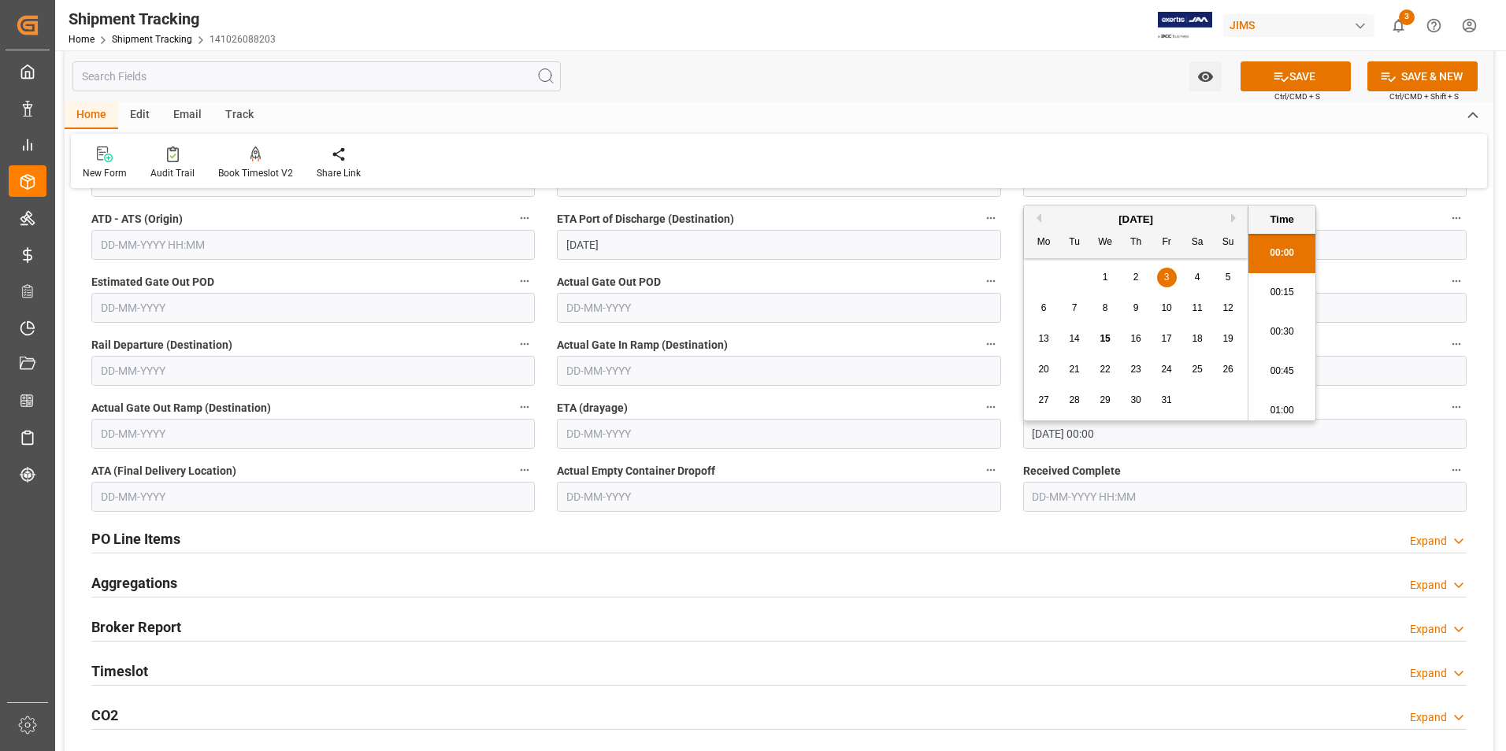
click at [1012, 458] on div "Received Complete" at bounding box center [1244, 485] width 465 height 63
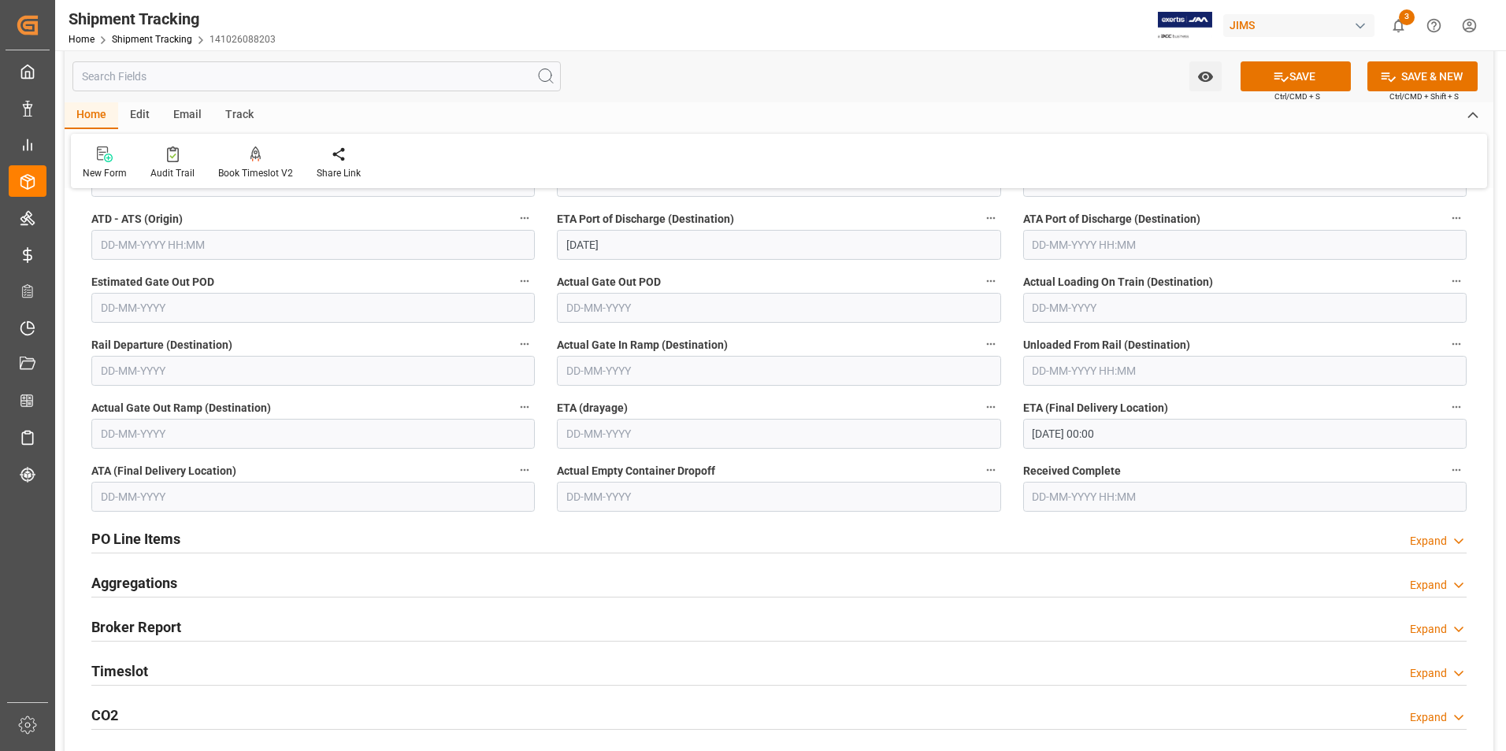
click at [1088, 435] on input "12-11-2025 00:00" at bounding box center [1244, 434] width 443 height 30
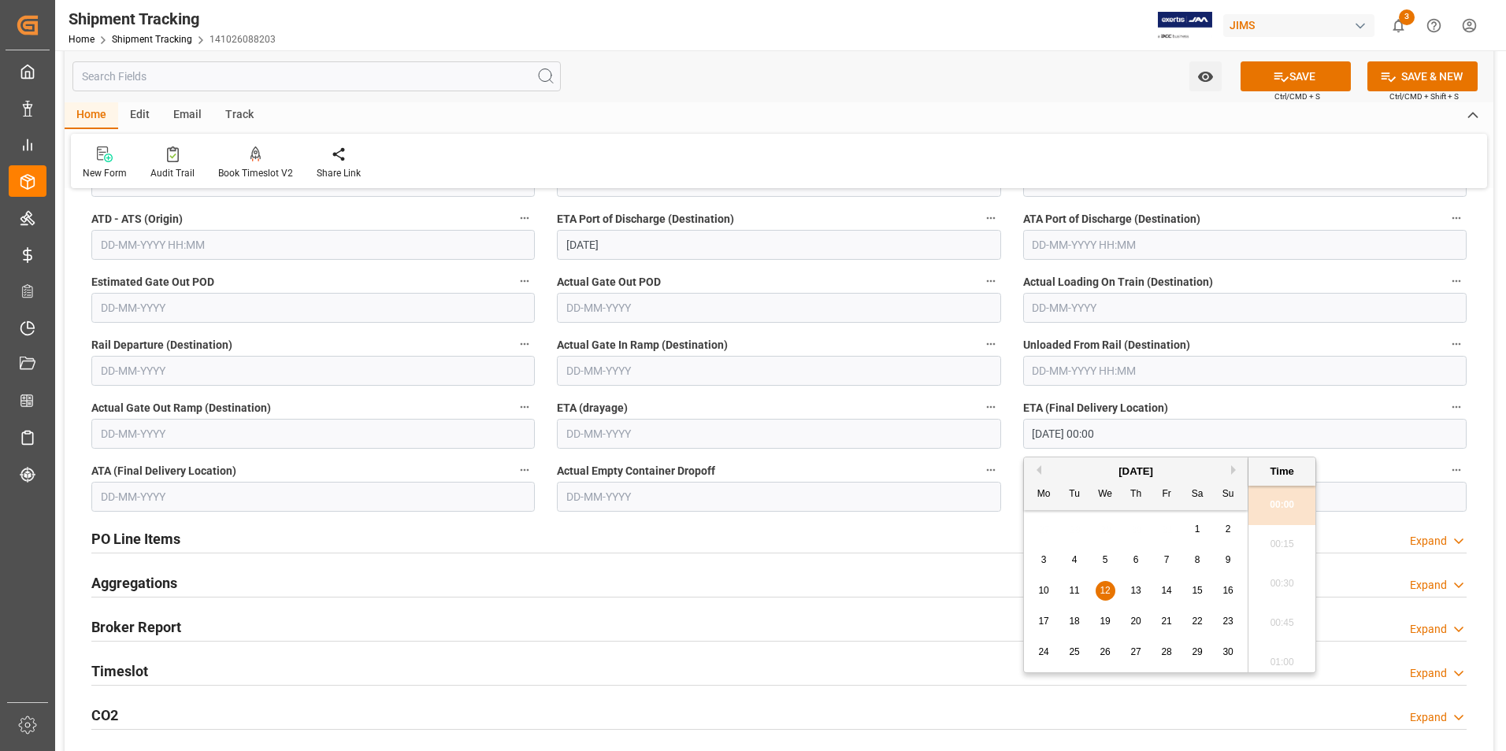
click at [1076, 619] on span "18" at bounding box center [1074, 621] width 10 height 11
type input "[DATE] 00:00"
click at [1321, 80] on button "SAVE" at bounding box center [1295, 76] width 110 height 30
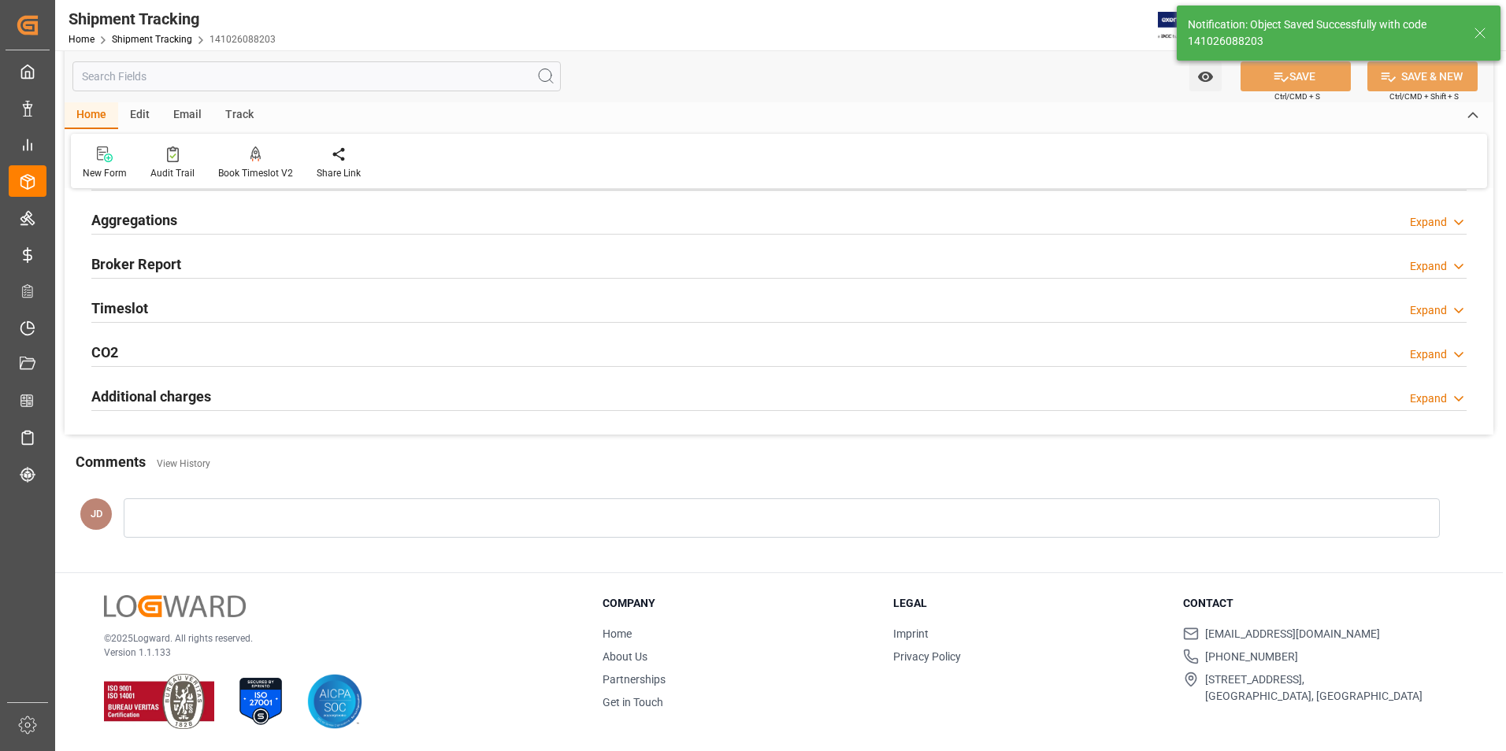
scroll to position [316, 0]
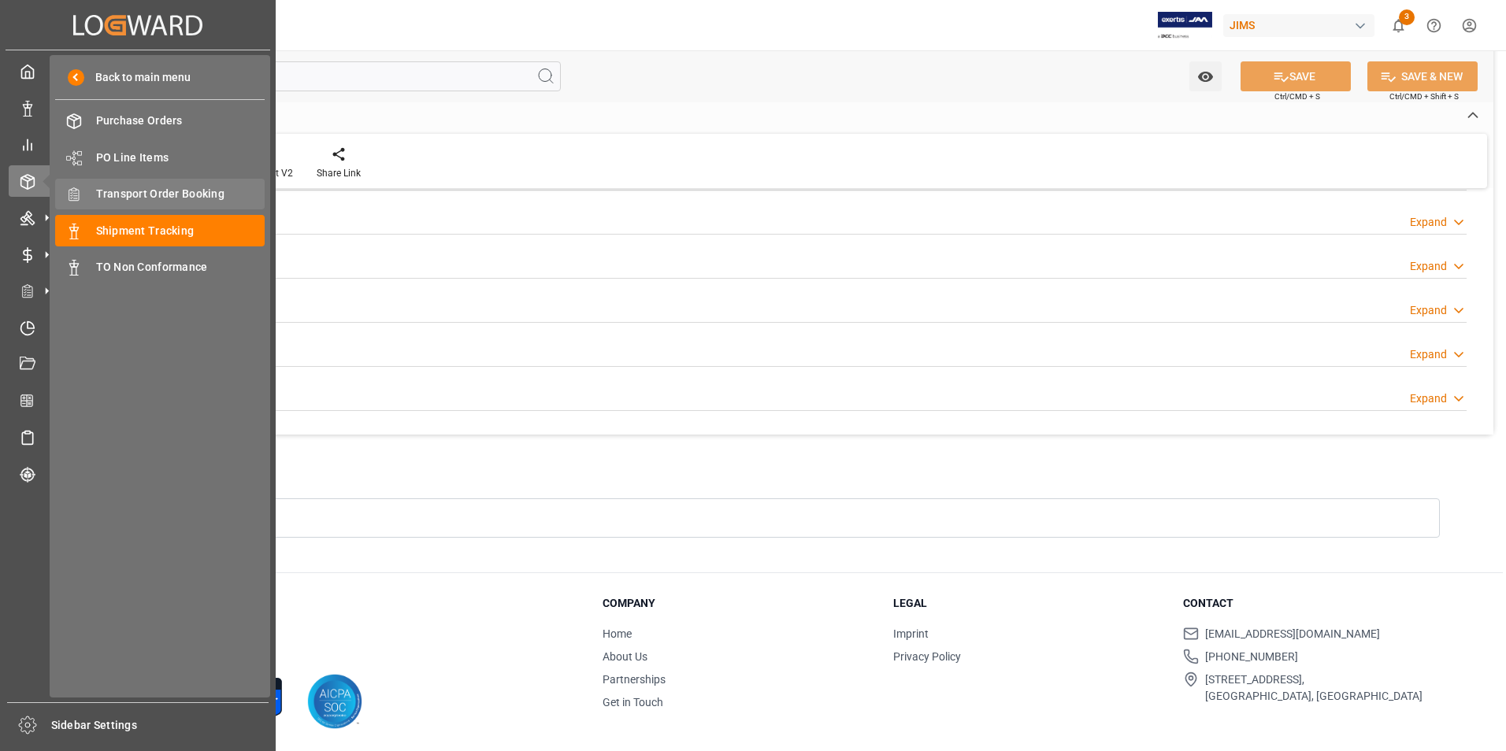
click at [140, 187] on span "Transport Order Booking" at bounding box center [180, 194] width 169 height 17
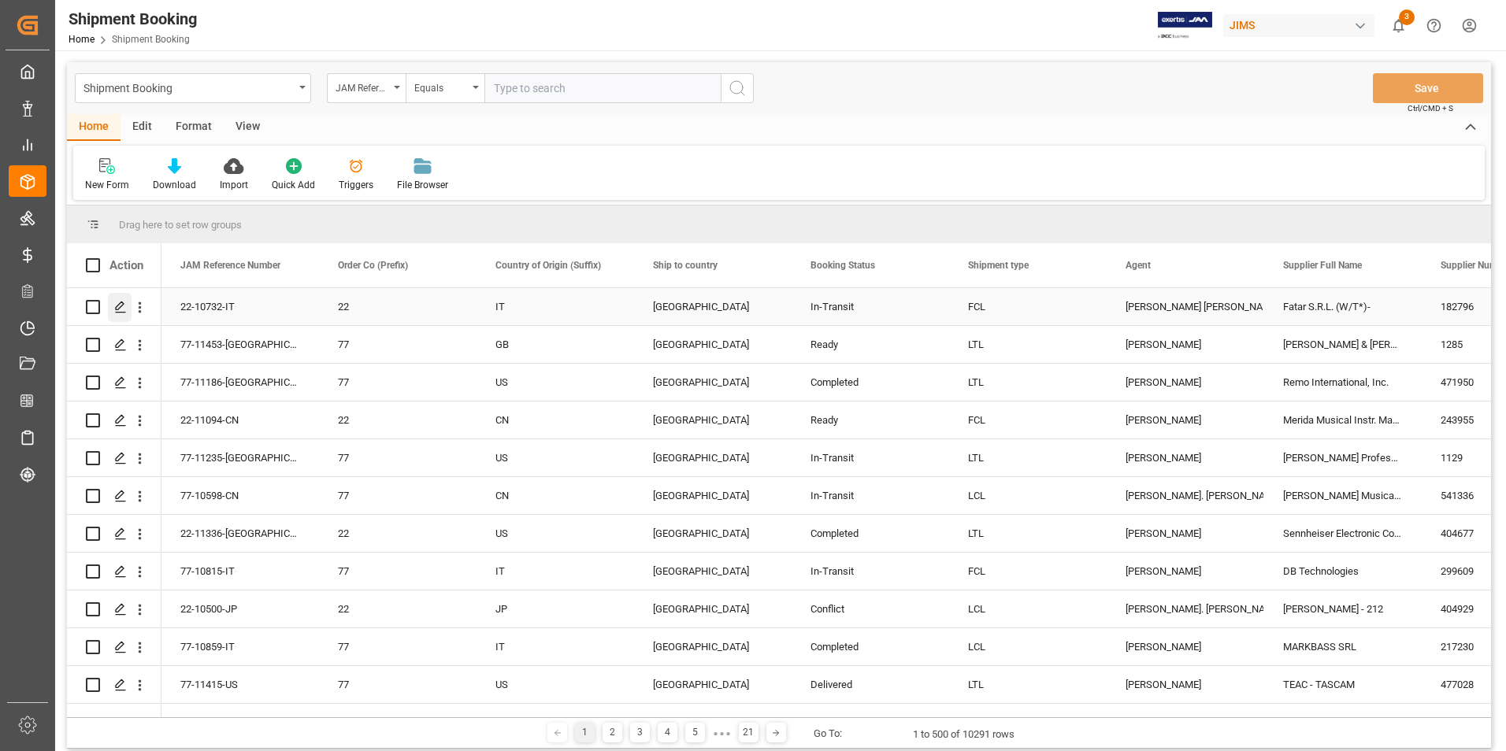
click at [121, 306] on polygon "Press SPACE to select this row." at bounding box center [120, 306] width 8 height 8
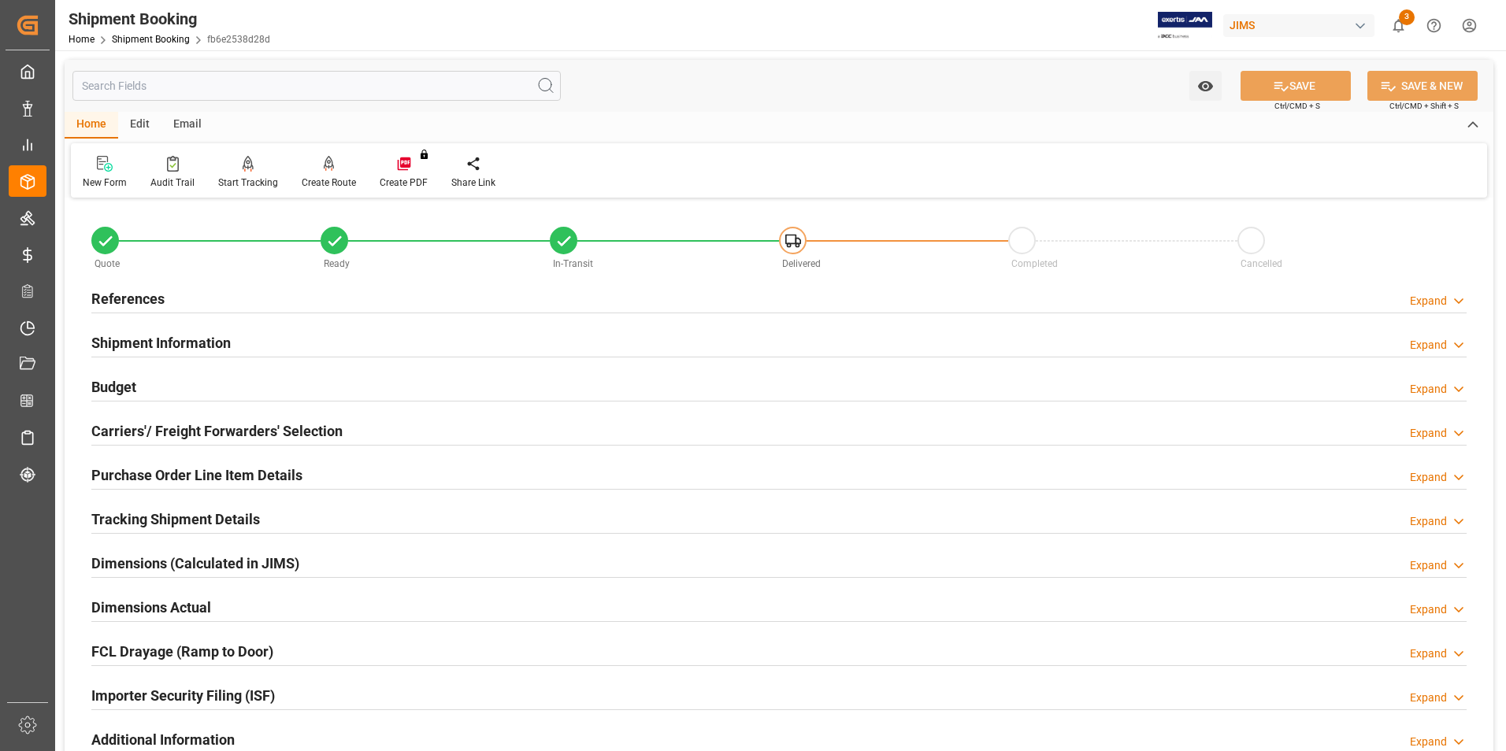
click at [152, 331] on div "Shipment Information" at bounding box center [160, 342] width 139 height 30
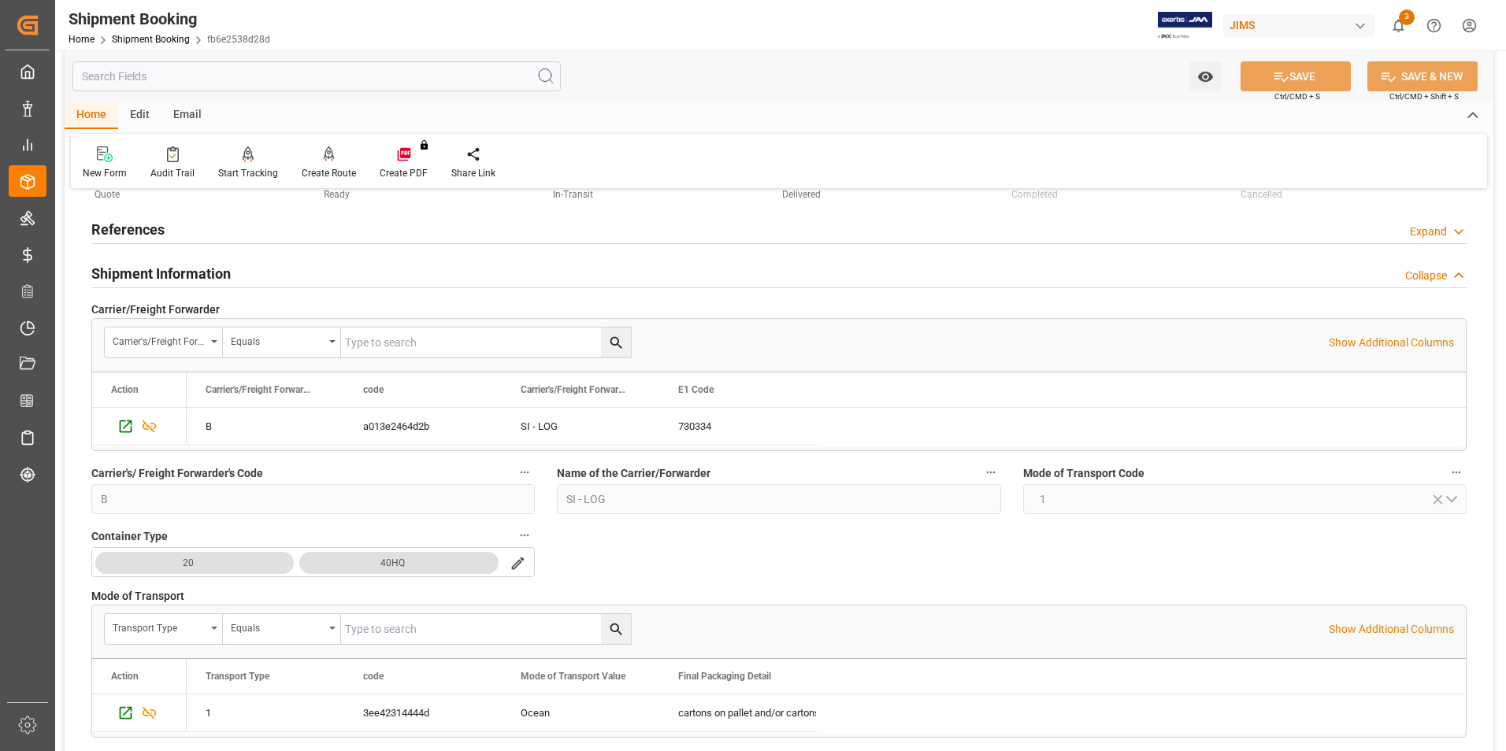
scroll to position [394, 0]
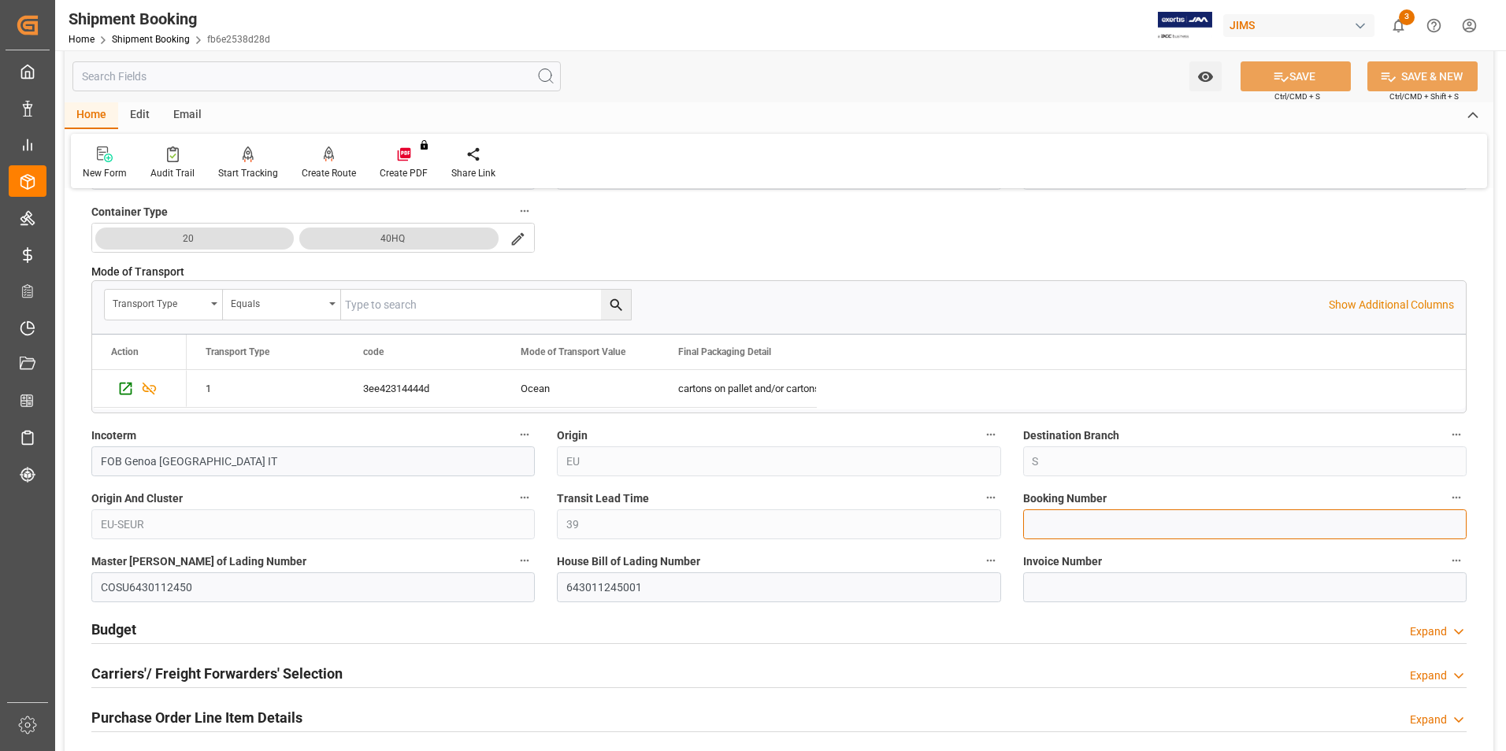
click at [1084, 517] on input at bounding box center [1244, 524] width 443 height 30
click at [1097, 525] on input at bounding box center [1244, 524] width 443 height 30
paste input "S43945MEM"
type input "S43945MEM"
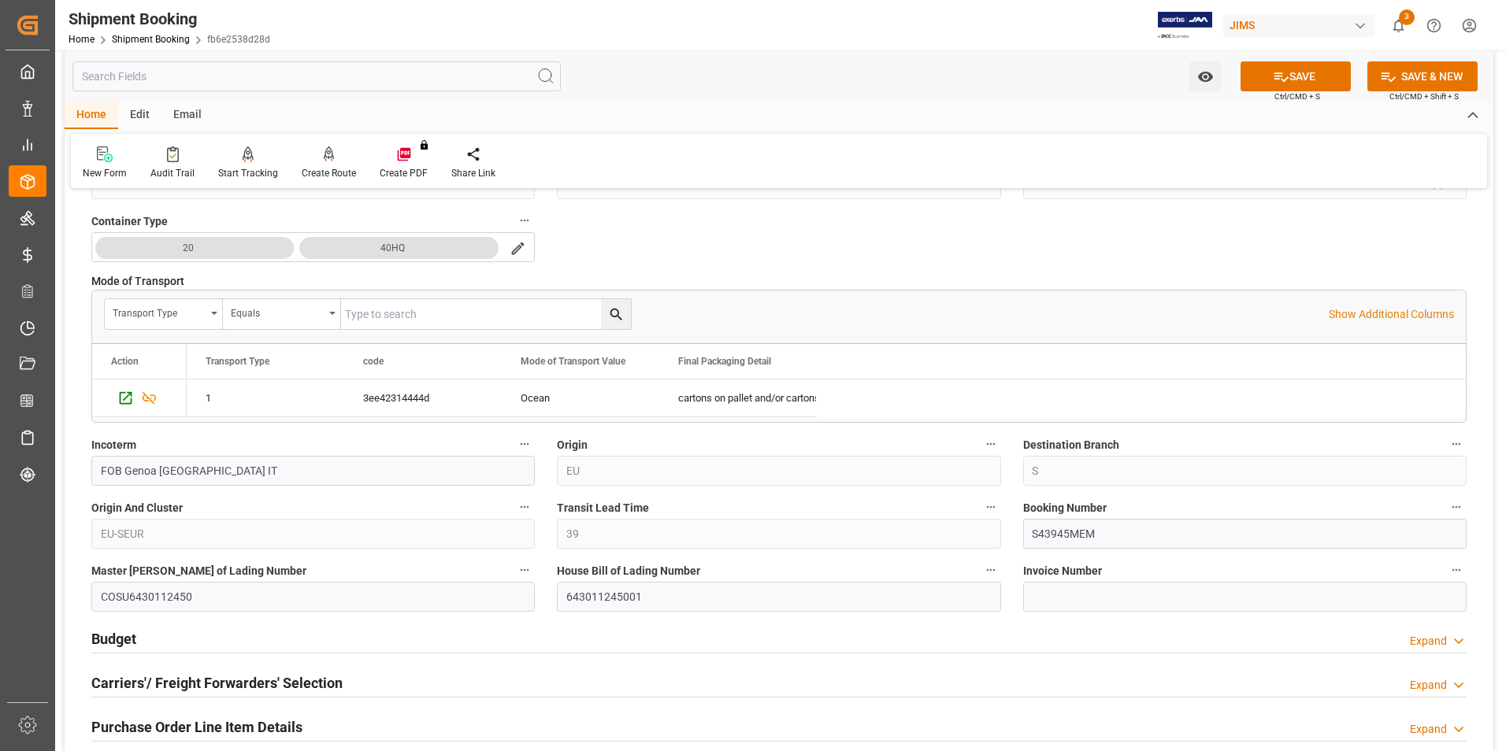
scroll to position [472, 0]
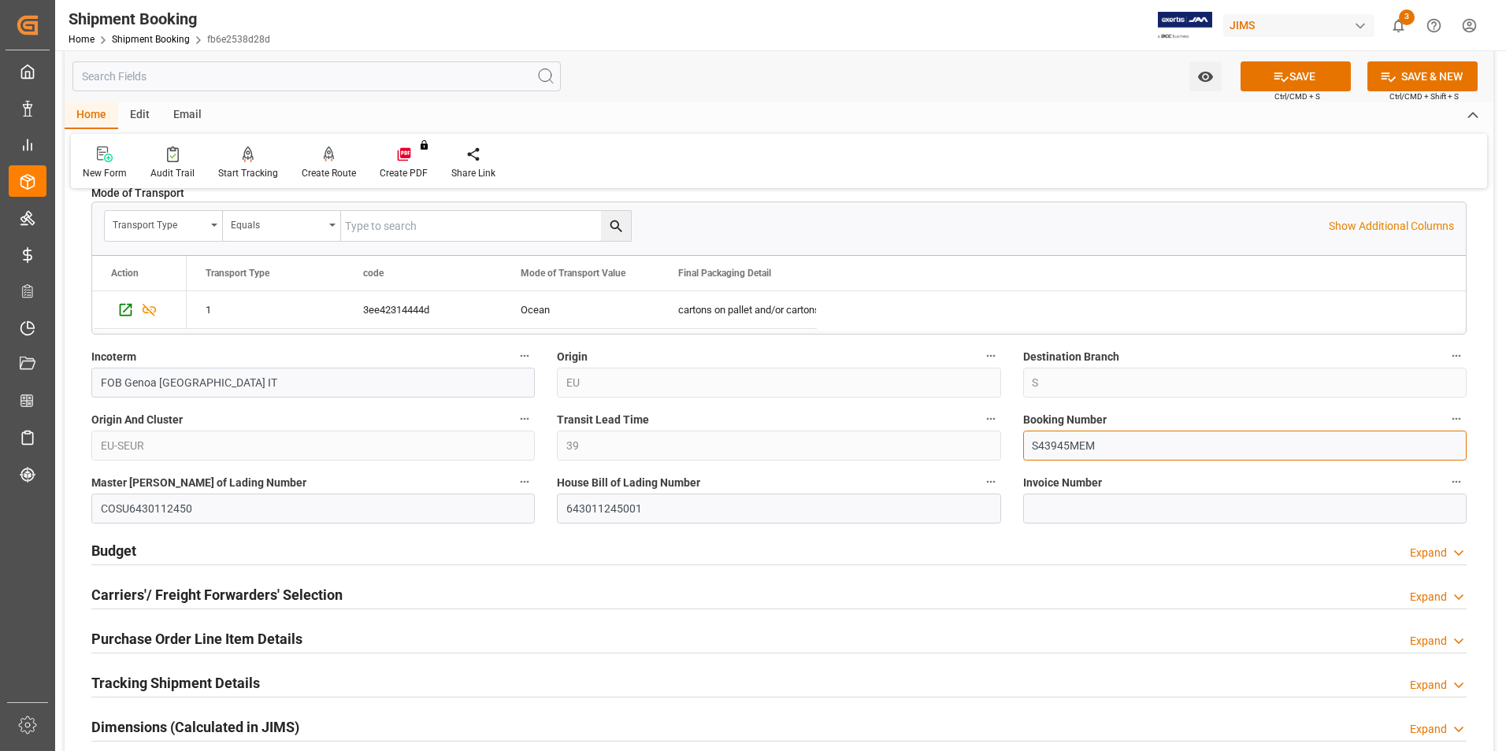
drag, startPoint x: 1106, startPoint y: 441, endPoint x: 1006, endPoint y: 443, distance: 100.0
click at [1006, 443] on div "Quote Ready In-Transit Delivered Completed Cancelled References Expand JAM Refe…" at bounding box center [779, 380] width 1428 height 1300
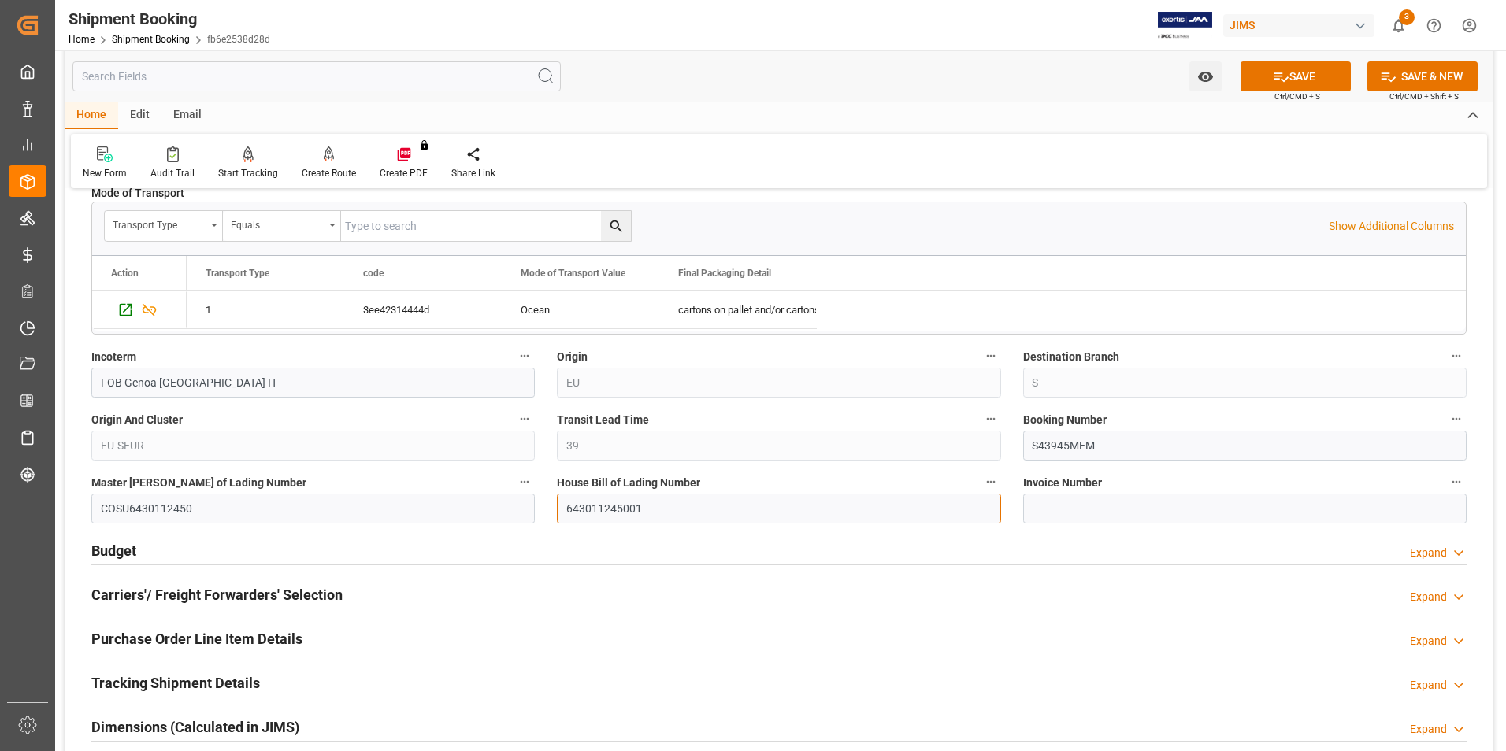
click at [642, 502] on input "643011245001" at bounding box center [778, 509] width 443 height 30
drag, startPoint x: 655, startPoint y: 506, endPoint x: 506, endPoint y: 509, distance: 149.6
click at [506, 509] on div "Quote Ready In-Transit Delivered Completed Cancelled References Expand JAM Refe…" at bounding box center [779, 380] width 1428 height 1300
paste input "S43945MEM"
type input "S43945MEM"
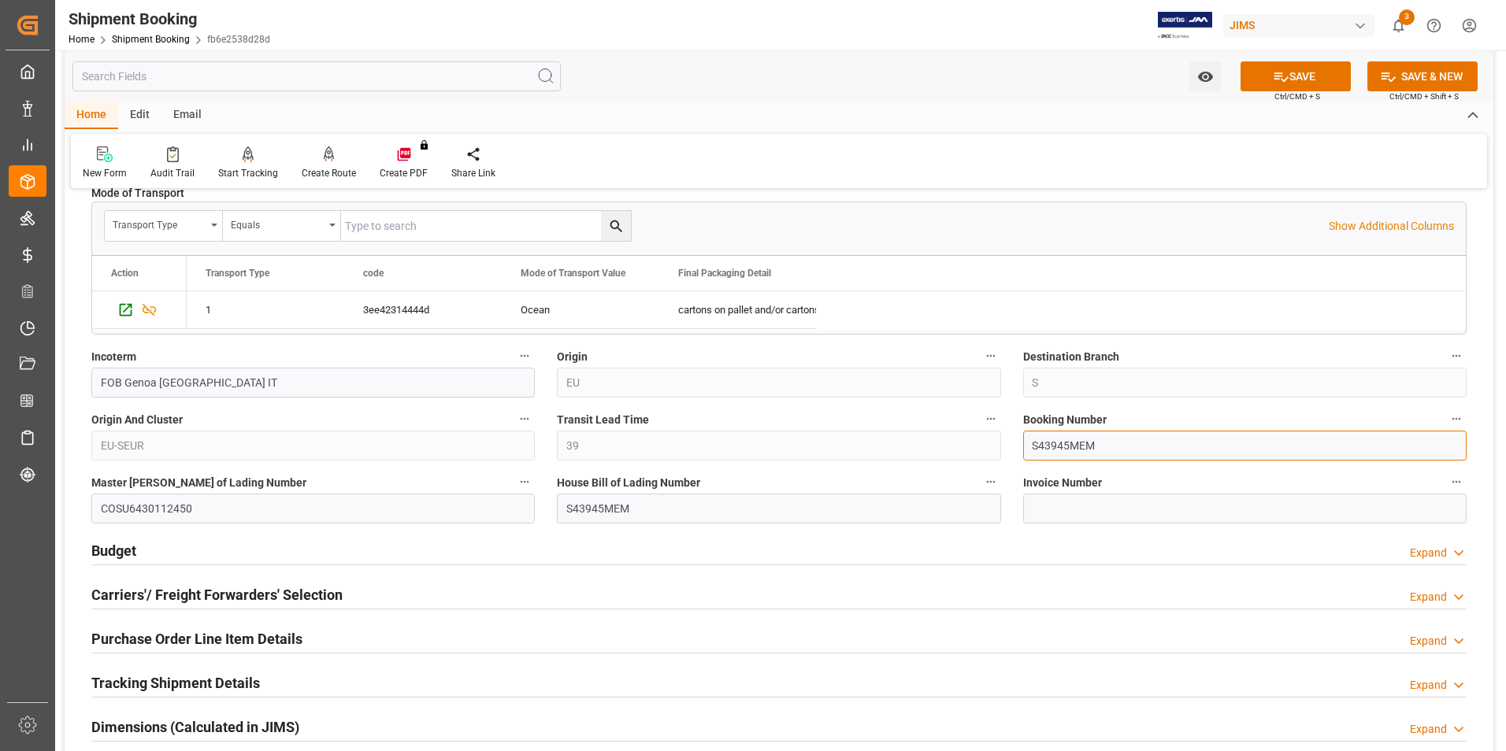
drag, startPoint x: 1100, startPoint y: 443, endPoint x: 909, endPoint y: 428, distance: 191.9
click at [909, 428] on div "Quote Ready In-Transit Delivered Completed Cancelled References Expand JAM Refe…" at bounding box center [779, 380] width 1428 height 1300
type input "6430112450"
click at [1289, 76] on button "SAVE" at bounding box center [1295, 76] width 110 height 30
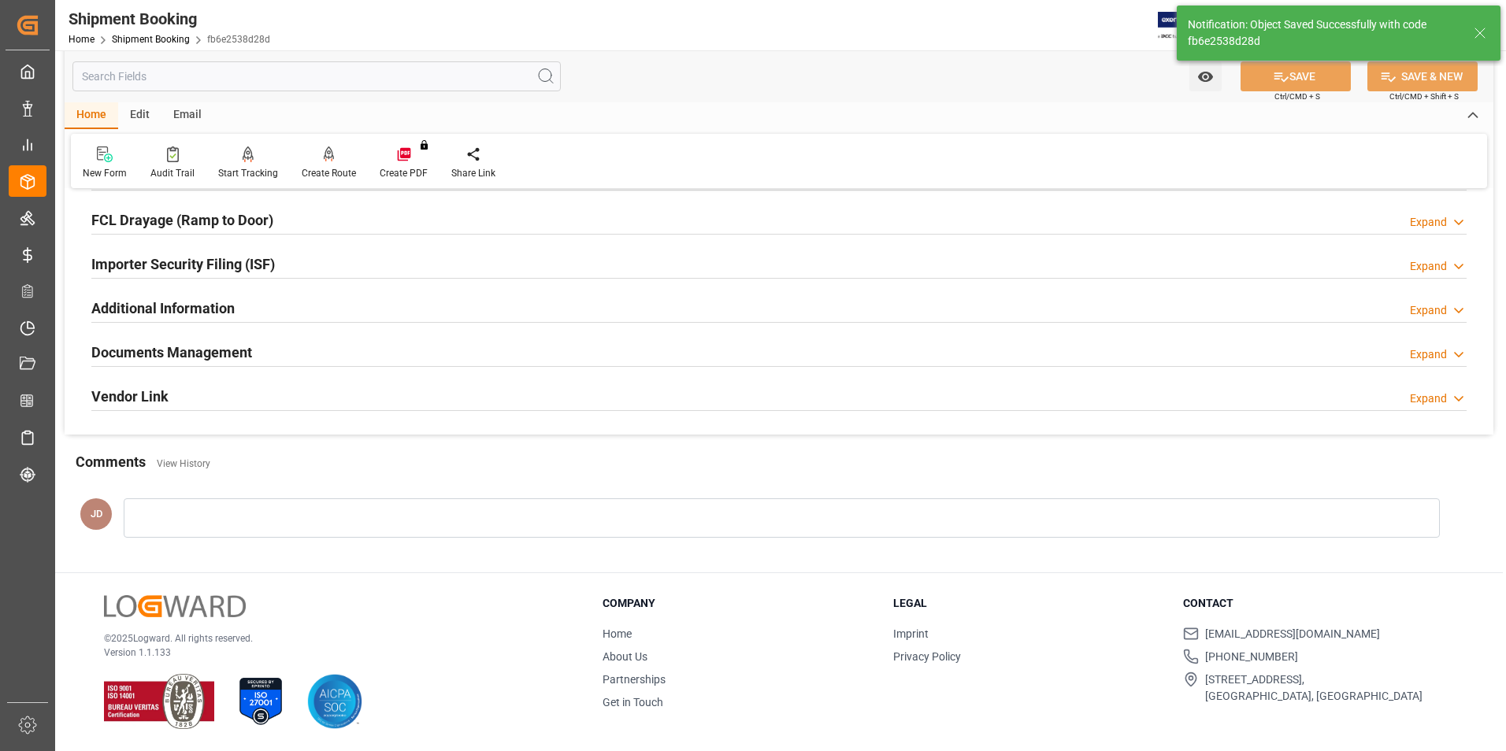
scroll to position [0, 0]
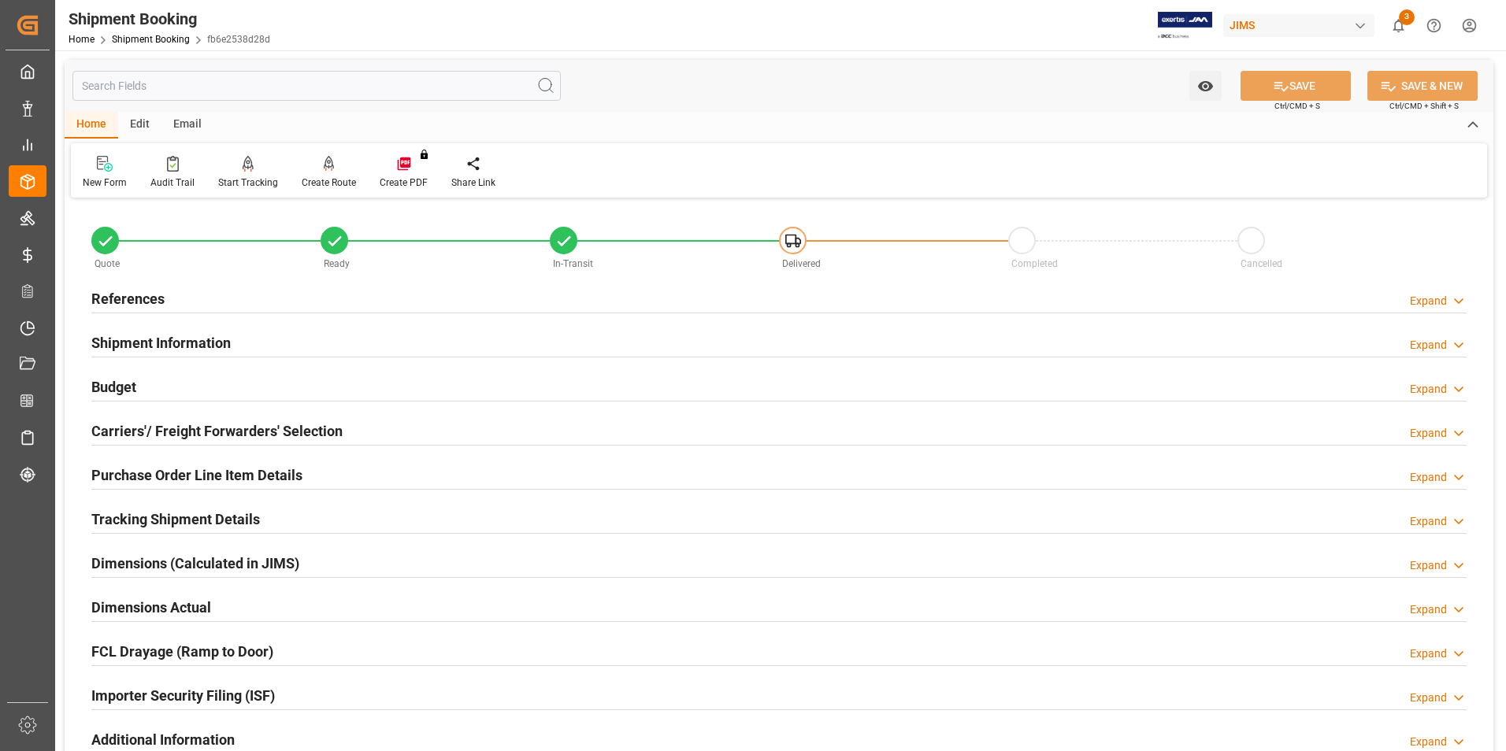
click at [175, 515] on h2 "Tracking Shipment Details" at bounding box center [175, 519] width 169 height 21
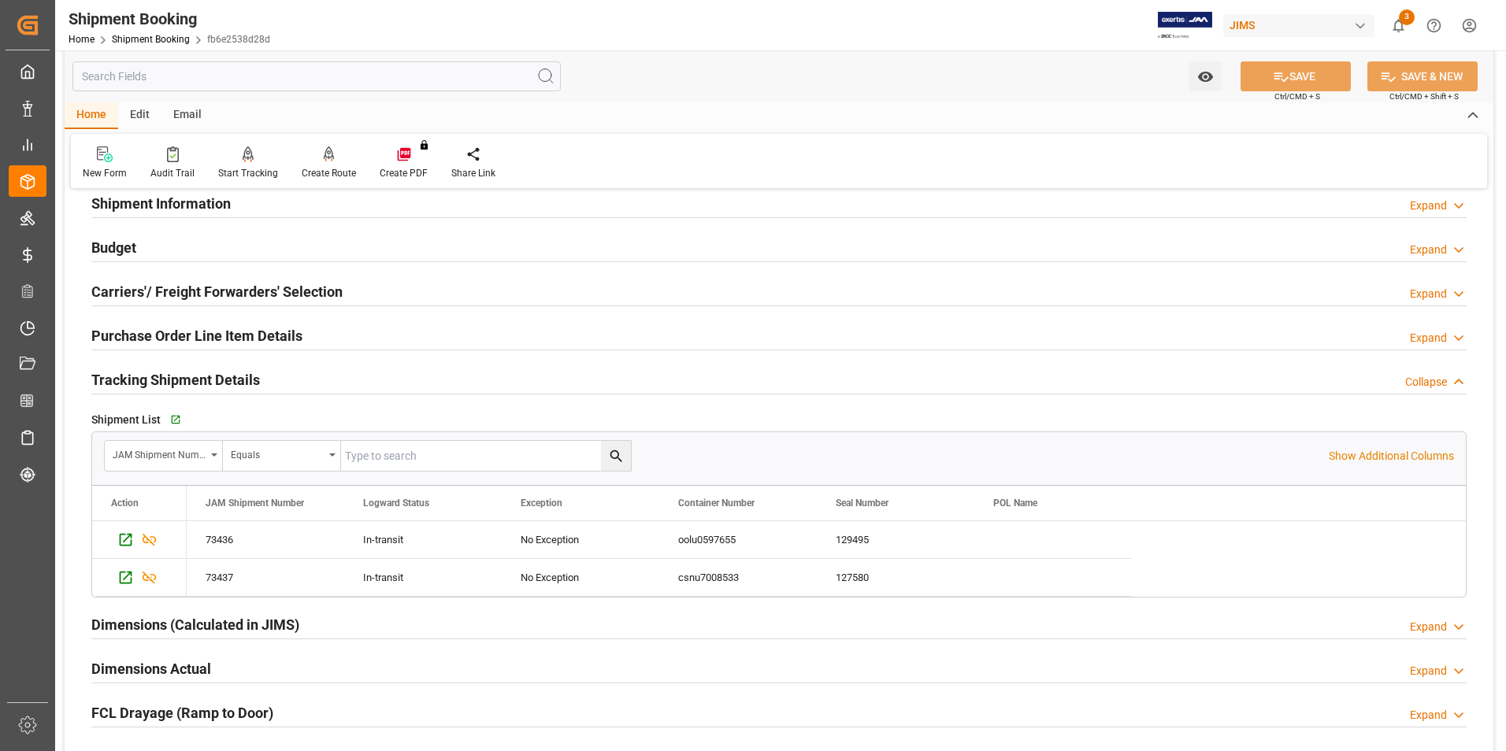
scroll to position [236, 0]
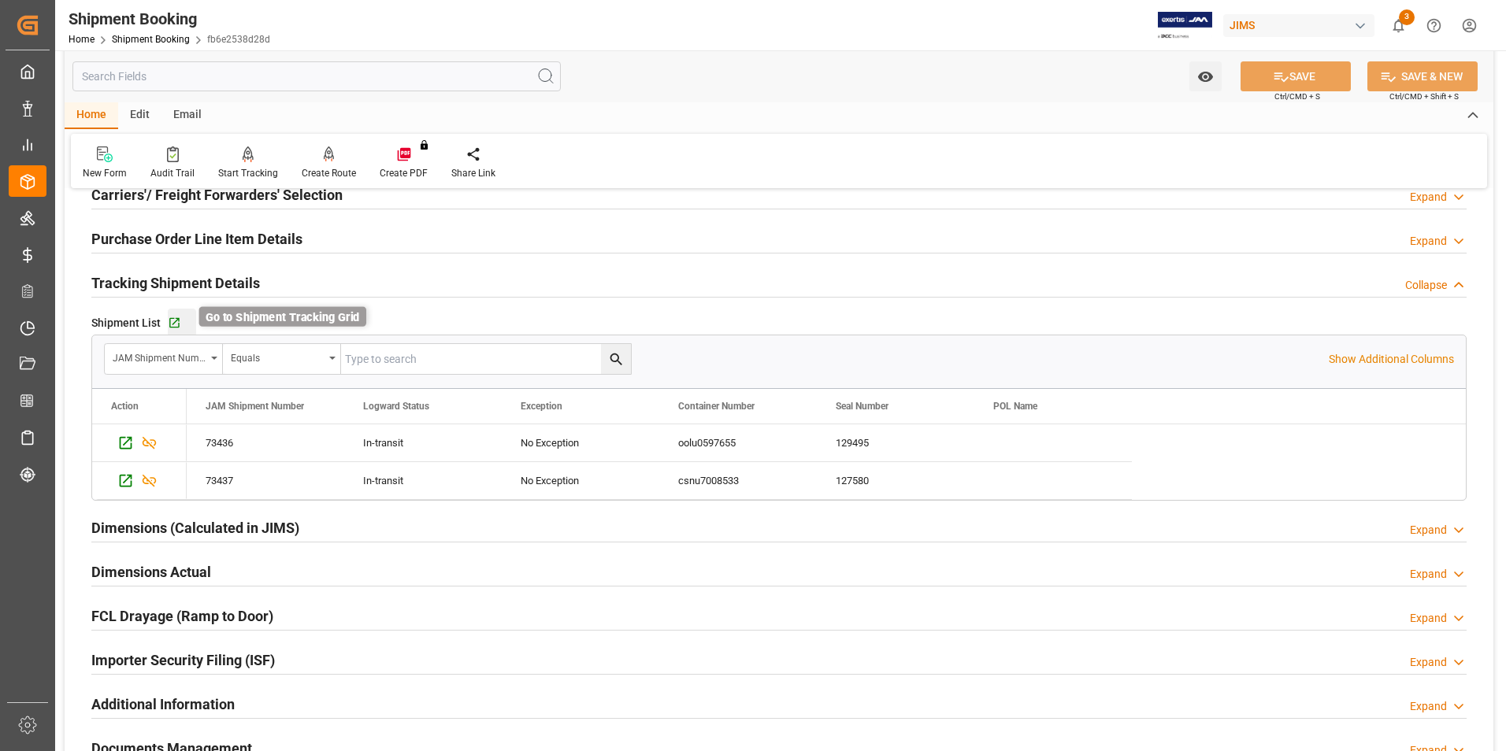
click at [172, 324] on icon "button" at bounding box center [174, 323] width 13 height 13
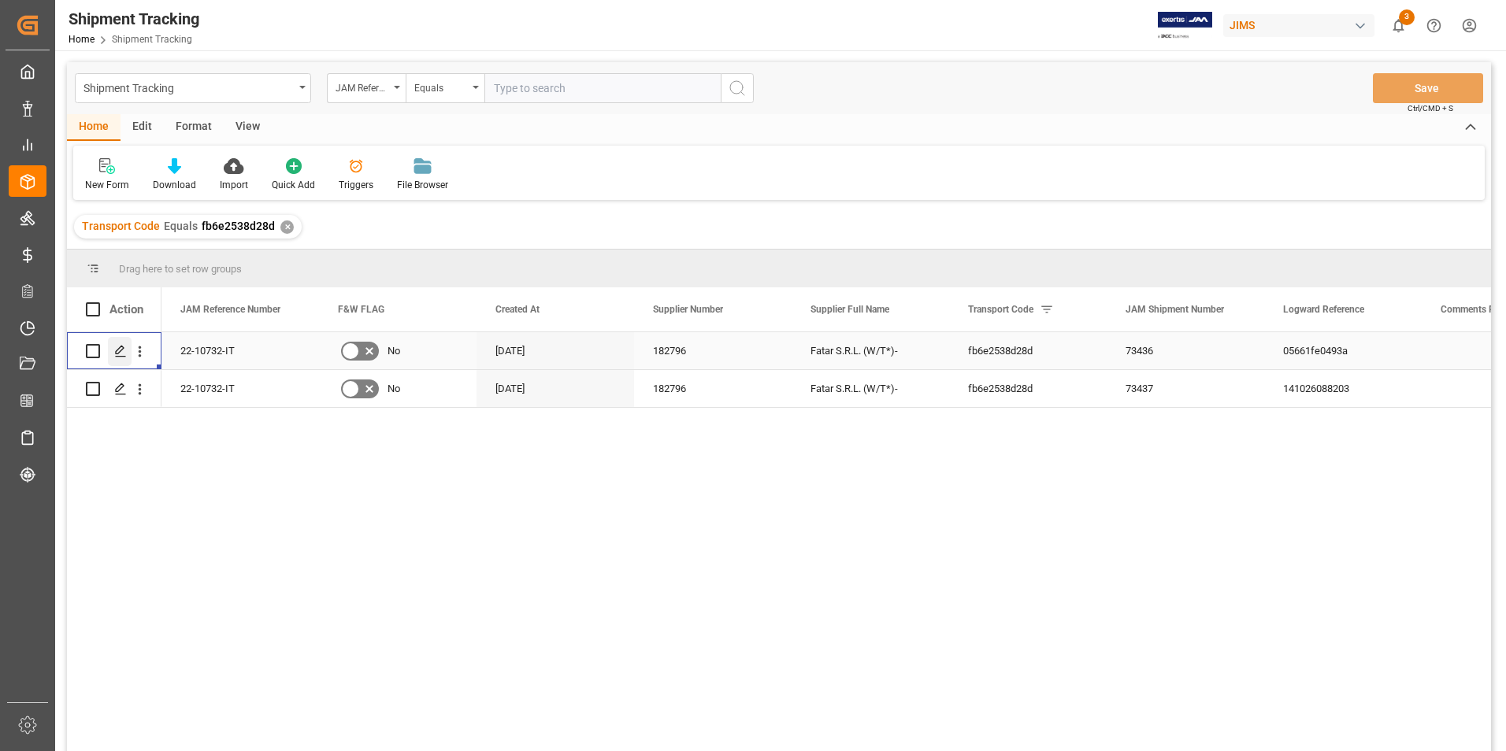
click at [122, 349] on icon "Press SPACE to select this row." at bounding box center [120, 351] width 13 height 13
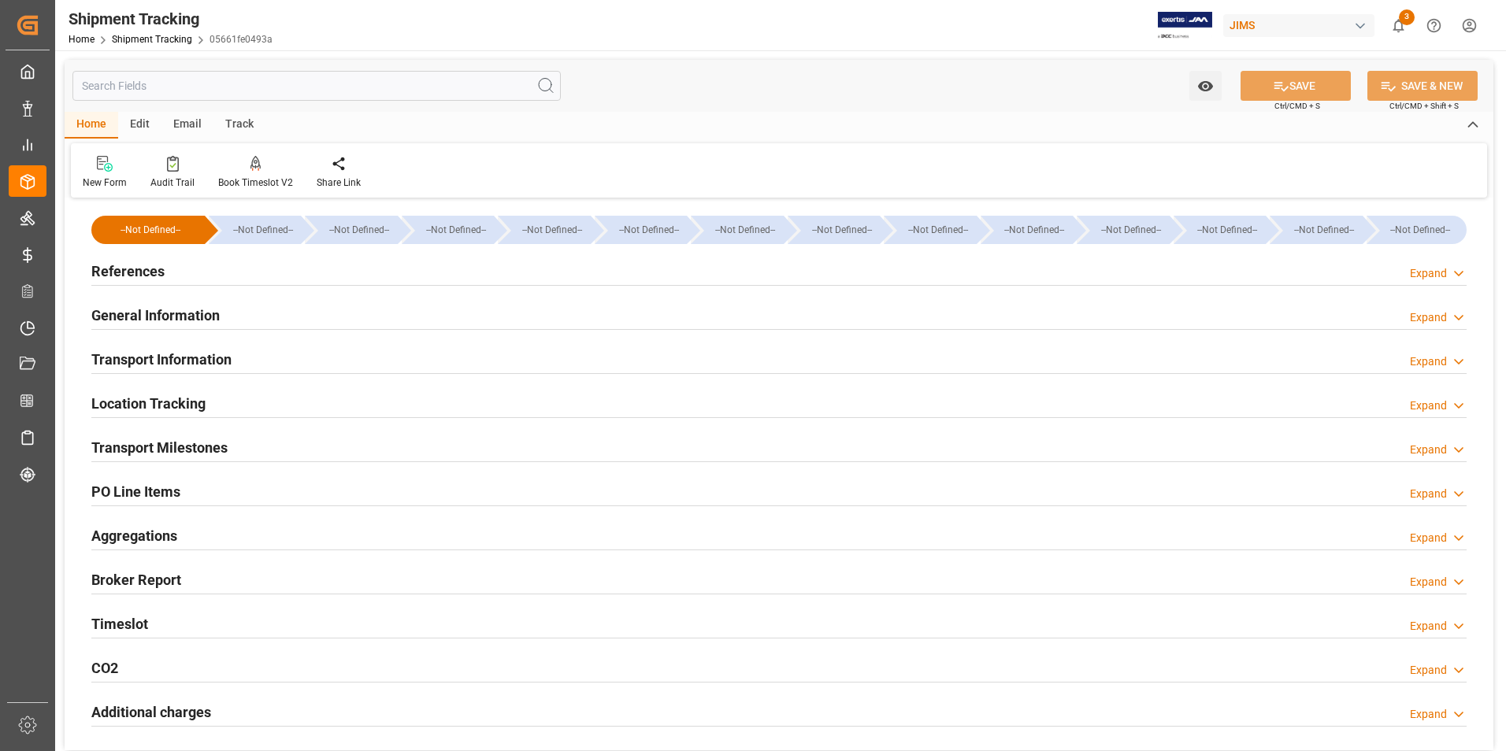
click at [163, 318] on h2 "General Information" at bounding box center [155, 315] width 128 height 21
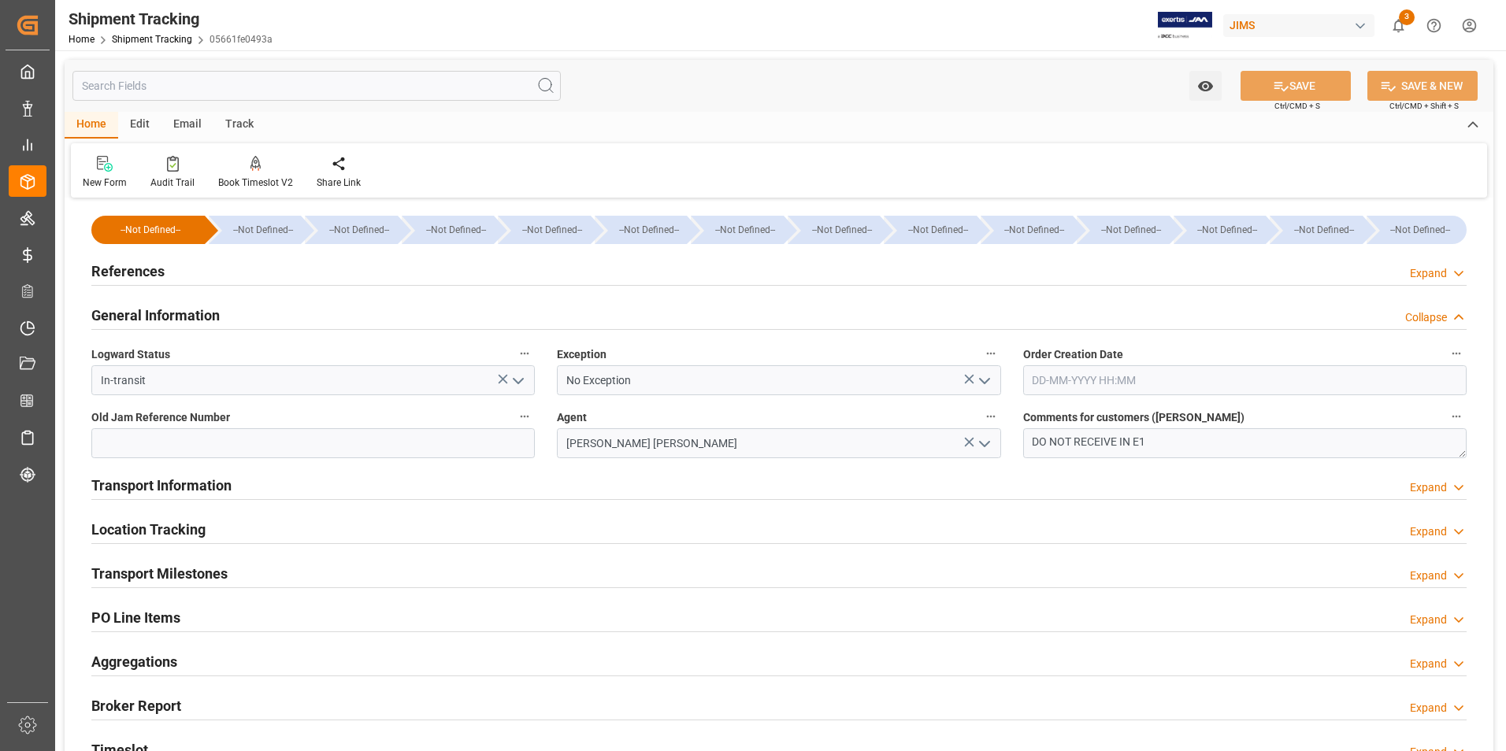
click at [146, 480] on h2 "Transport Information" at bounding box center [161, 485] width 140 height 21
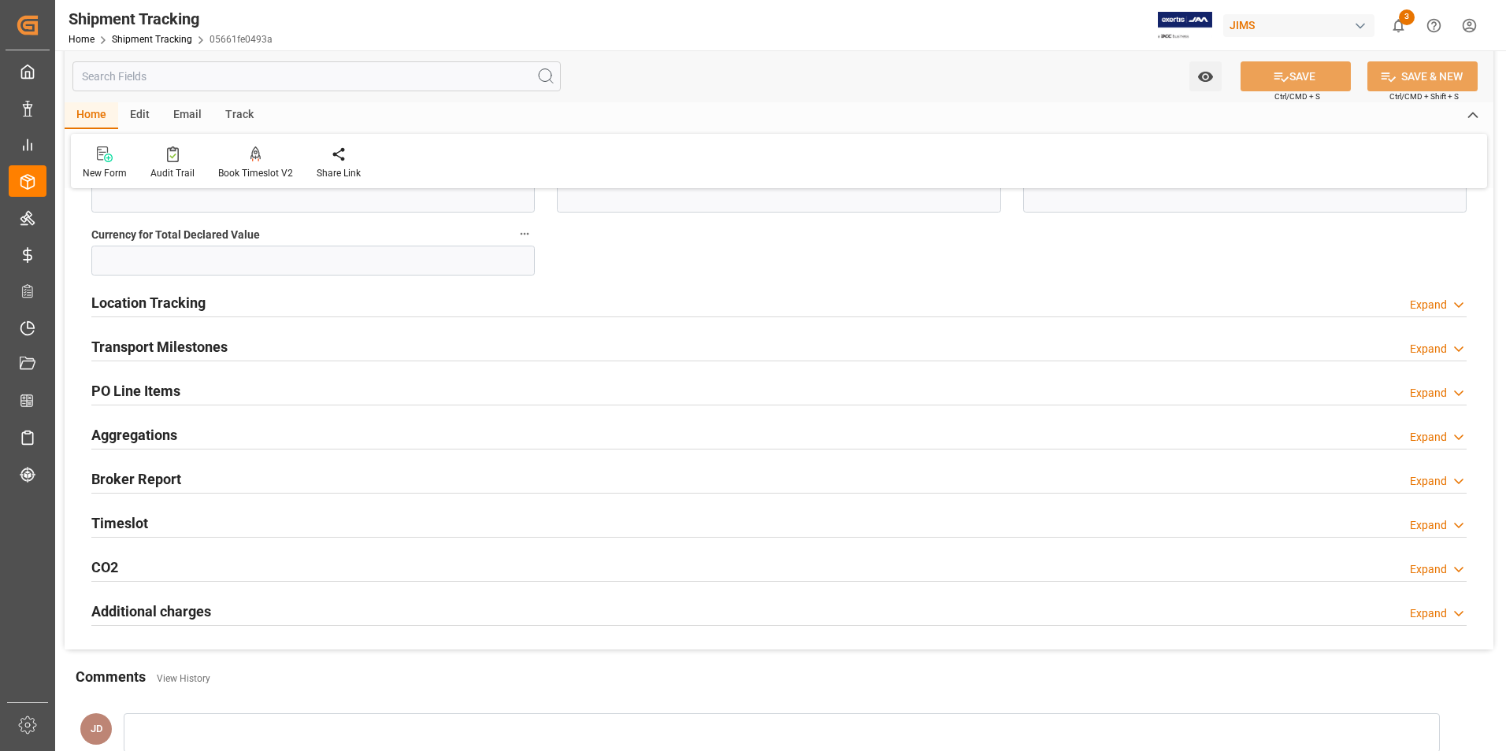
scroll to position [866, 0]
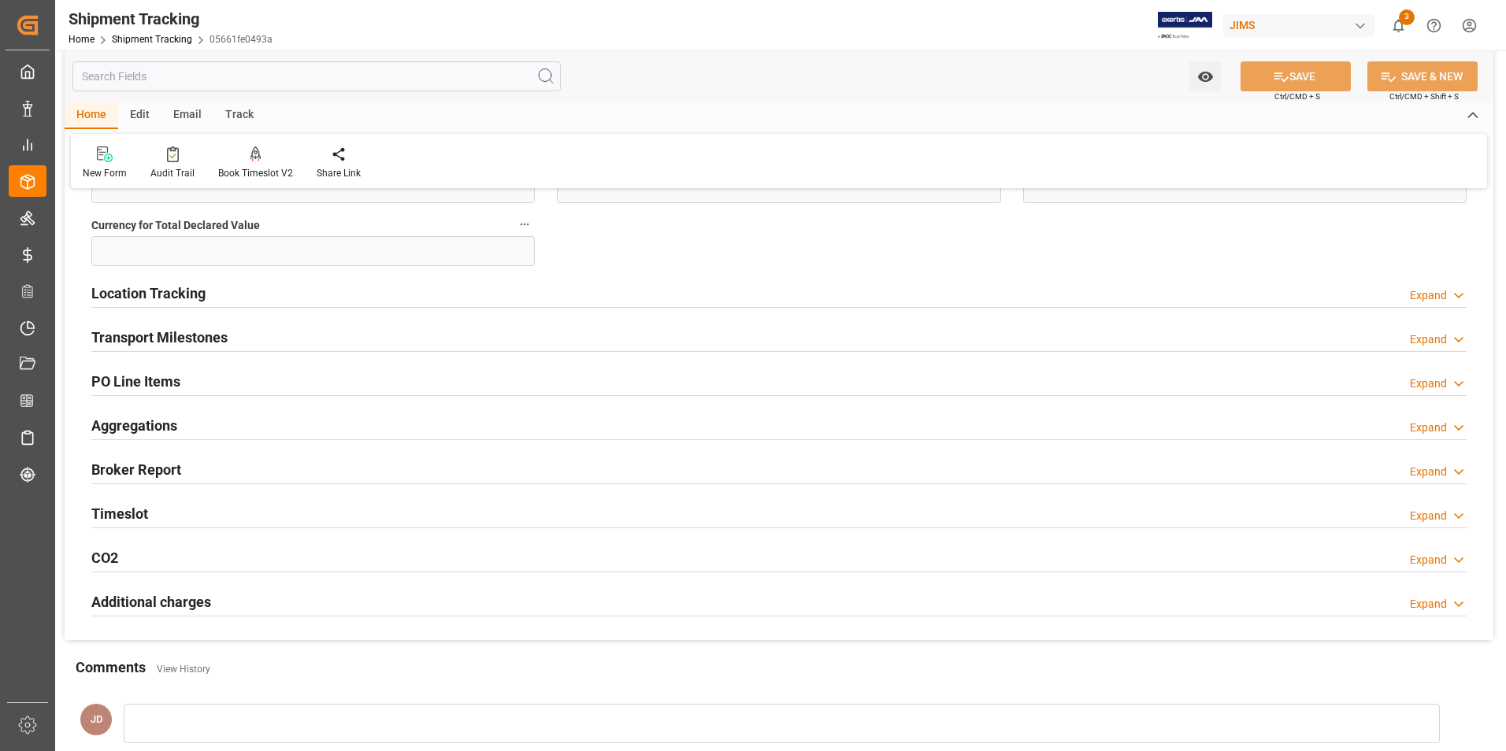
click at [150, 335] on h2 "Transport Milestones" at bounding box center [159, 337] width 136 height 21
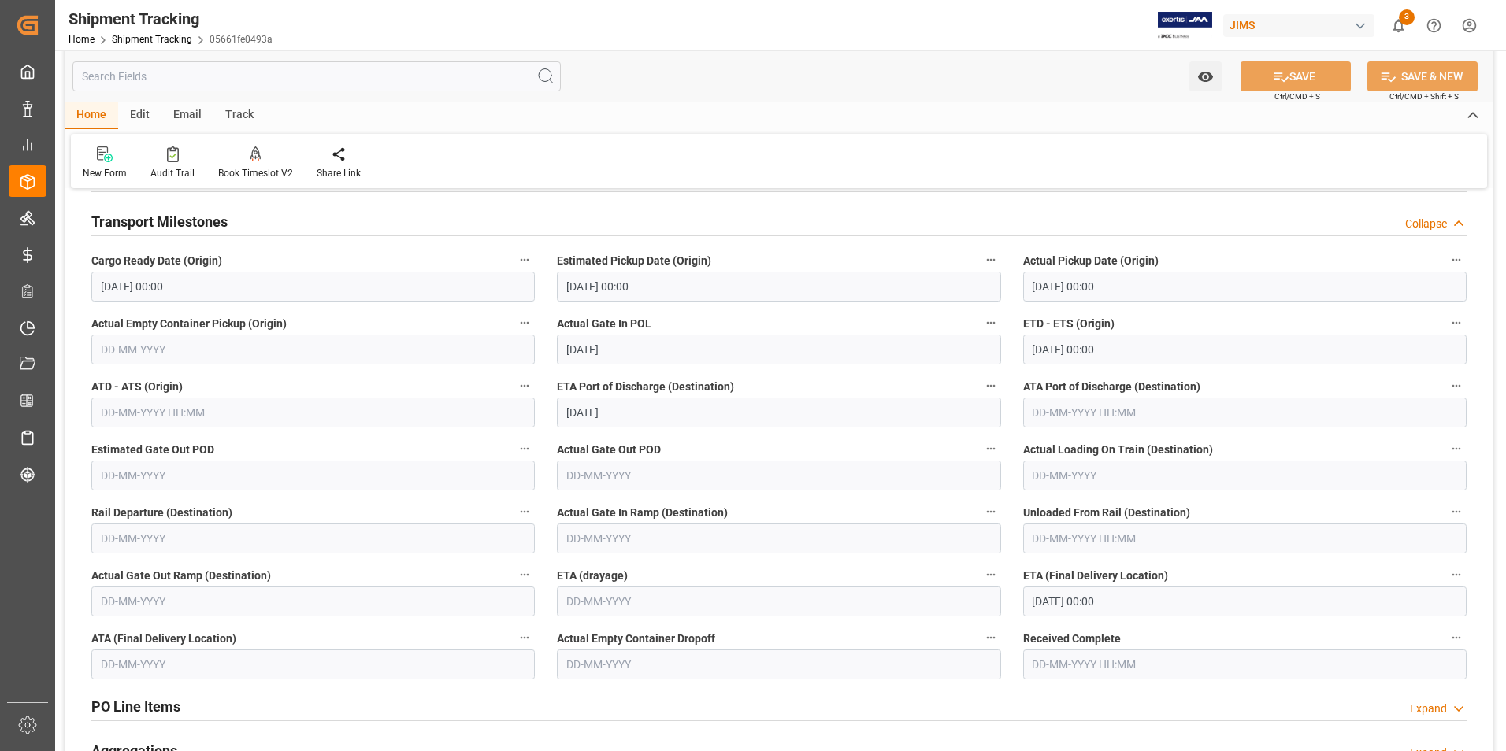
scroll to position [1024, 0]
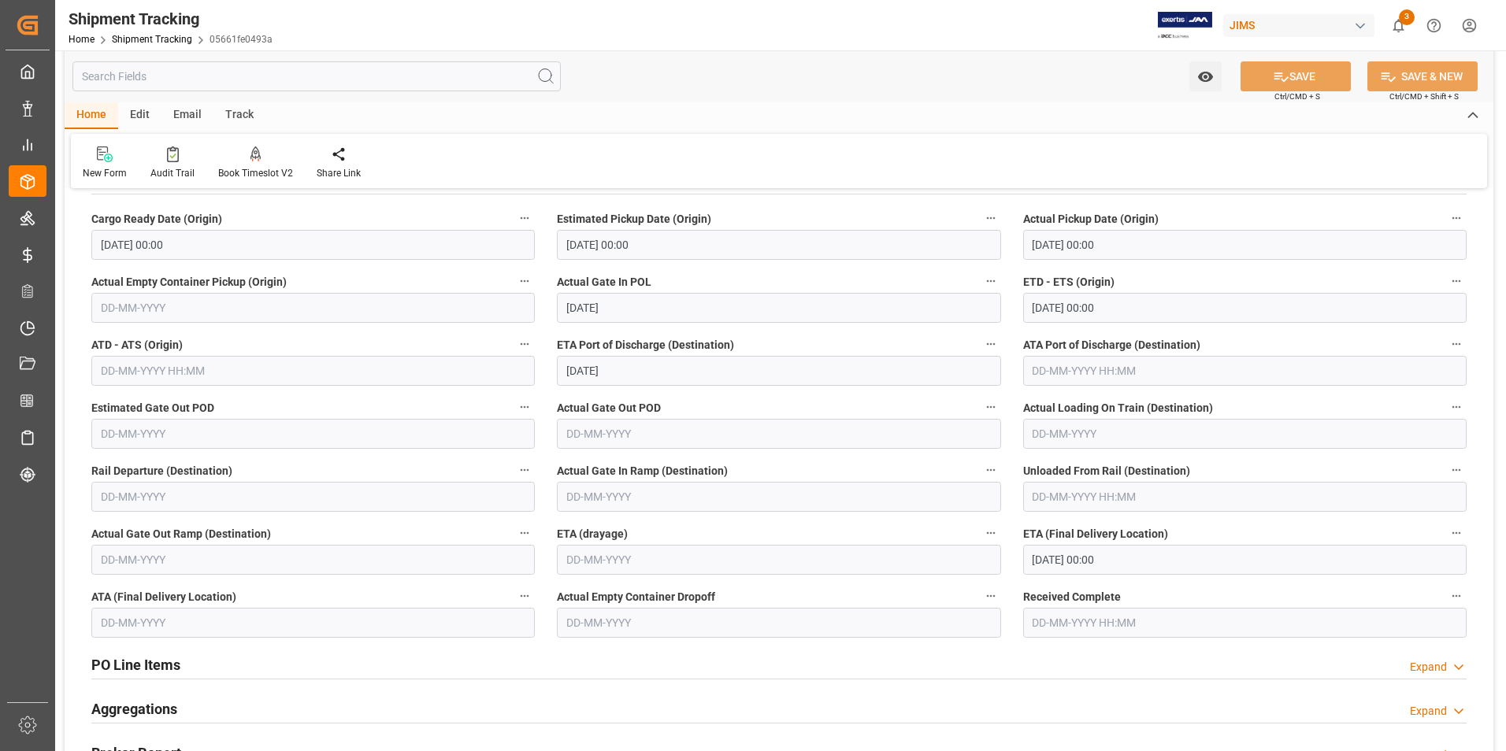
click at [1061, 310] on input "[DATE] 00:00" at bounding box center [1244, 308] width 443 height 30
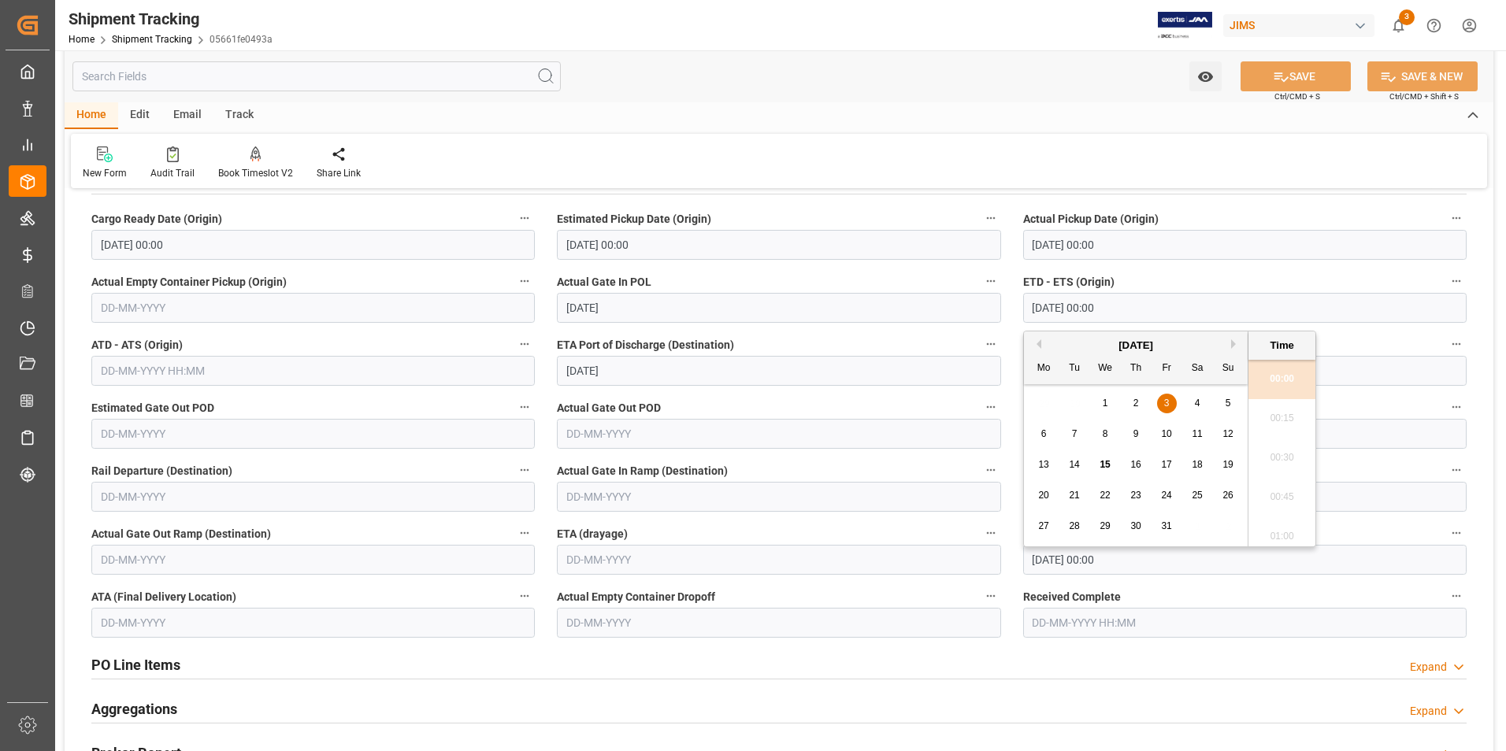
click at [1125, 305] on input "[DATE] 00:00" at bounding box center [1244, 308] width 443 height 30
click at [1204, 432] on div "11" at bounding box center [1197, 434] width 20 height 19
type input "[DATE] 00:00"
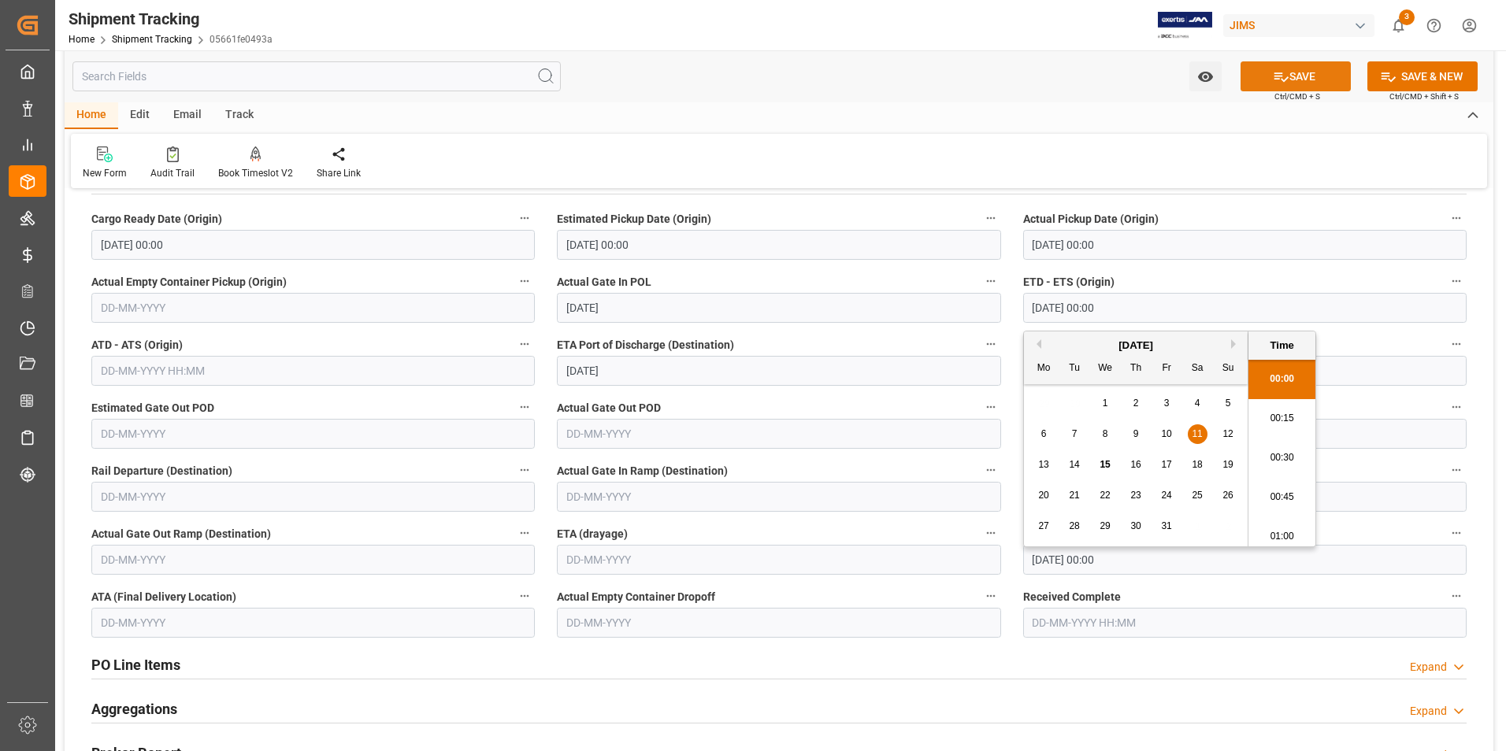
click at [1315, 72] on button "SAVE" at bounding box center [1295, 76] width 110 height 30
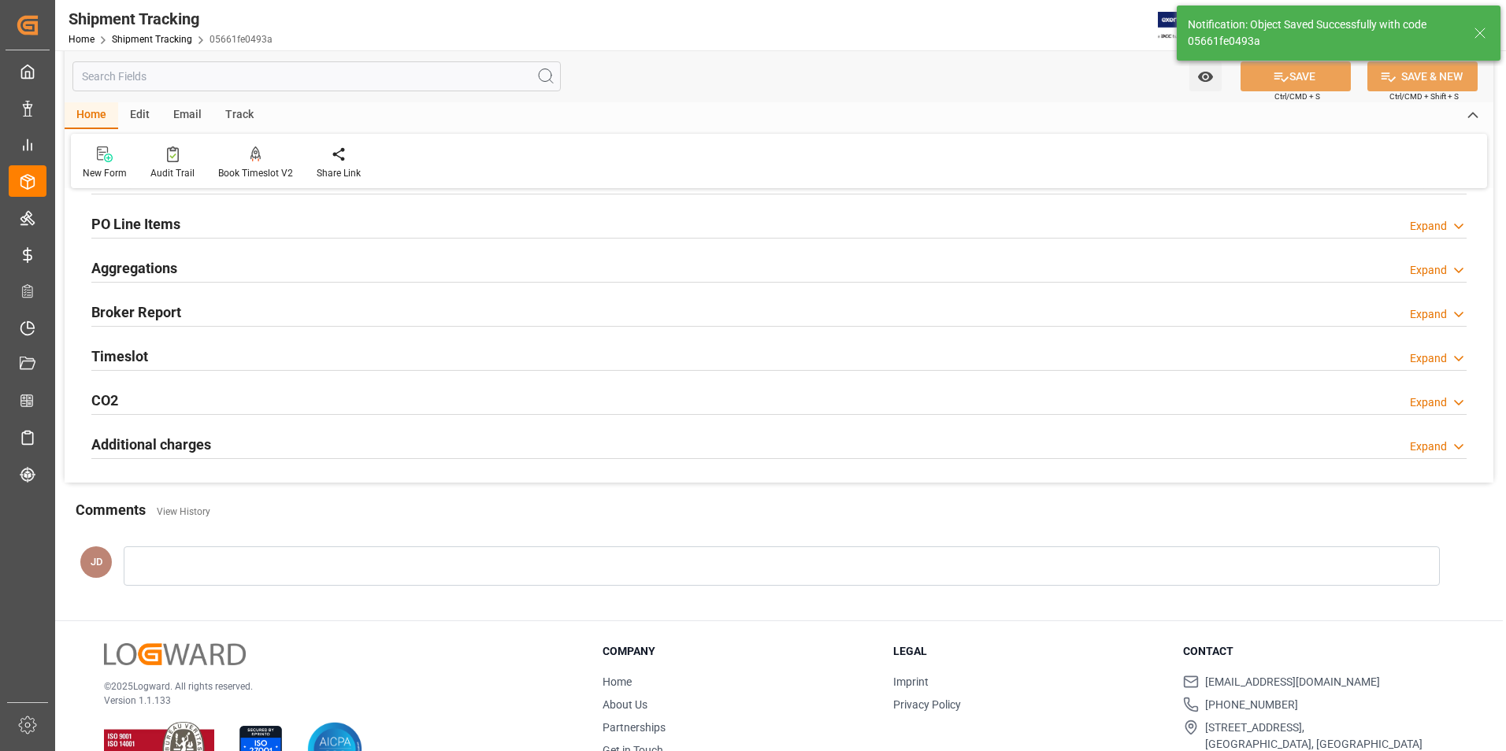
scroll to position [0, 0]
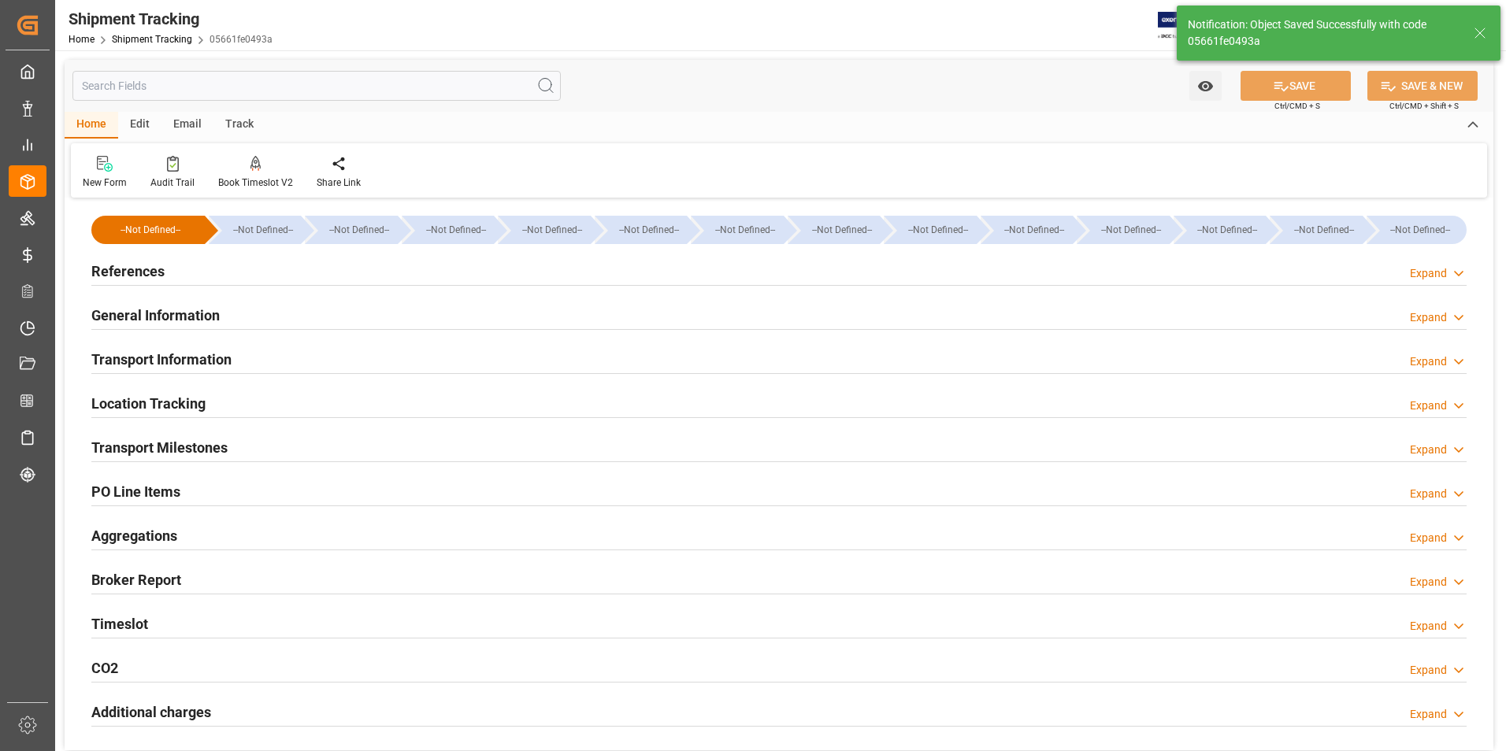
click at [165, 450] on h2 "Transport Milestones" at bounding box center [159, 447] width 136 height 21
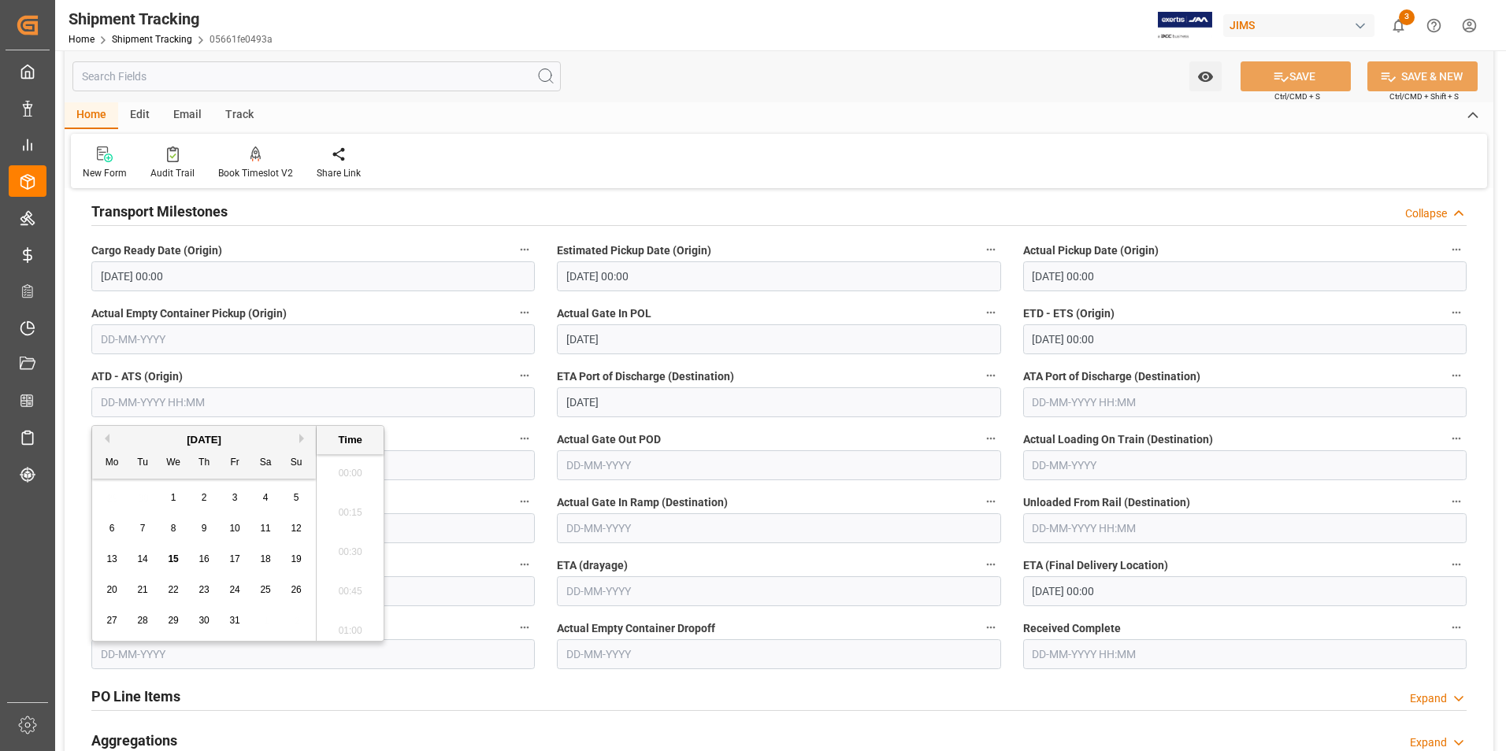
scroll to position [1856, 0]
drag, startPoint x: 215, startPoint y: 400, endPoint x: 71, endPoint y: 407, distance: 144.3
click at [71, 407] on div "--Not Defined-- --Not Defined-- --Not Defined-- --Not Defined-- --Not Defined--…" at bounding box center [779, 460] width 1428 height 989
click at [213, 408] on input "text" at bounding box center [312, 402] width 443 height 30
click at [110, 498] on div "29 30 1 2 3 4 5" at bounding box center [204, 498] width 215 height 31
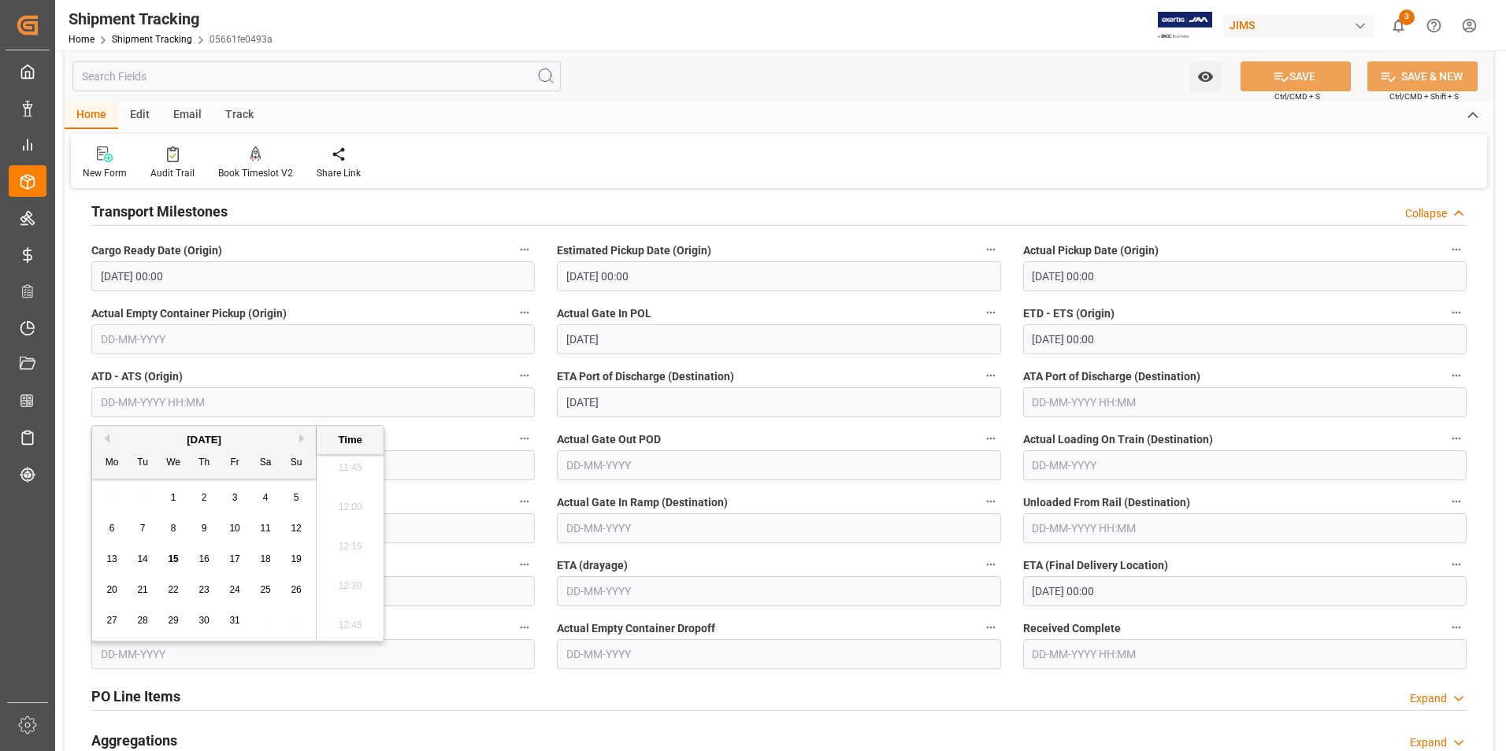
click at [267, 524] on span "11" at bounding box center [265, 528] width 10 height 11
type input "[DATE] 00:00"
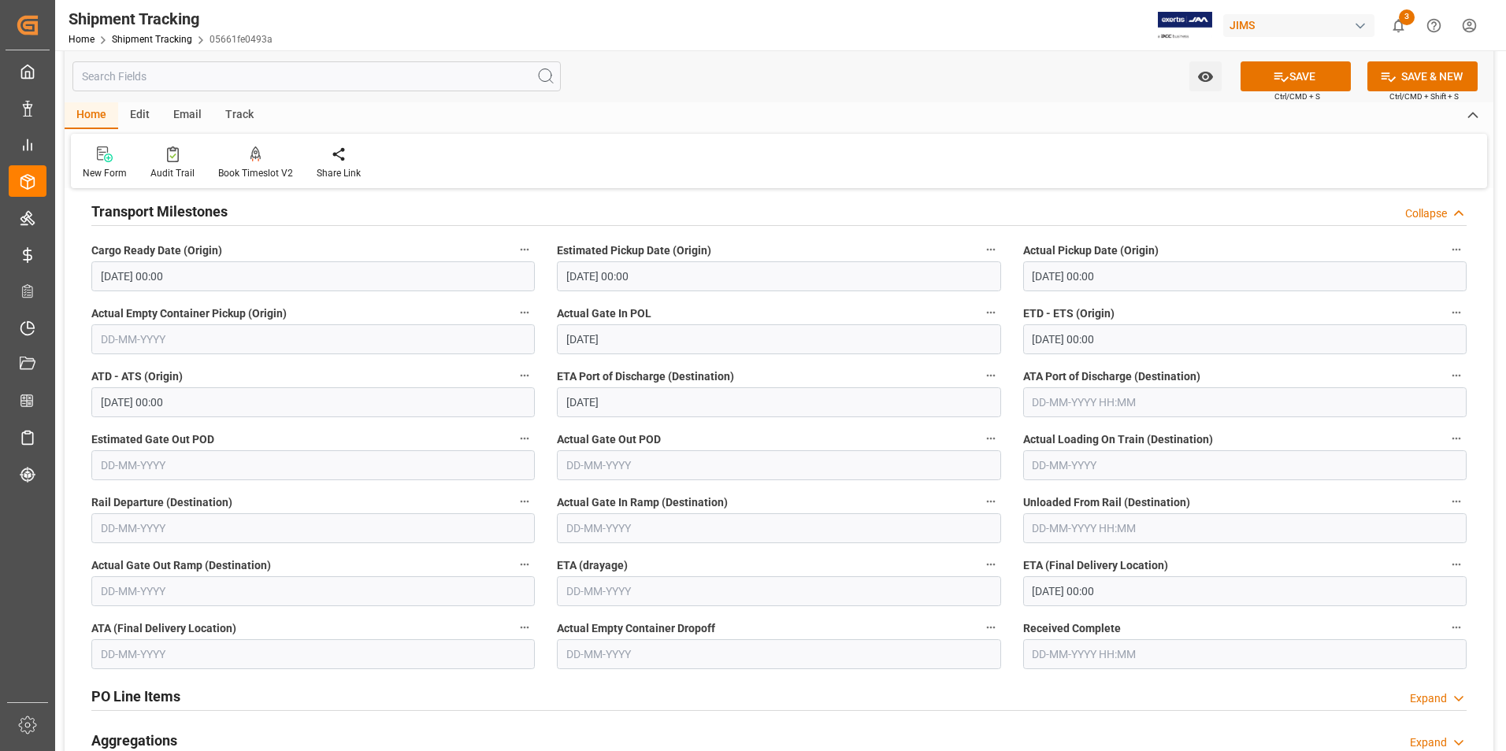
click at [80, 528] on div "--Not Defined-- --Not Defined-- --Not Defined-- --Not Defined-- --Not Defined--…" at bounding box center [779, 460] width 1428 height 989
click at [1306, 70] on button "SAVE" at bounding box center [1295, 76] width 110 height 30
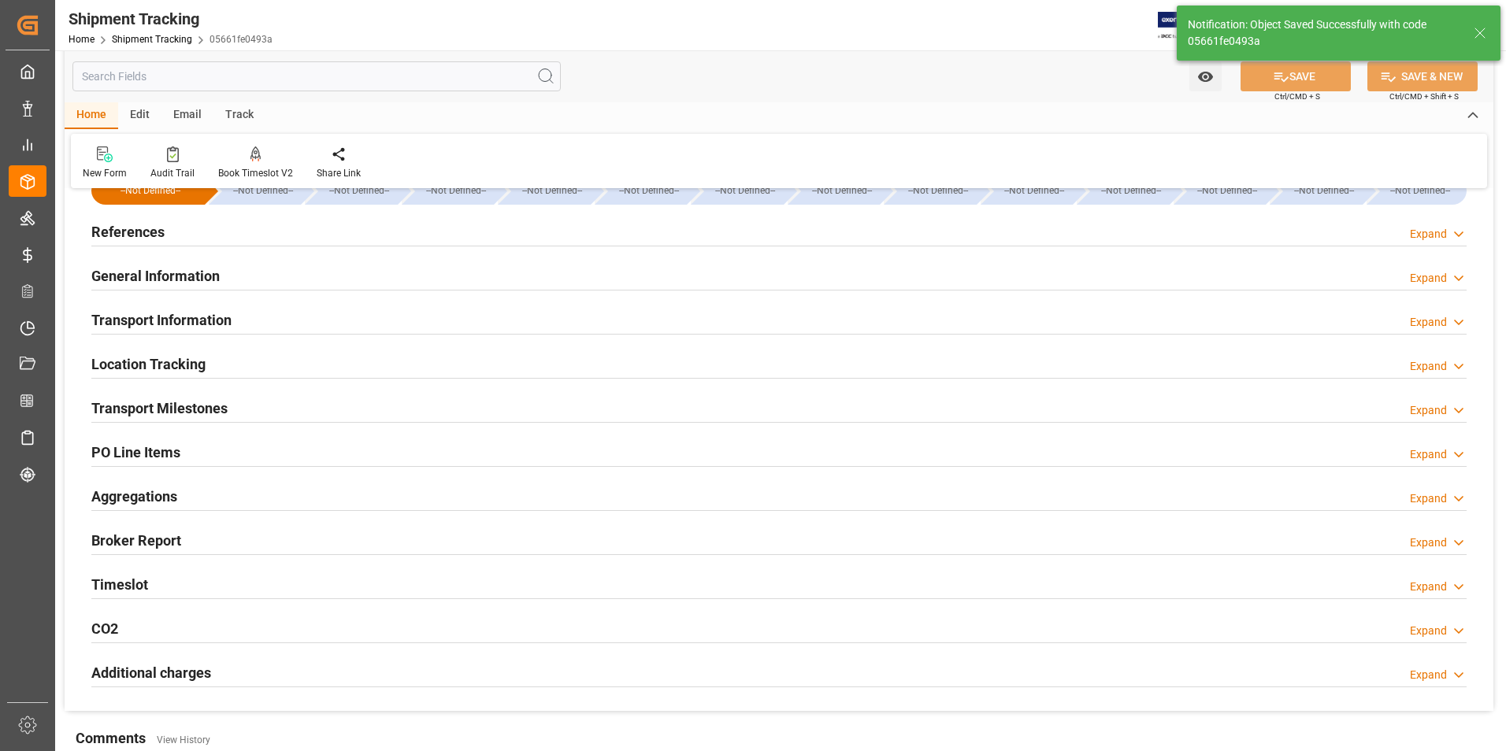
scroll to position [0, 0]
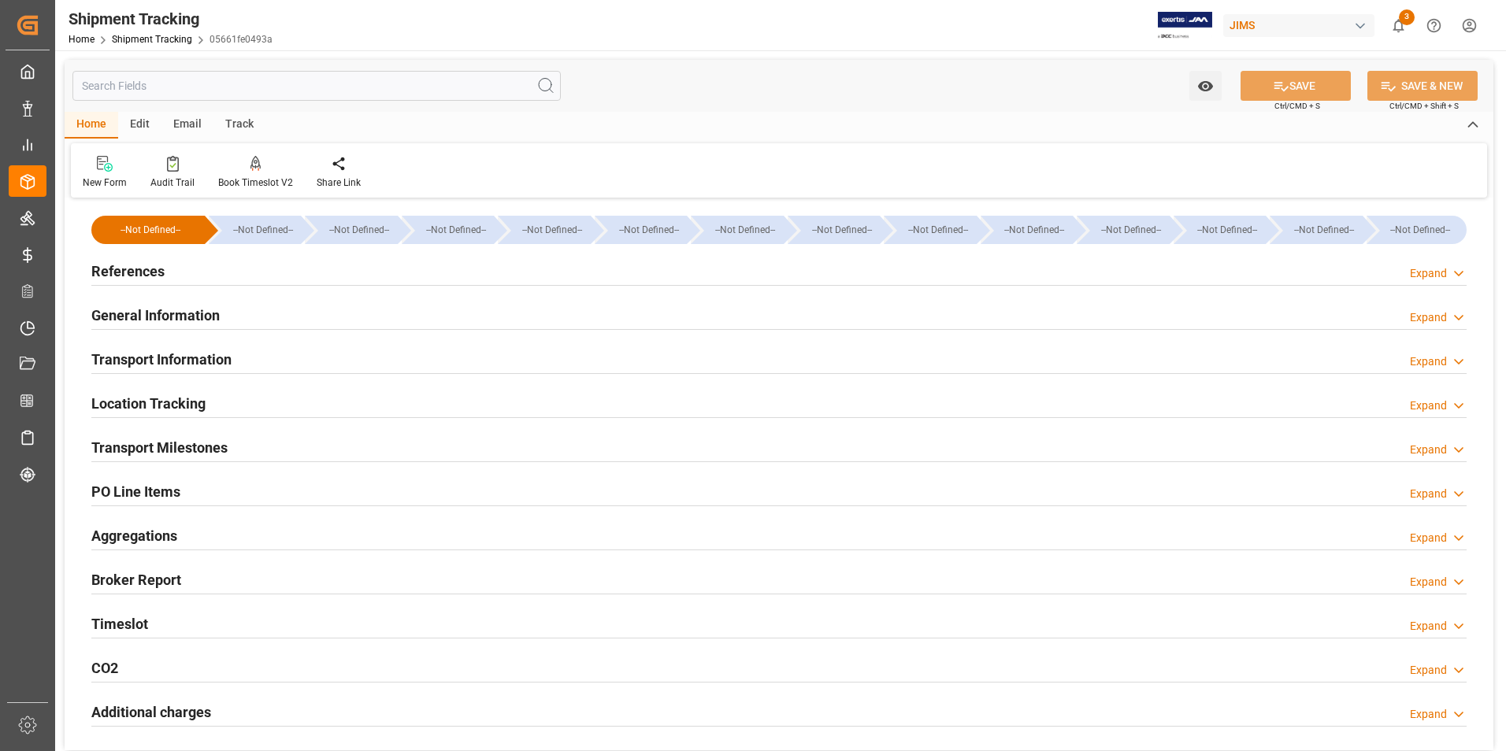
click at [187, 354] on h2 "Transport Information" at bounding box center [161, 359] width 140 height 21
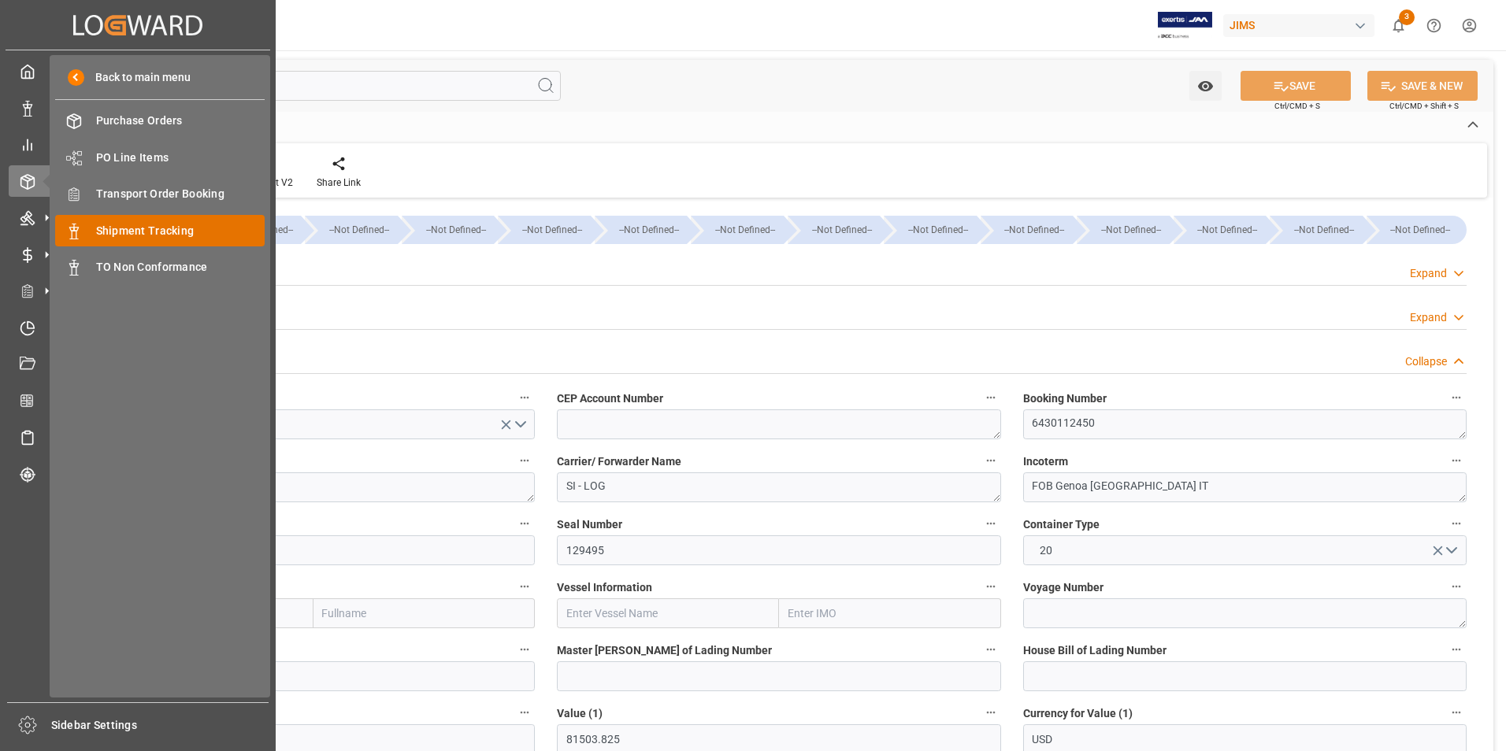
click at [181, 230] on span "Shipment Tracking" at bounding box center [180, 231] width 169 height 17
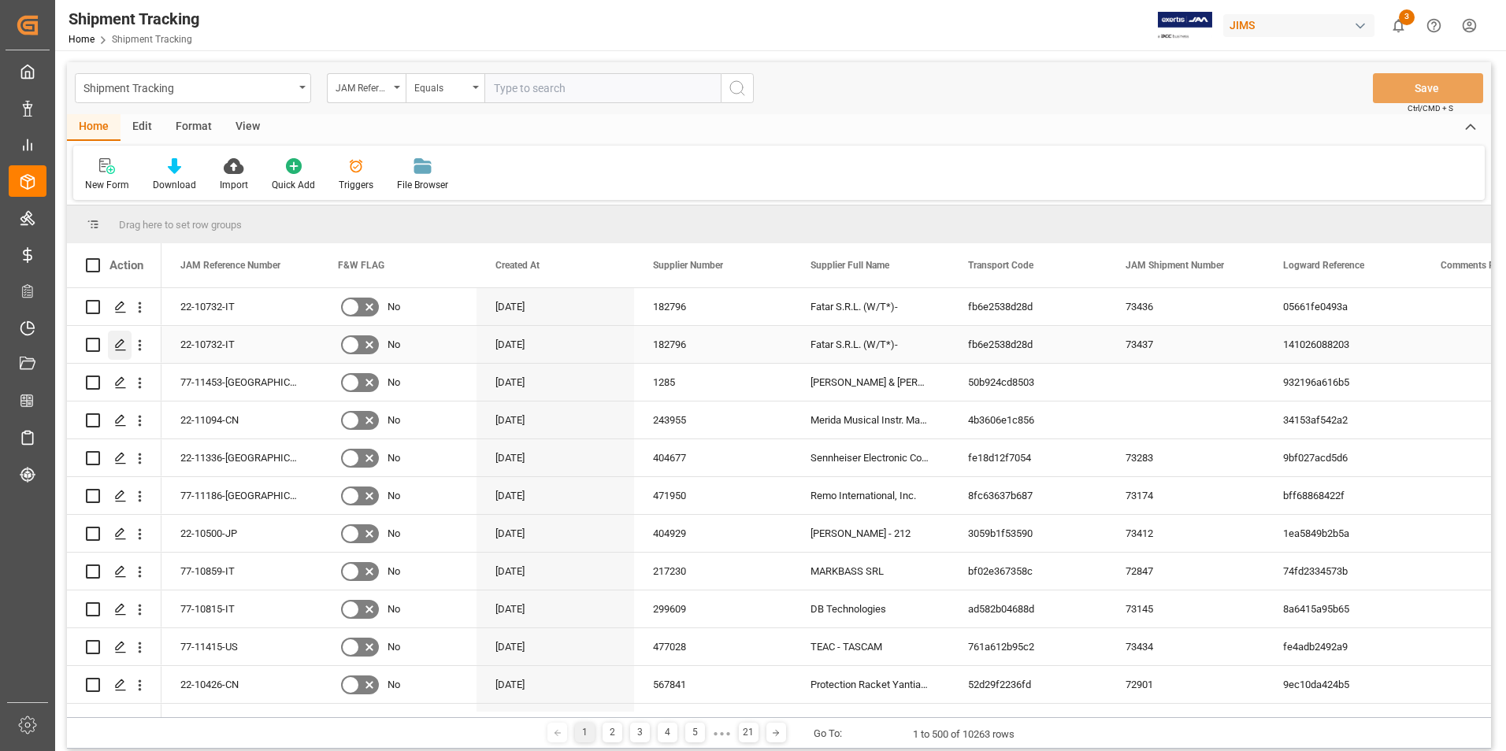
click at [120, 343] on icon "Press SPACE to select this row." at bounding box center [120, 345] width 13 height 13
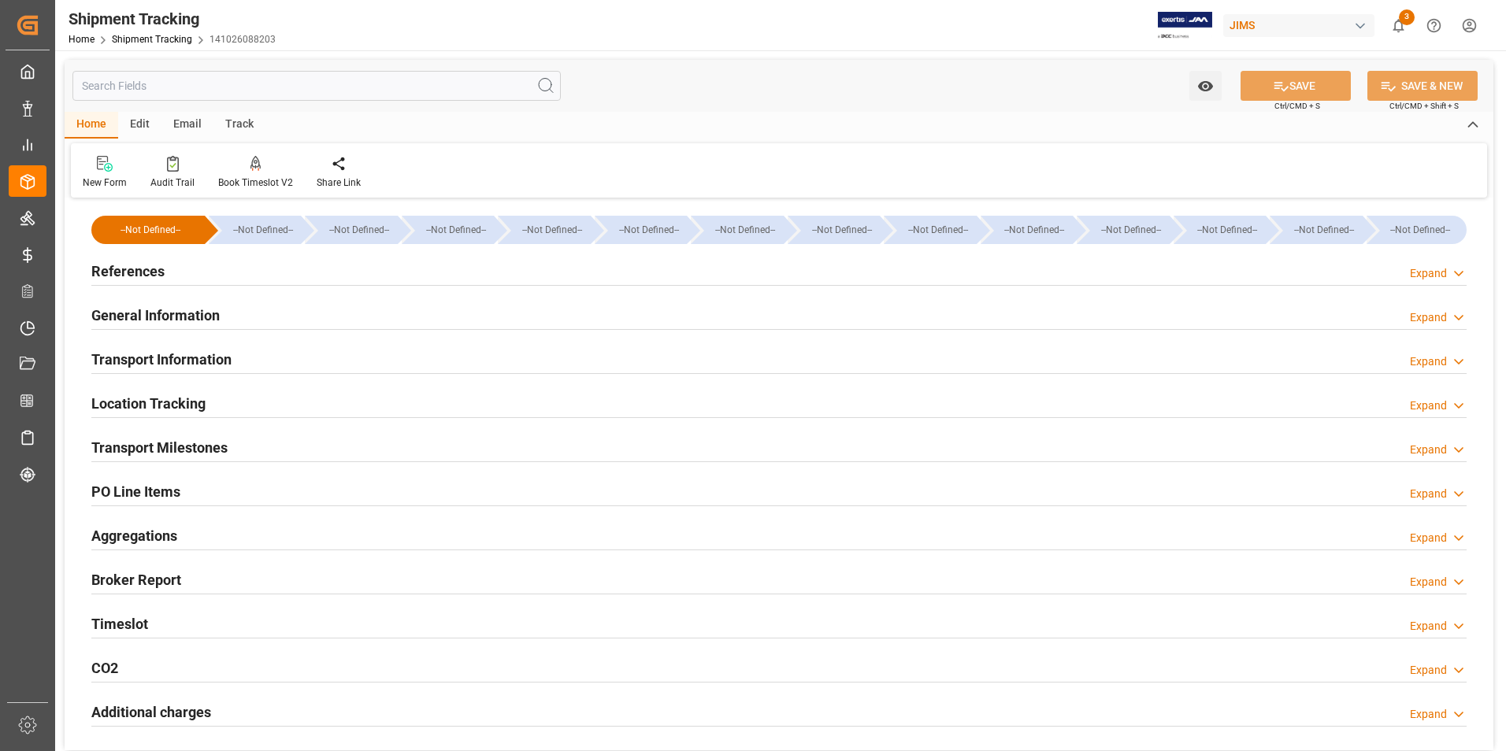
click at [187, 356] on h2 "Transport Information" at bounding box center [161, 359] width 140 height 21
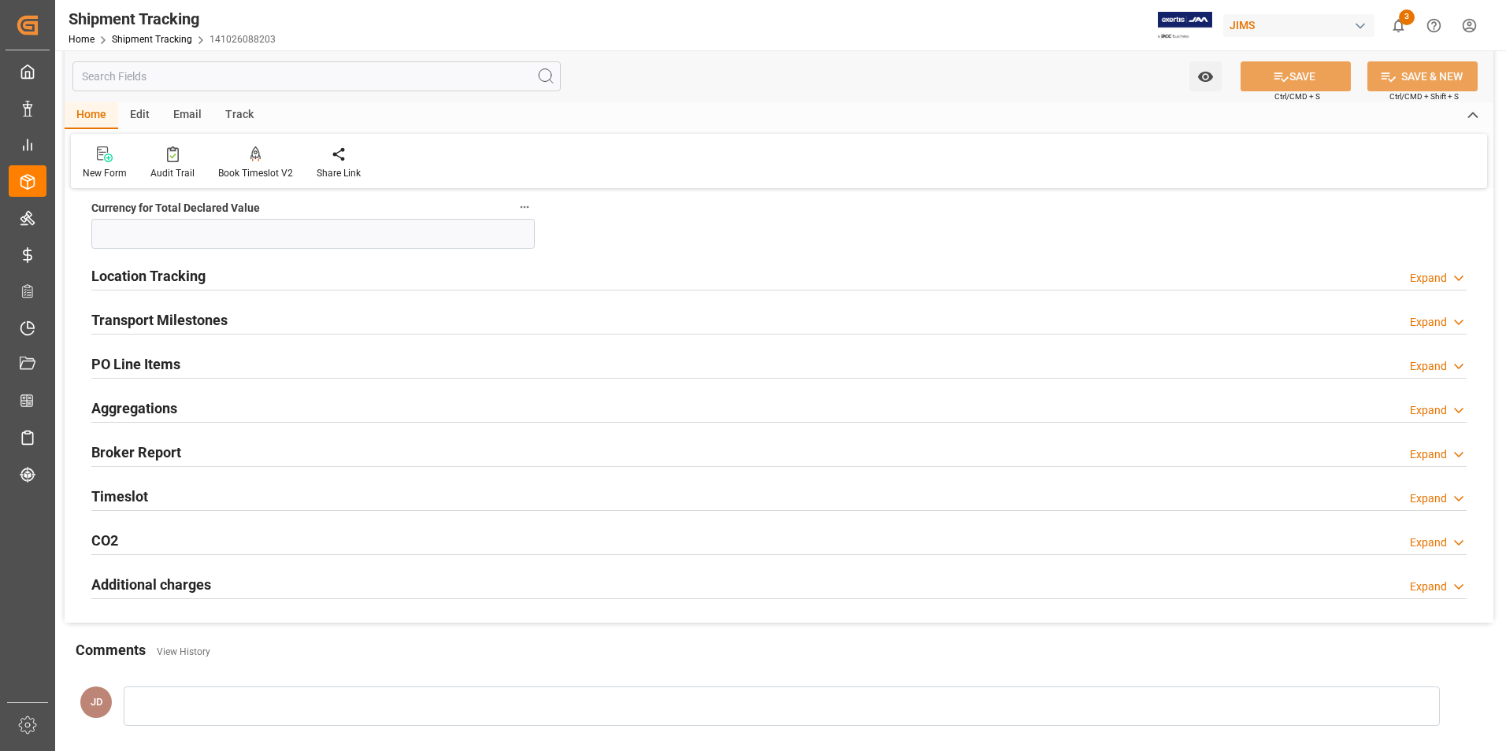
scroll to position [709, 0]
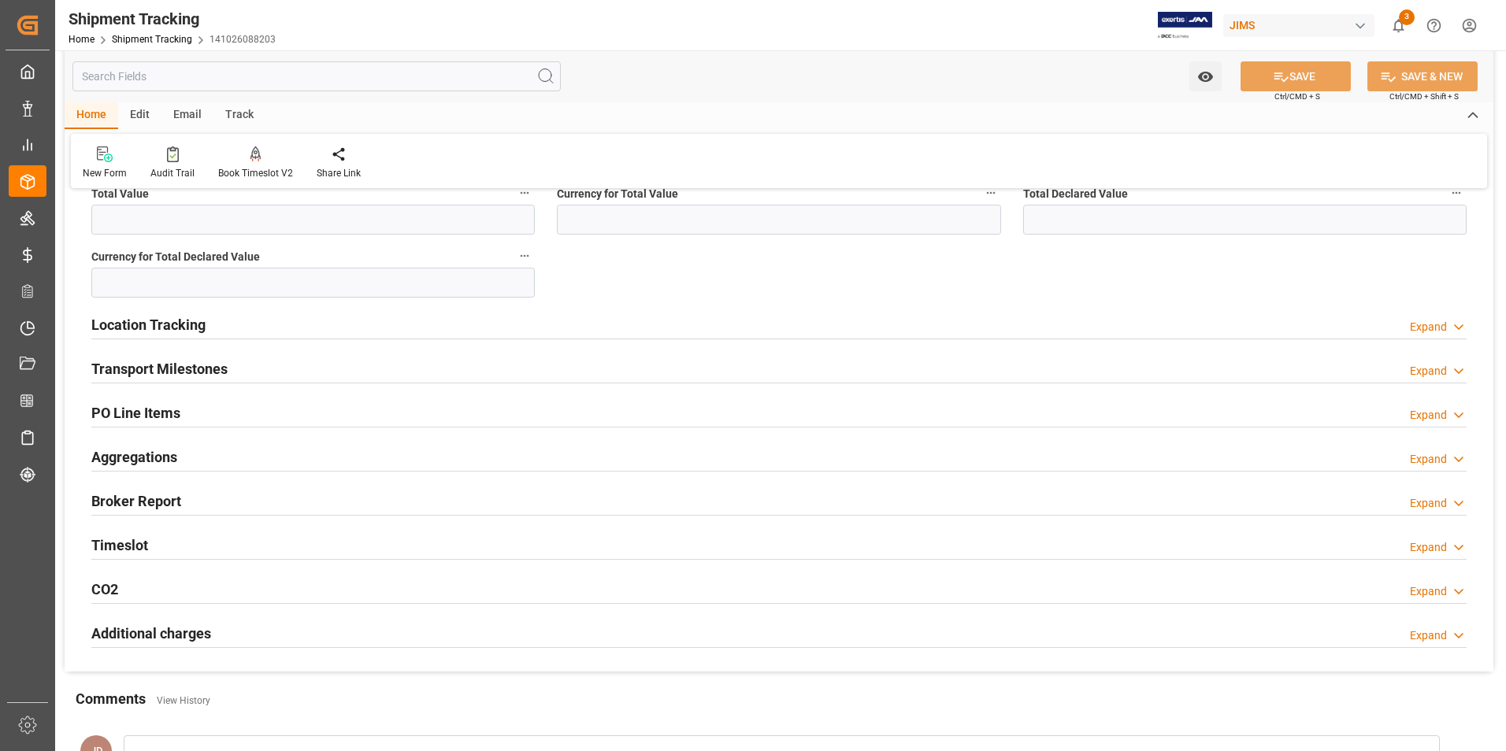
click at [161, 363] on h2 "Transport Milestones" at bounding box center [159, 368] width 136 height 21
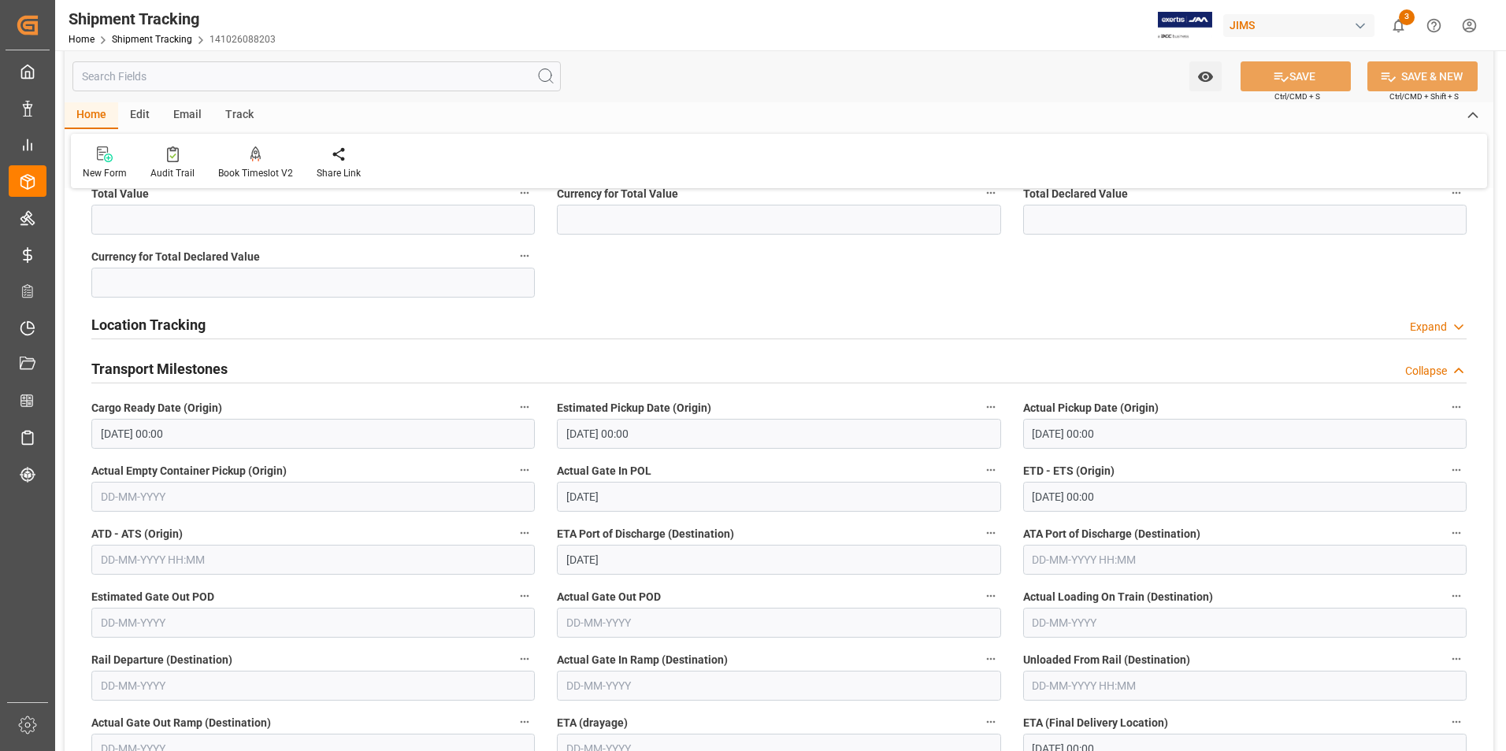
click at [1075, 495] on input "[DATE] 00:00" at bounding box center [1244, 497] width 443 height 30
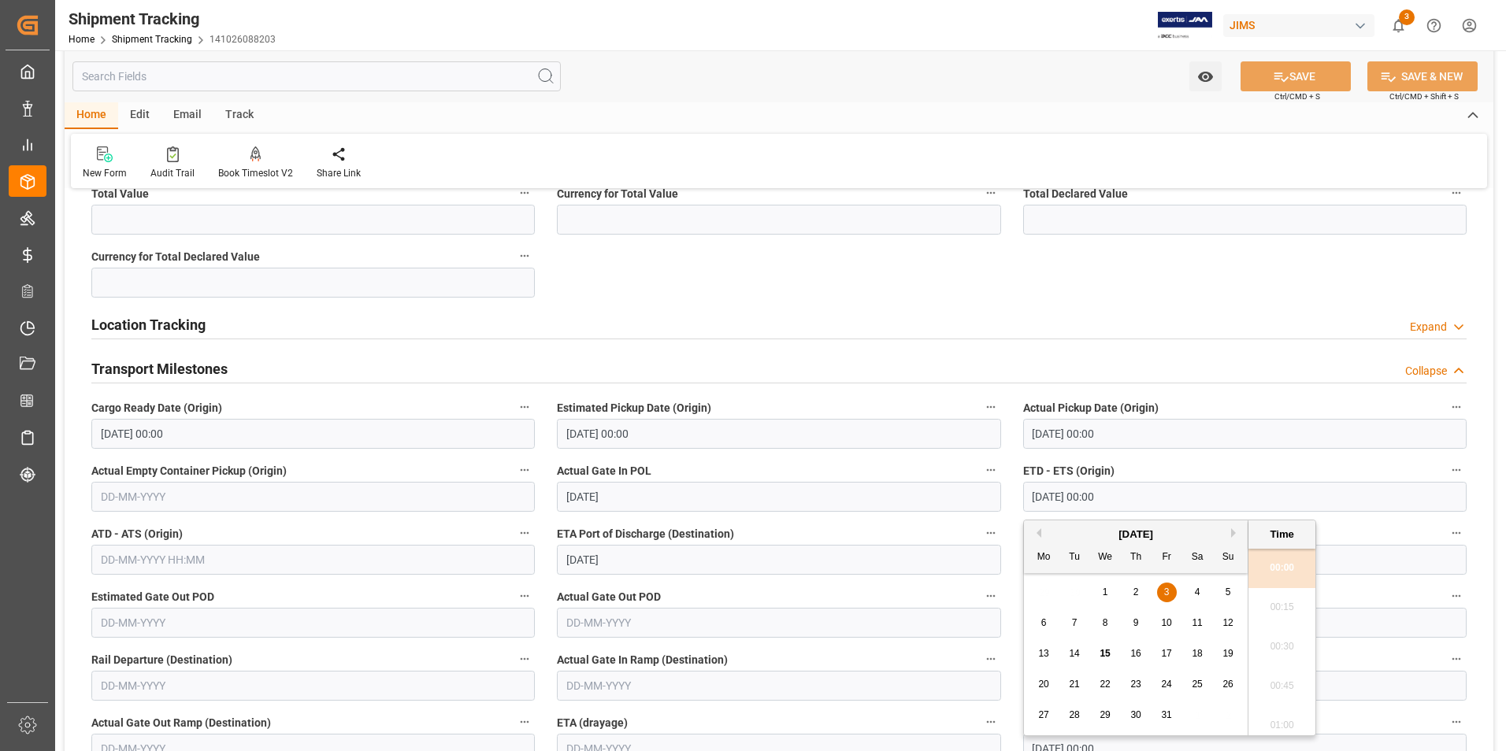
click at [1200, 619] on span "11" at bounding box center [1196, 622] width 10 height 11
type input "[DATE] 00:00"
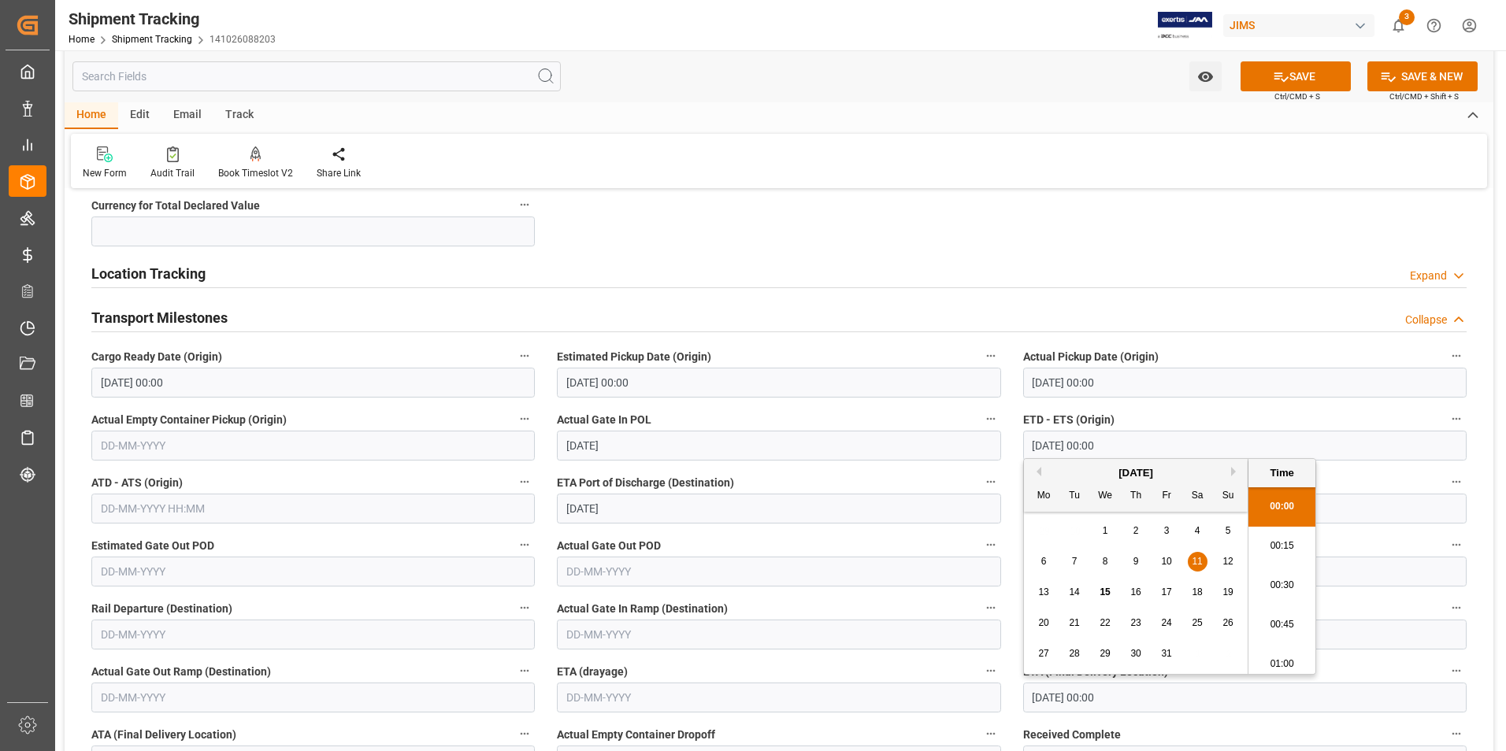
scroll to position [787, 0]
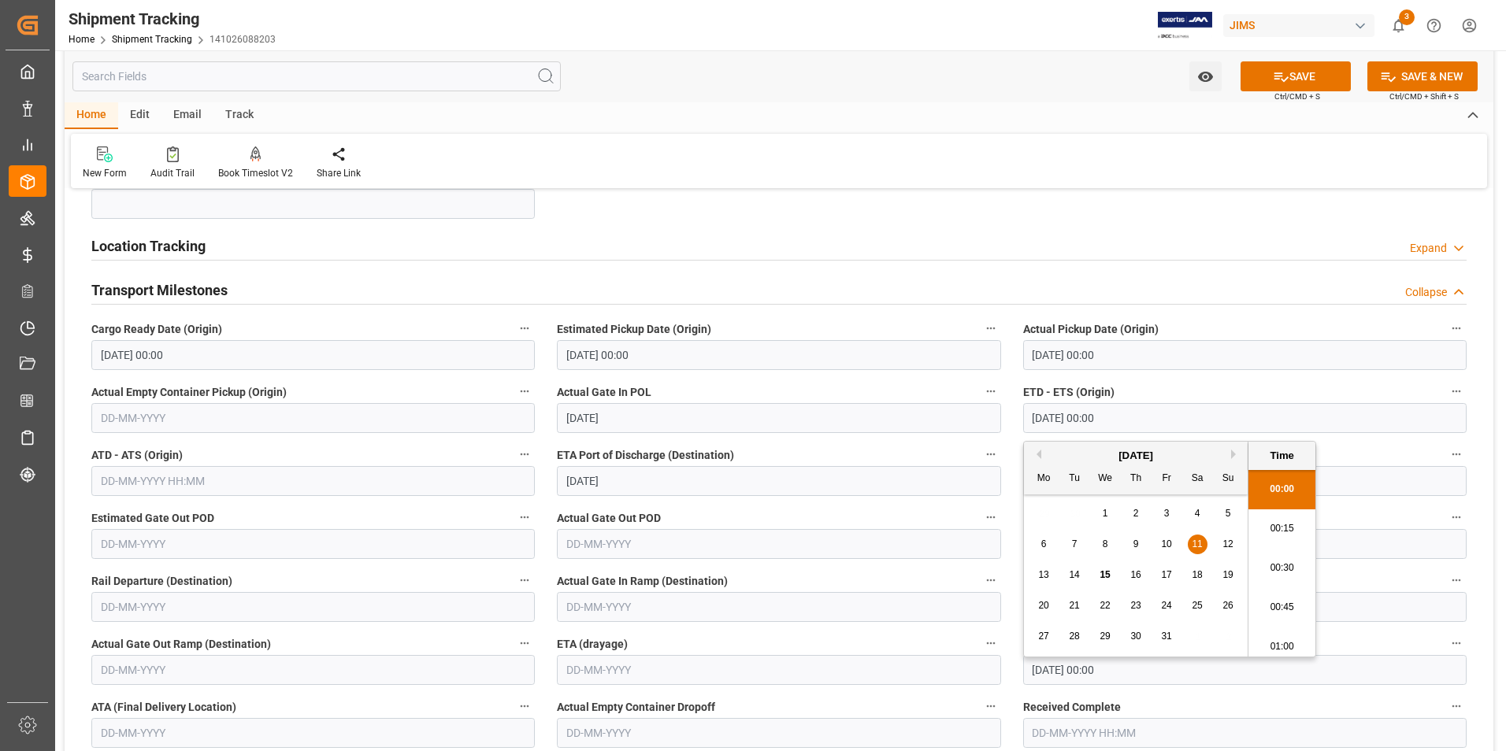
click at [155, 480] on input "text" at bounding box center [312, 481] width 443 height 30
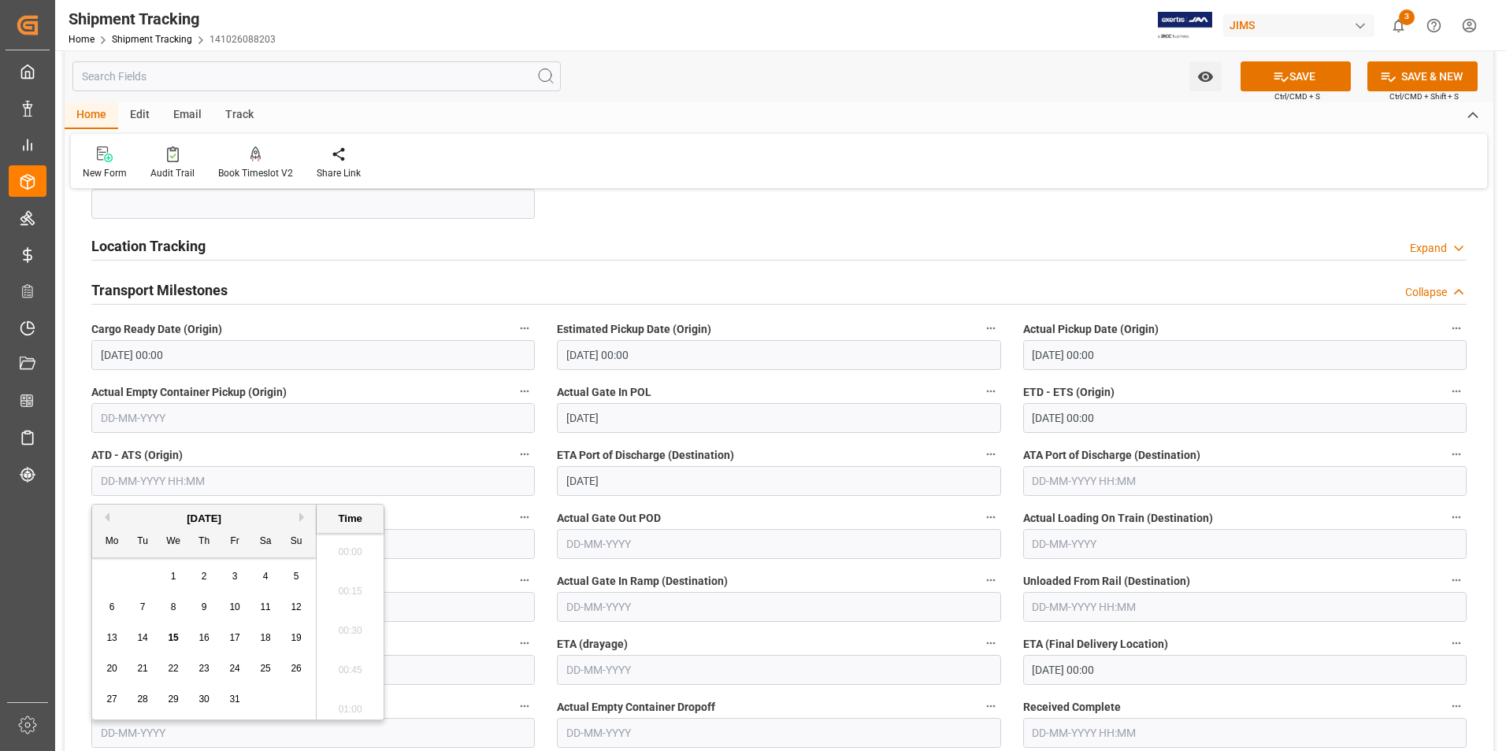
scroll to position [1856, 0]
click at [105, 578] on div "29 30 1 2 3 4 5" at bounding box center [204, 576] width 215 height 31
click at [266, 606] on span "11" at bounding box center [265, 607] width 10 height 11
type input "[DATE] 00:00"
click at [1319, 78] on button "SAVE" at bounding box center [1295, 76] width 110 height 30
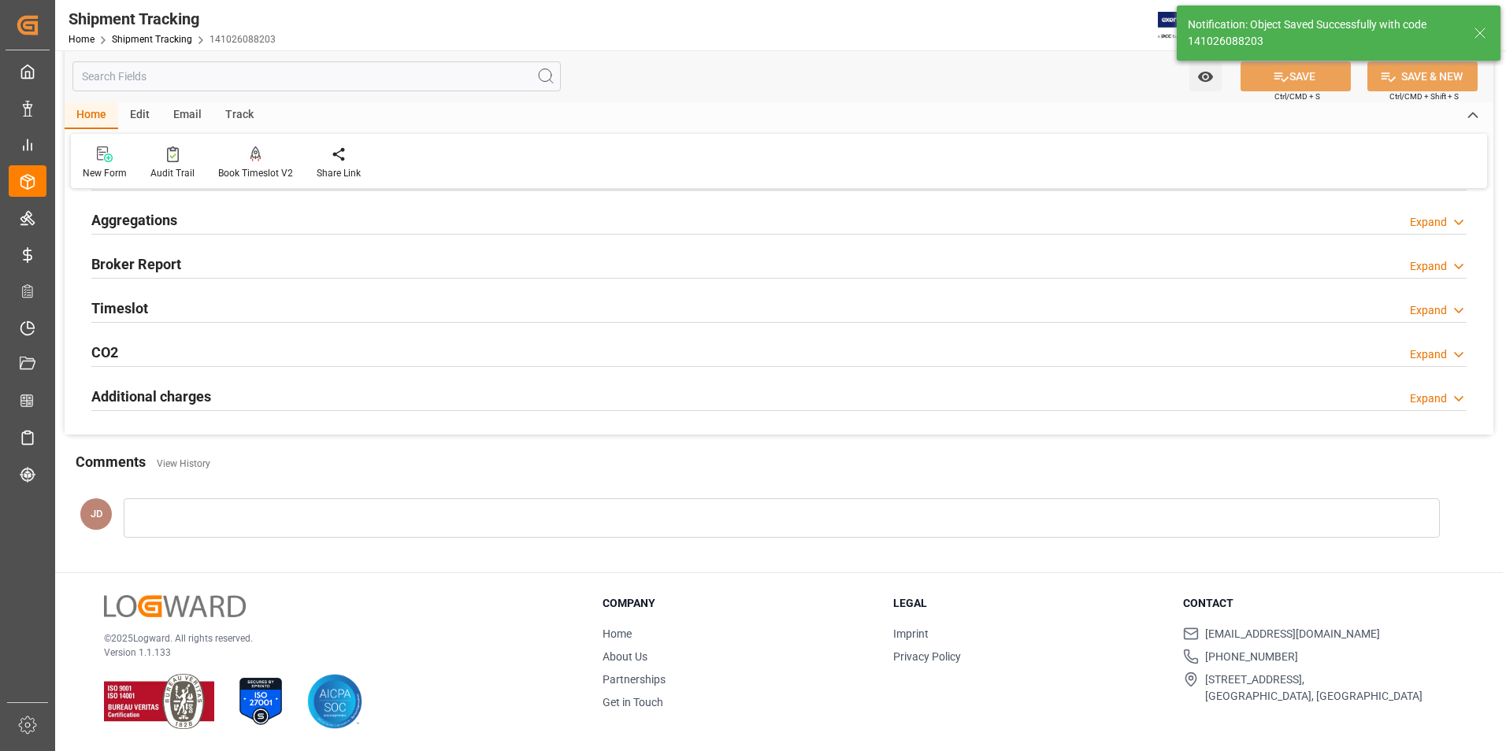
scroll to position [157, 0]
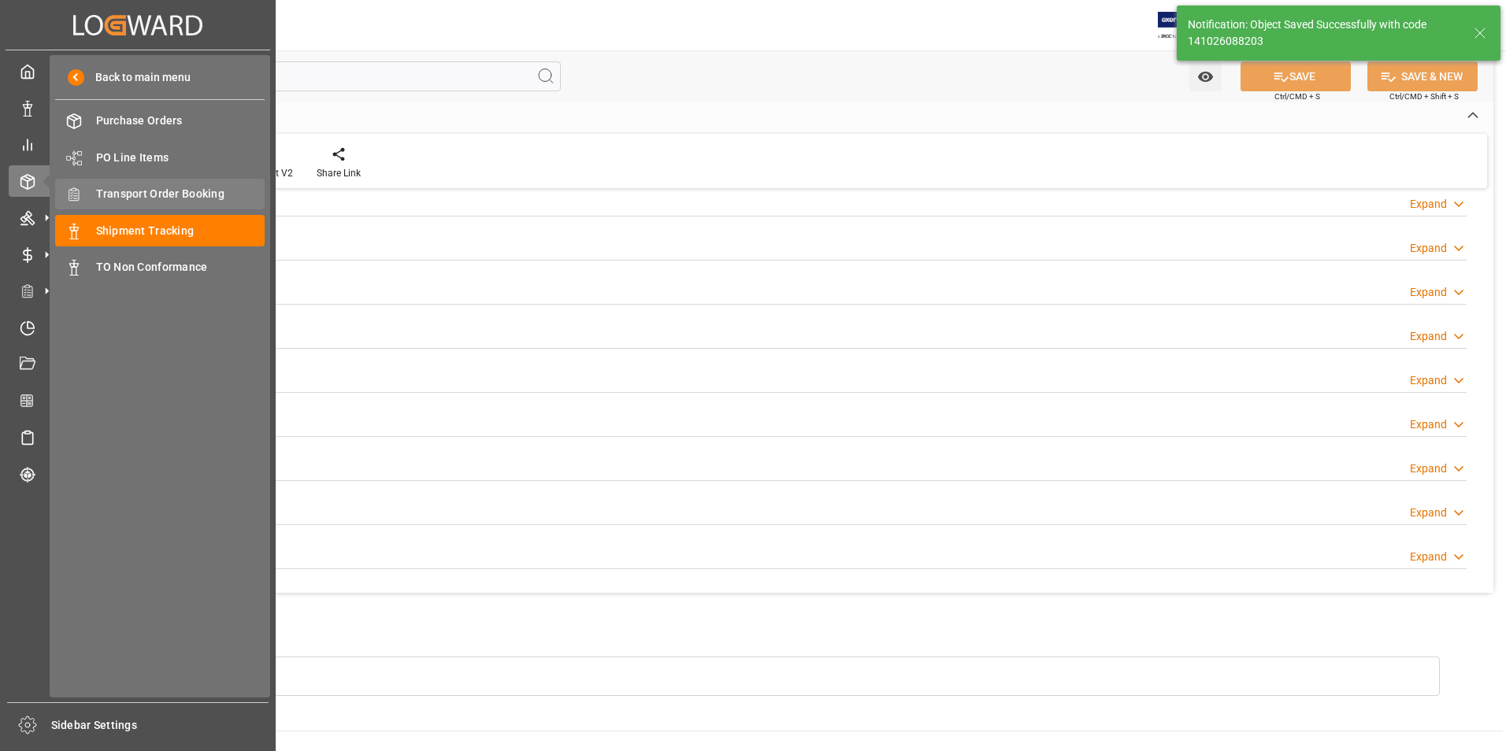
click at [148, 191] on span "Transport Order Booking" at bounding box center [180, 194] width 169 height 17
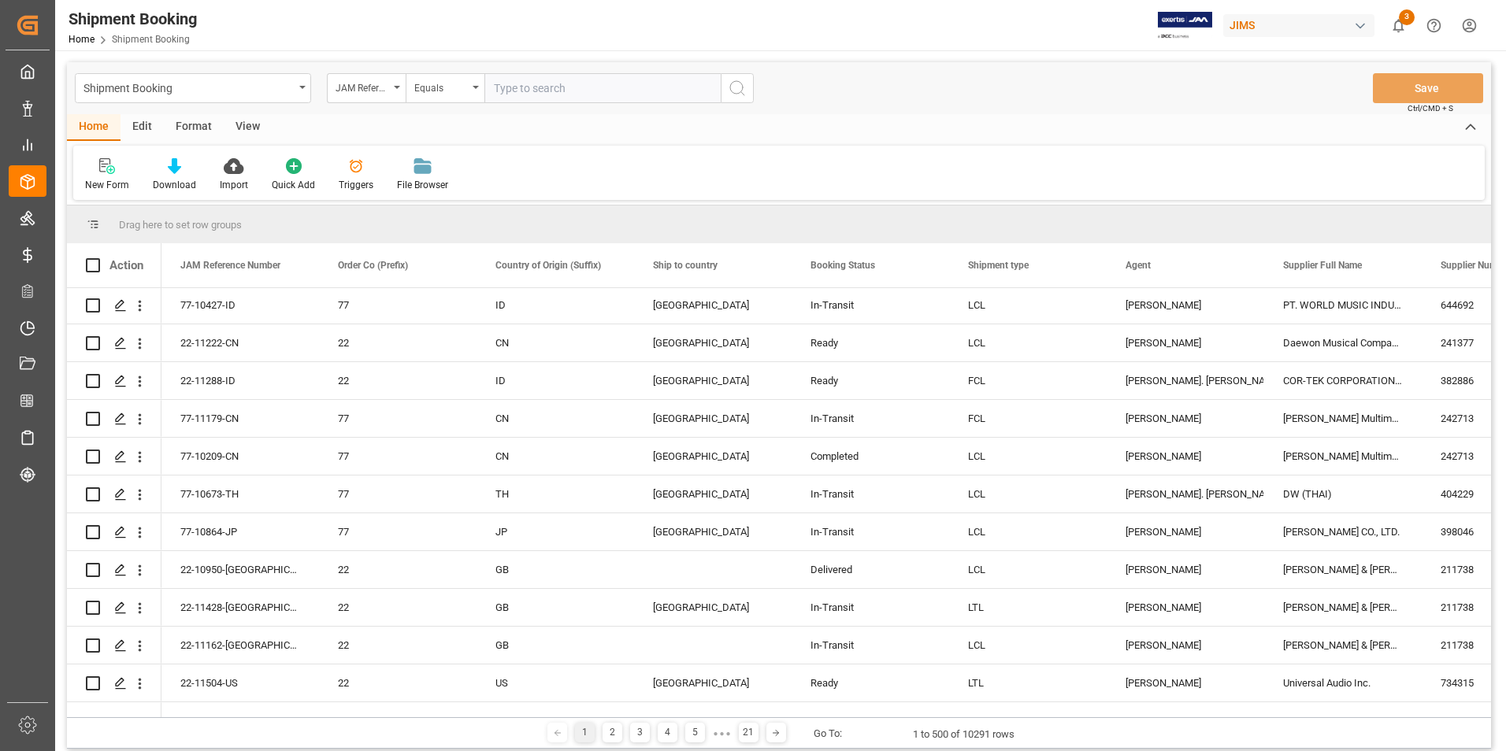
scroll to position [79, 0]
